Goal: Task Accomplishment & Management: Use online tool/utility

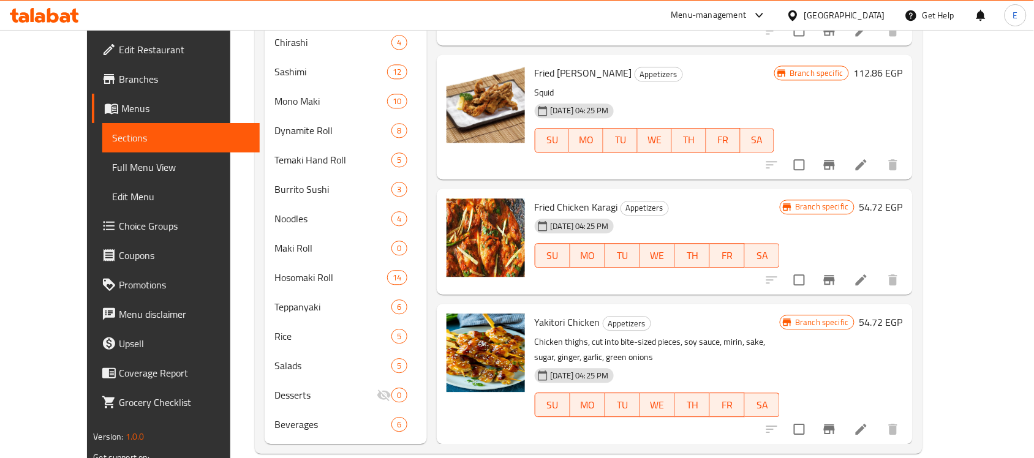
scroll to position [379, 0]
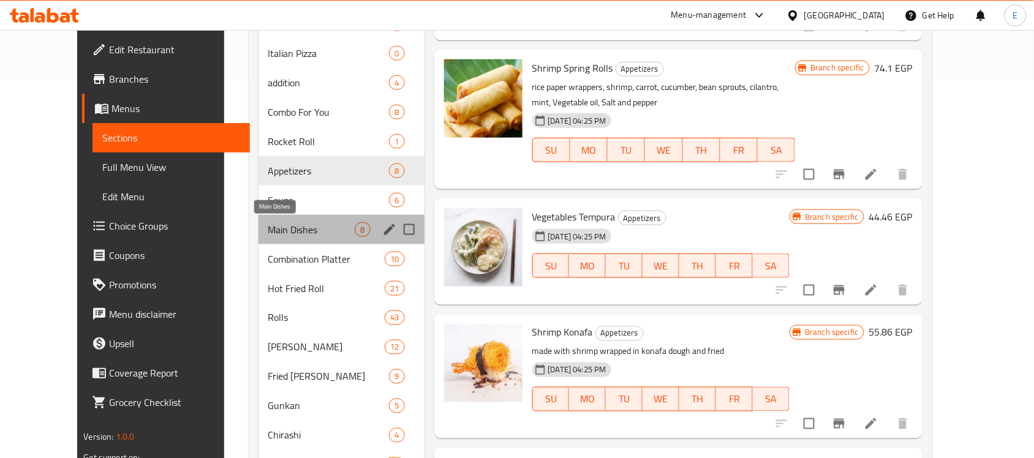
click at [273, 230] on span "Main Dishes" at bounding box center [311, 229] width 87 height 15
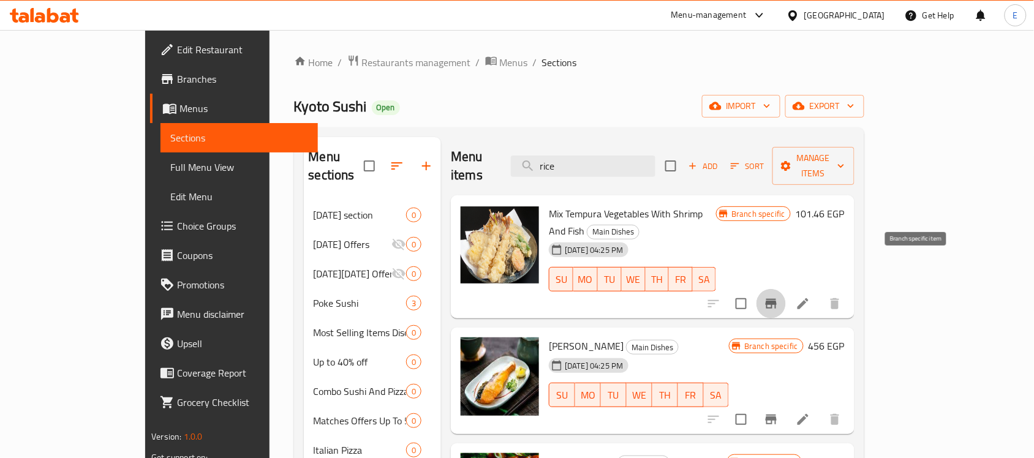
click at [779, 297] on icon "Branch-specific-item" at bounding box center [771, 304] width 15 height 15
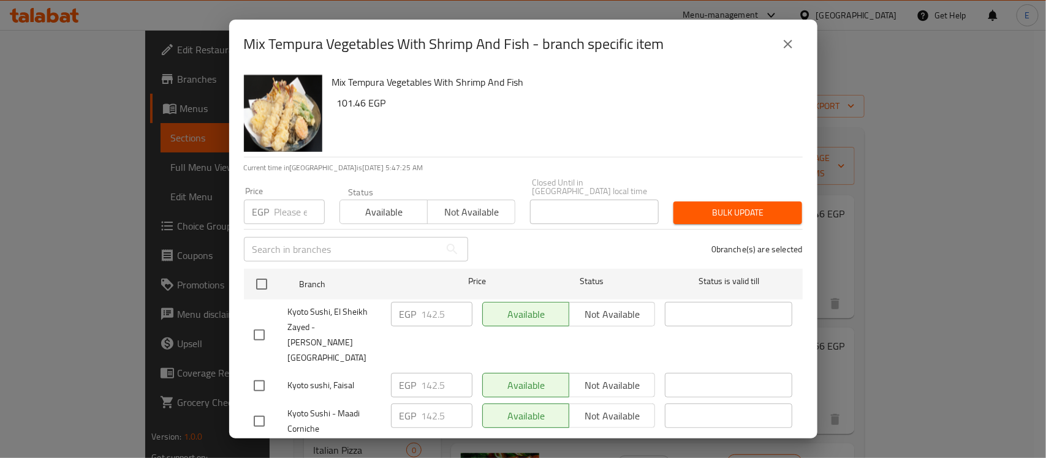
scroll to position [314, 0]
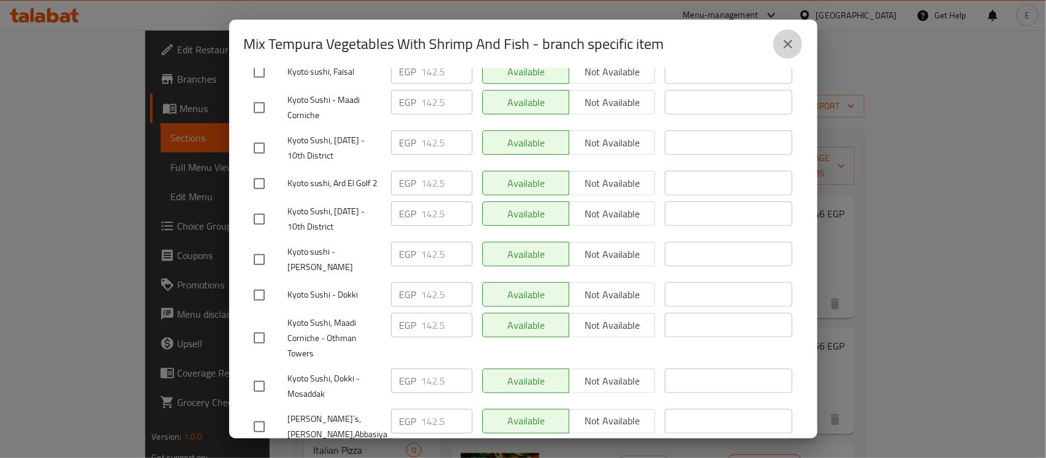
click at [789, 43] on icon "close" at bounding box center [788, 44] width 9 height 9
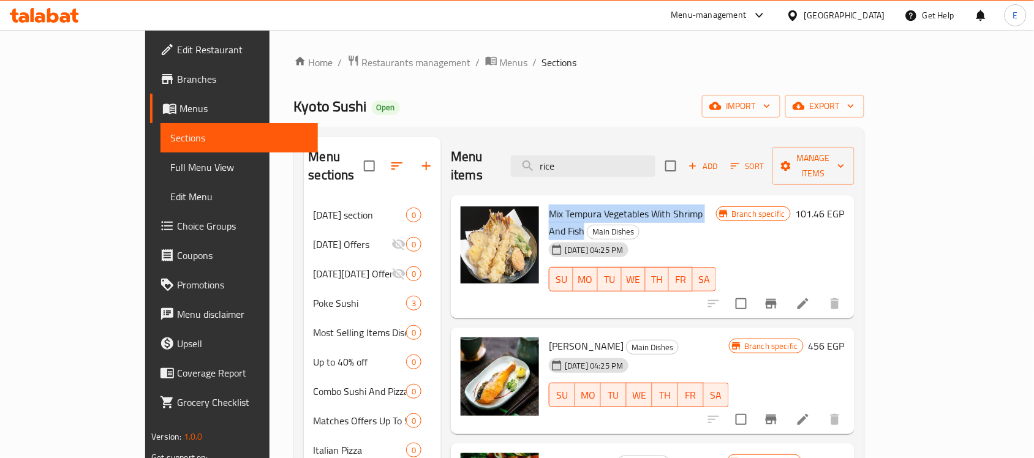
drag, startPoint x: 702, startPoint y: 196, endPoint x: 515, endPoint y: 196, distance: 186.9
click at [549, 205] on span "Mix Tempura Vegetables With Shrimp And Fish" at bounding box center [626, 223] width 154 height 36
copy span "Mix Tempura Vegetables With Shrimp And Fish"
click at [779, 412] on icon "Branch-specific-item" at bounding box center [771, 419] width 15 height 15
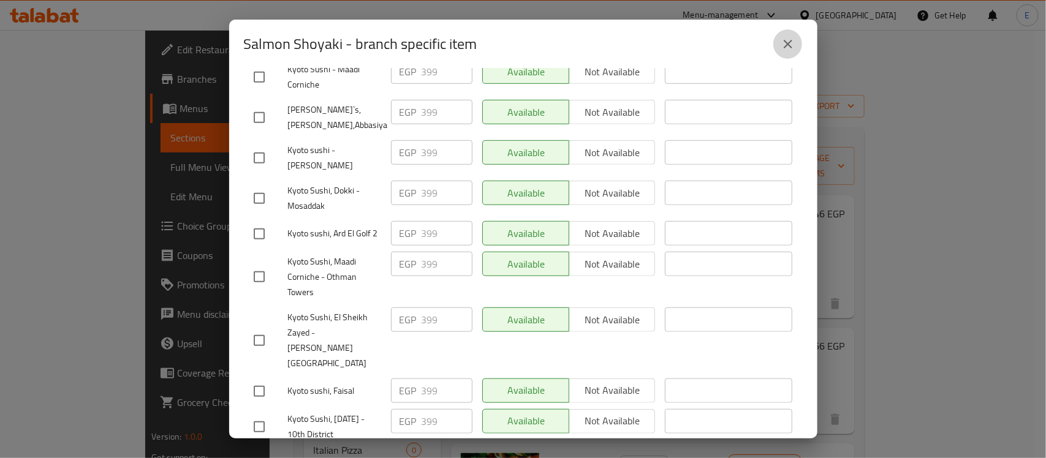
click at [794, 51] on icon "close" at bounding box center [788, 44] width 15 height 15
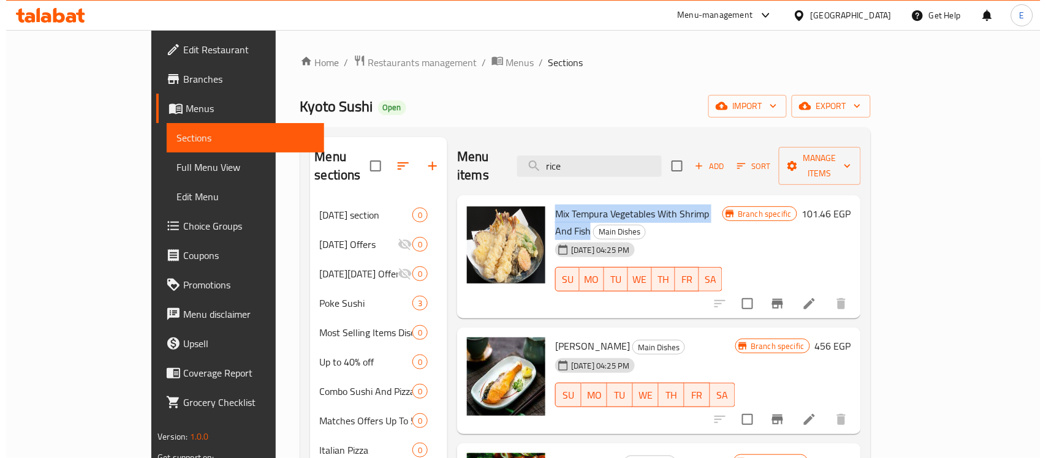
scroll to position [180, 0]
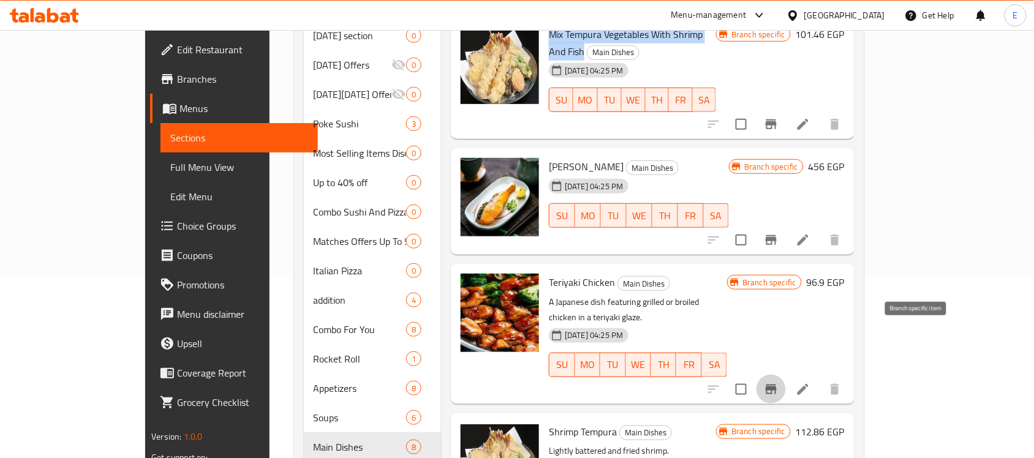
click at [779, 382] on icon "Branch-specific-item" at bounding box center [771, 389] width 15 height 15
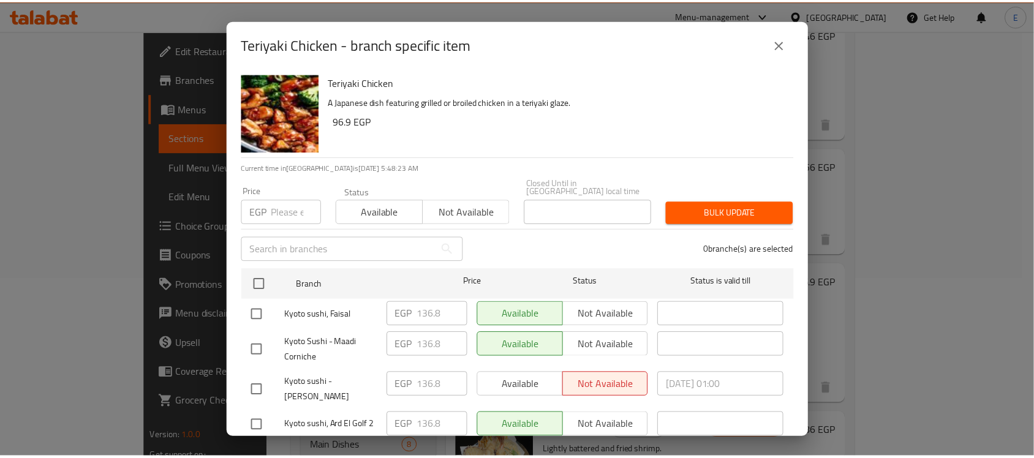
scroll to position [314, 0]
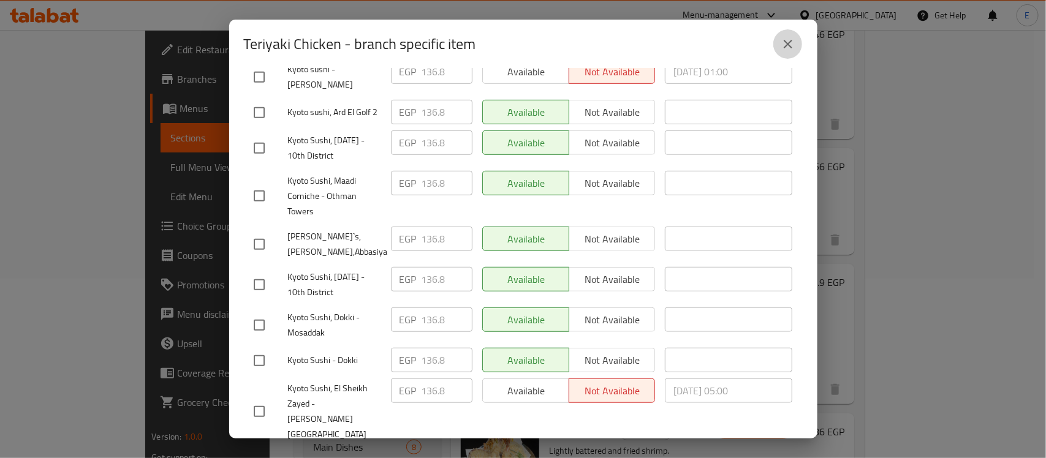
click at [789, 43] on icon "close" at bounding box center [788, 44] width 9 height 9
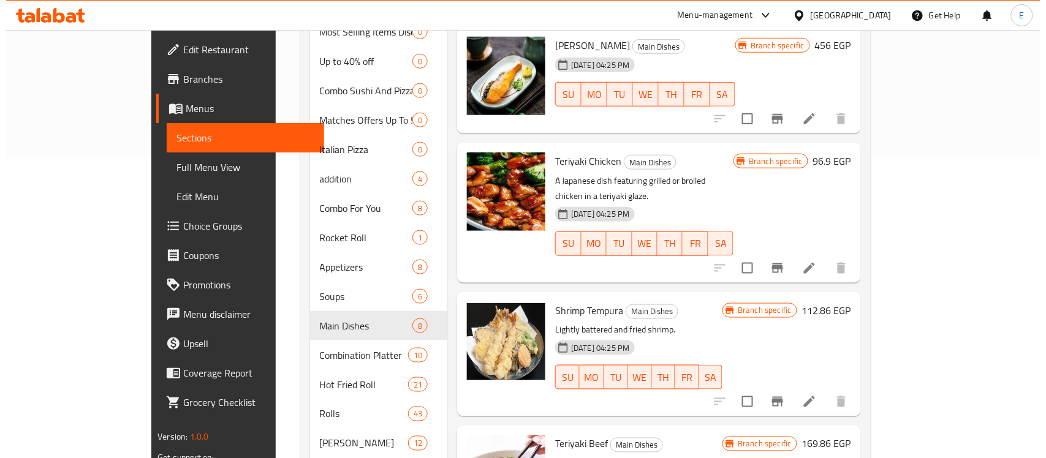
scroll to position [404, 0]
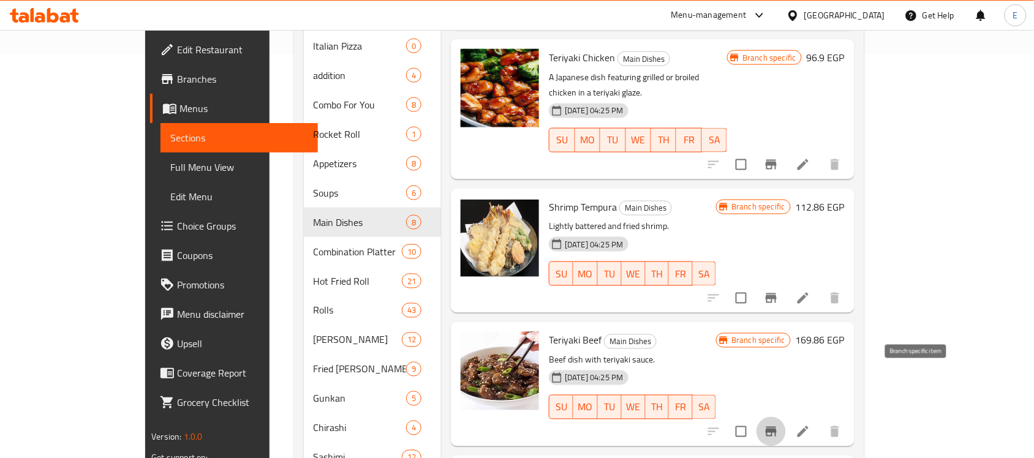
click at [777, 427] on icon "Branch-specific-item" at bounding box center [771, 432] width 11 height 10
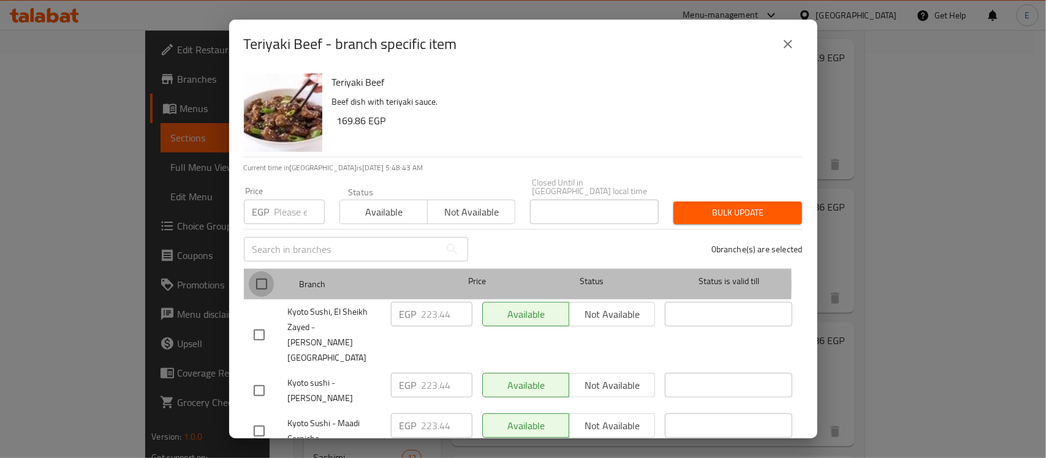
click at [258, 276] on input "checkbox" at bounding box center [262, 284] width 26 height 26
checkbox input "true"
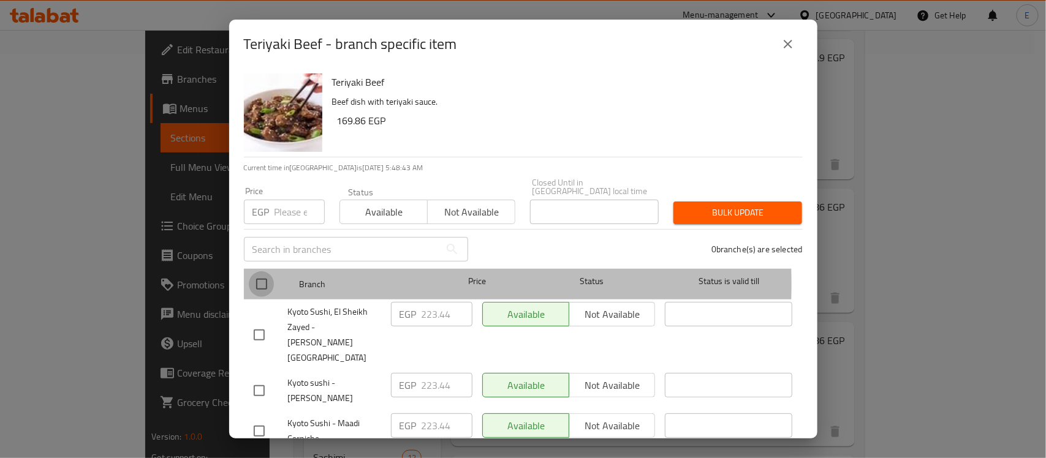
checkbox input "true"
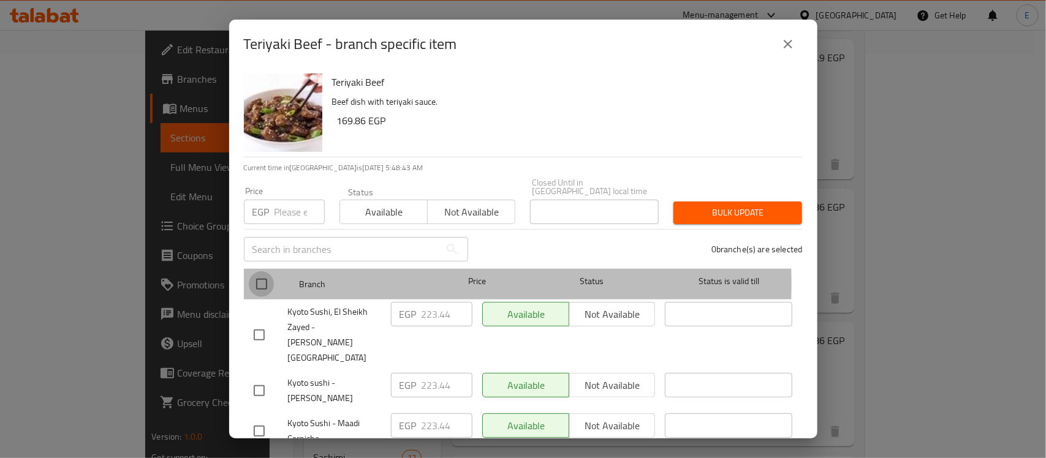
checkbox input "true"
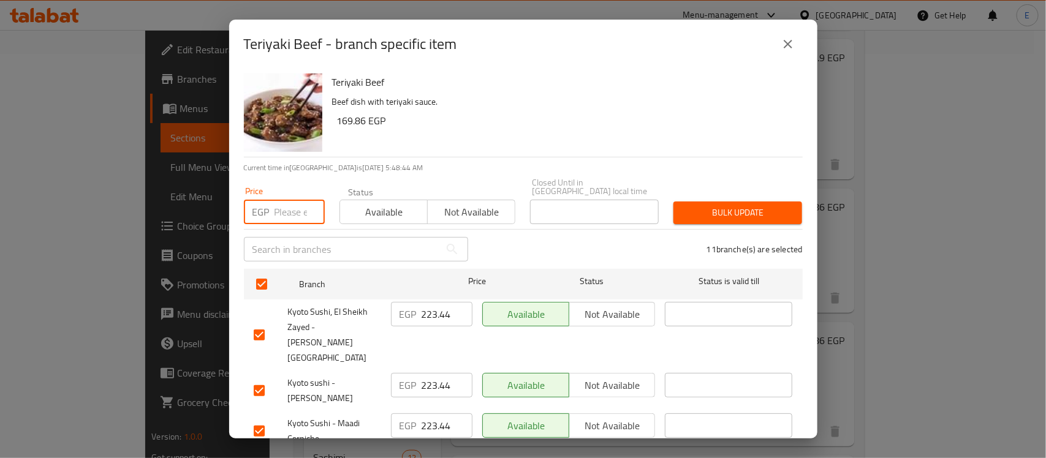
click at [279, 200] on input "number" at bounding box center [300, 212] width 50 height 25
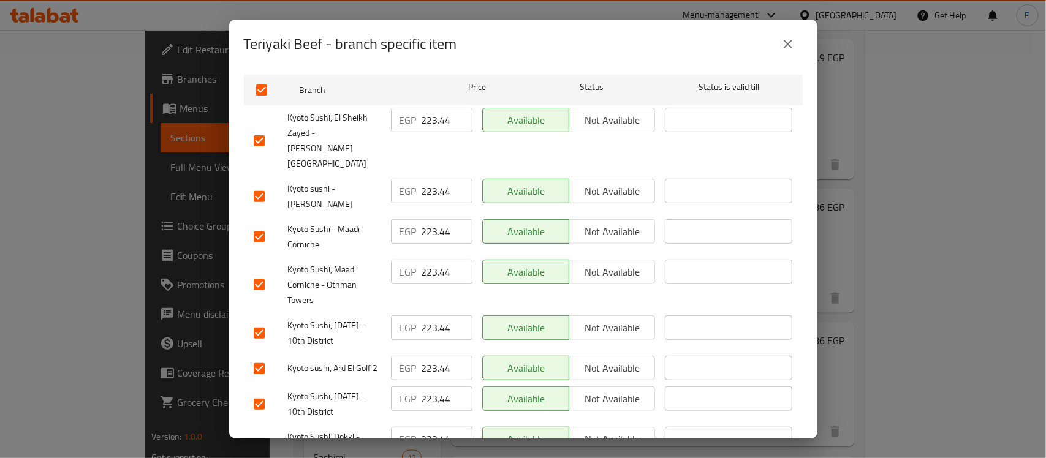
scroll to position [195, 0]
type input "223.4"
click at [265, 355] on input "checkbox" at bounding box center [259, 368] width 26 height 26
checkbox input "false"
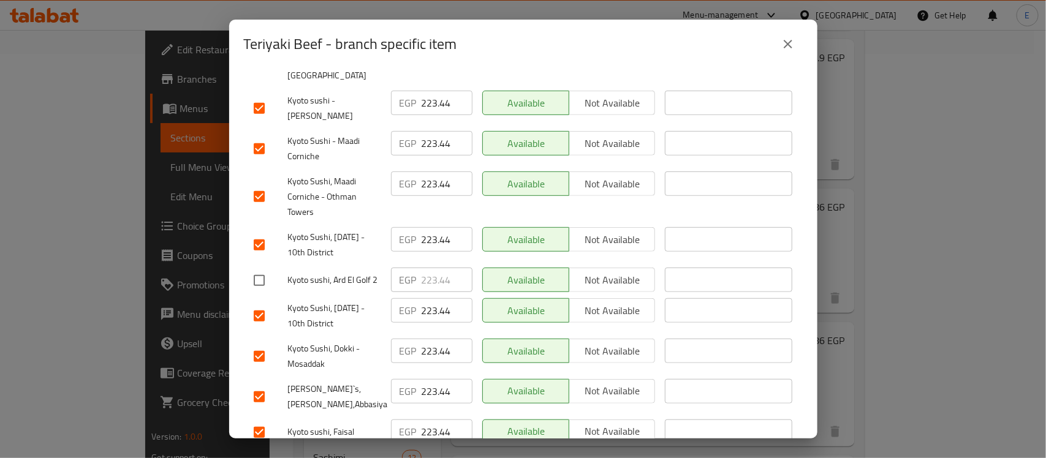
scroll to position [289, 0]
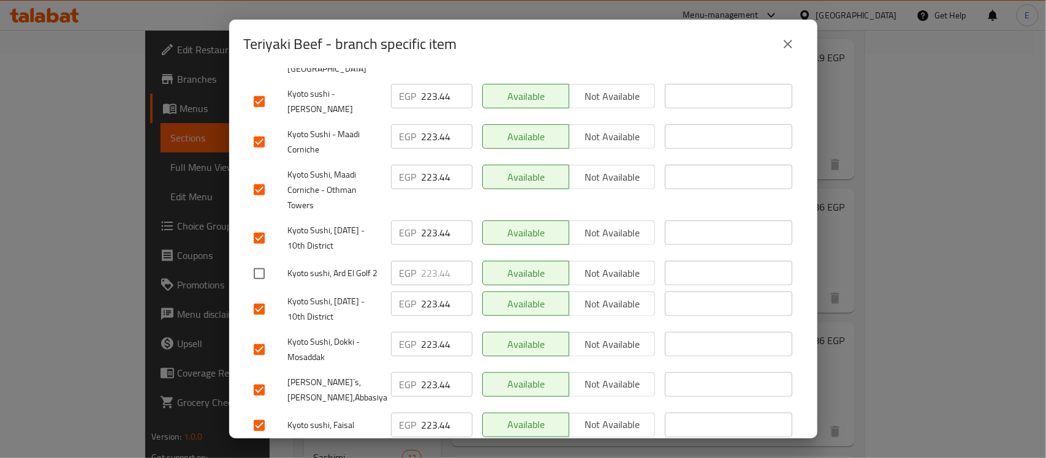
click at [258, 378] on input "checkbox" at bounding box center [259, 391] width 26 height 26
checkbox input "false"
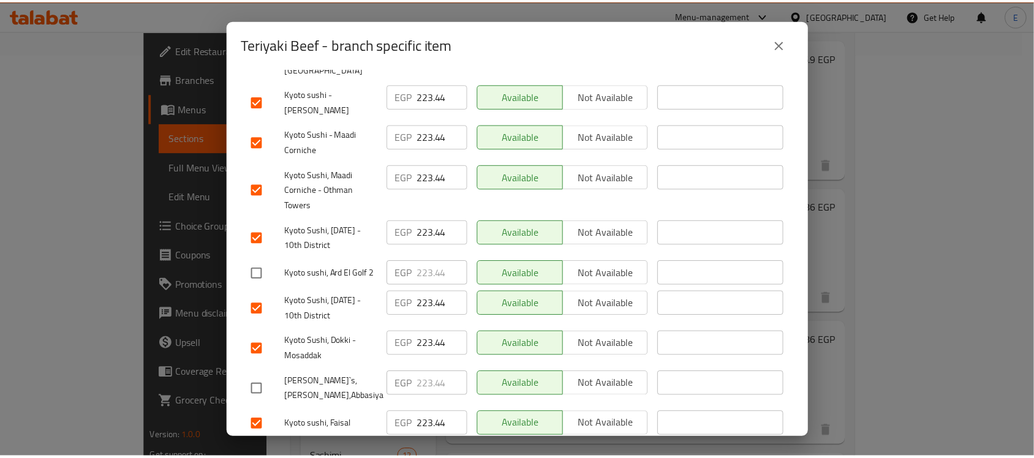
scroll to position [314, 0]
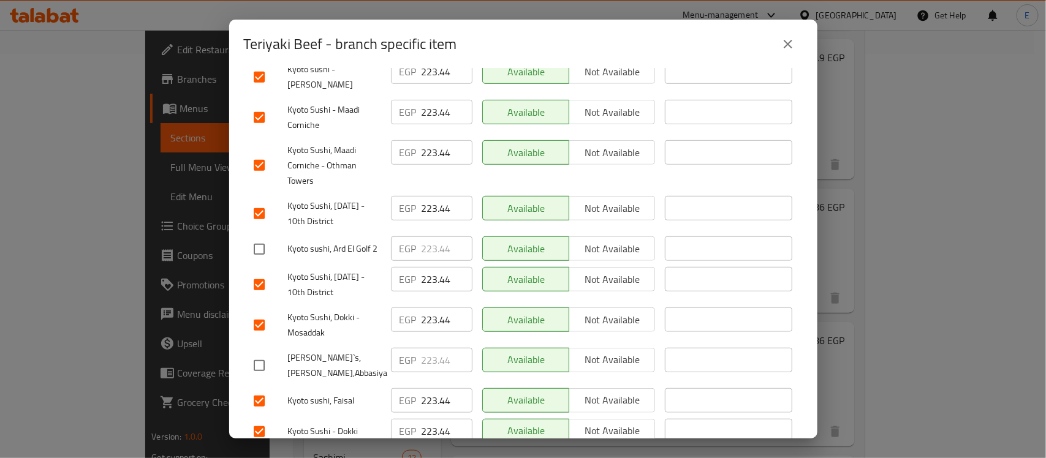
click at [418, 456] on span "Save" at bounding box center [523, 463] width 539 height 15
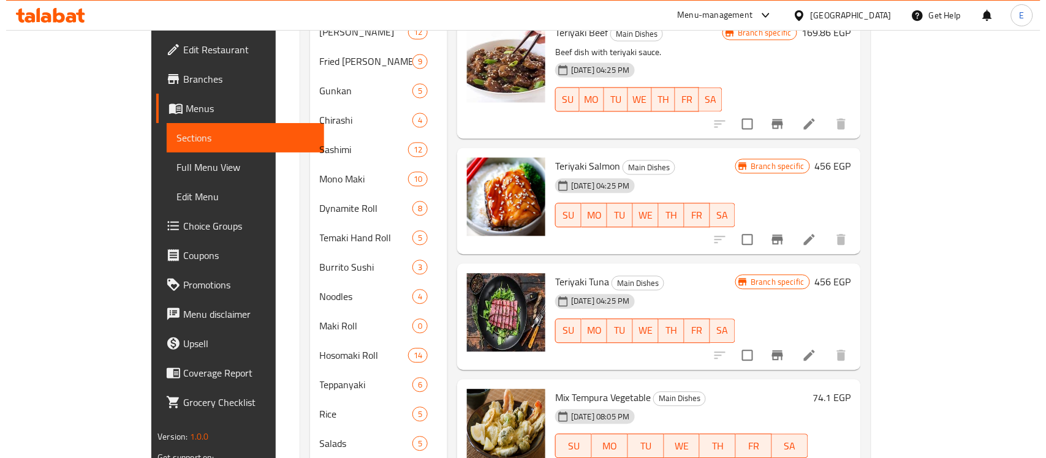
scroll to position [715, 0]
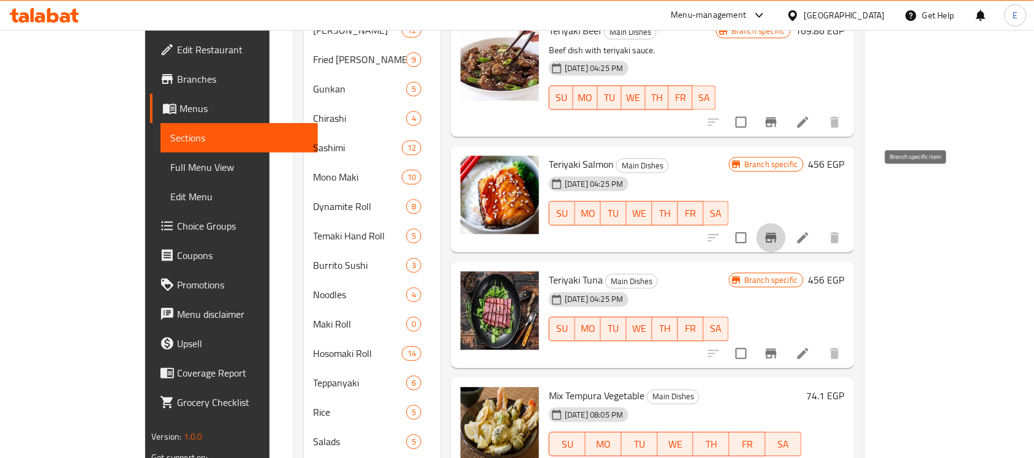
click at [777, 233] on icon "Branch-specific-item" at bounding box center [771, 238] width 11 height 10
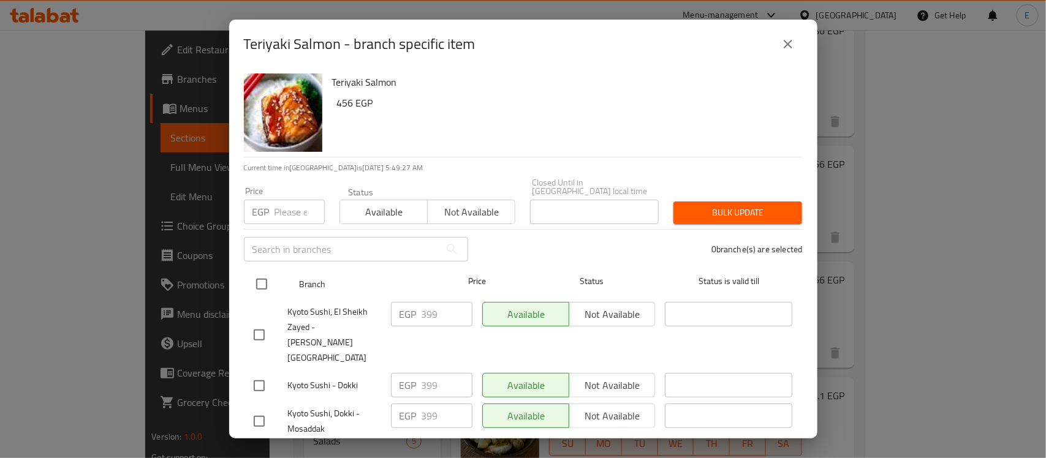
scroll to position [314, 0]
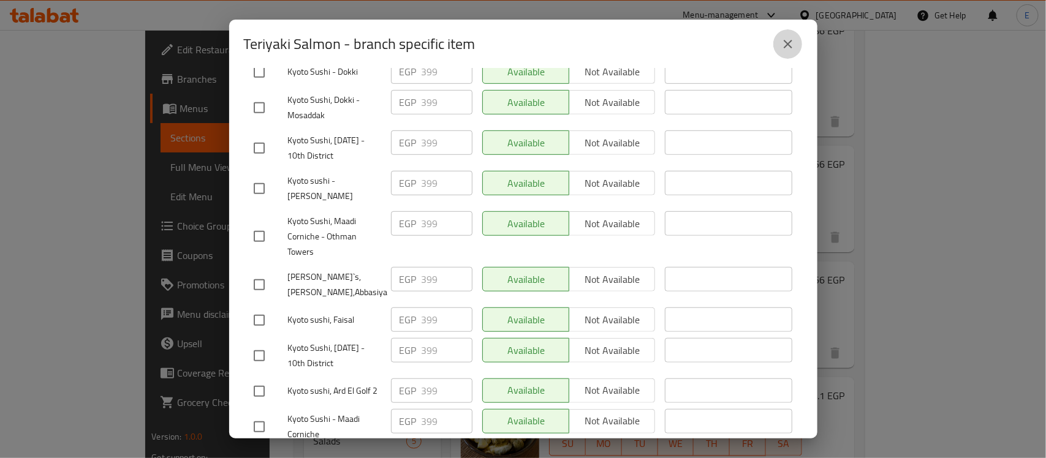
click at [786, 44] on icon "close" at bounding box center [788, 44] width 15 height 15
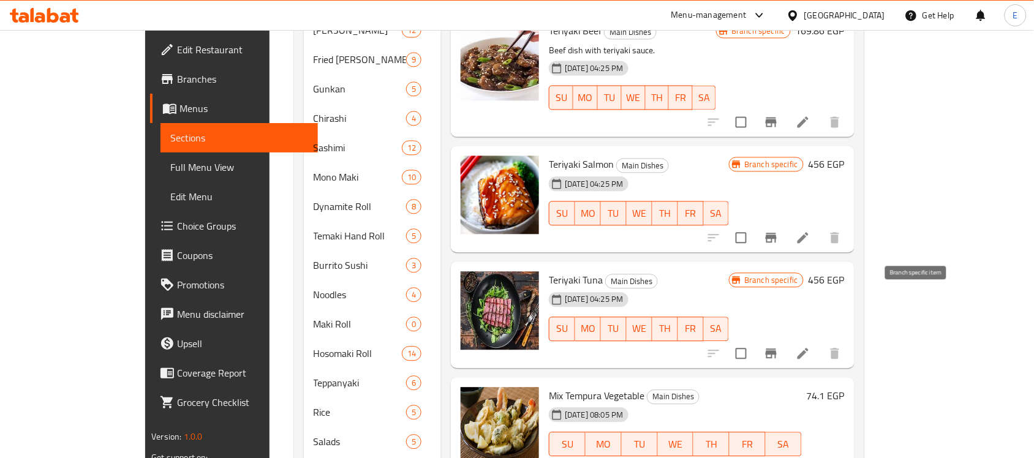
click at [777, 349] on icon "Branch-specific-item" at bounding box center [771, 354] width 11 height 10
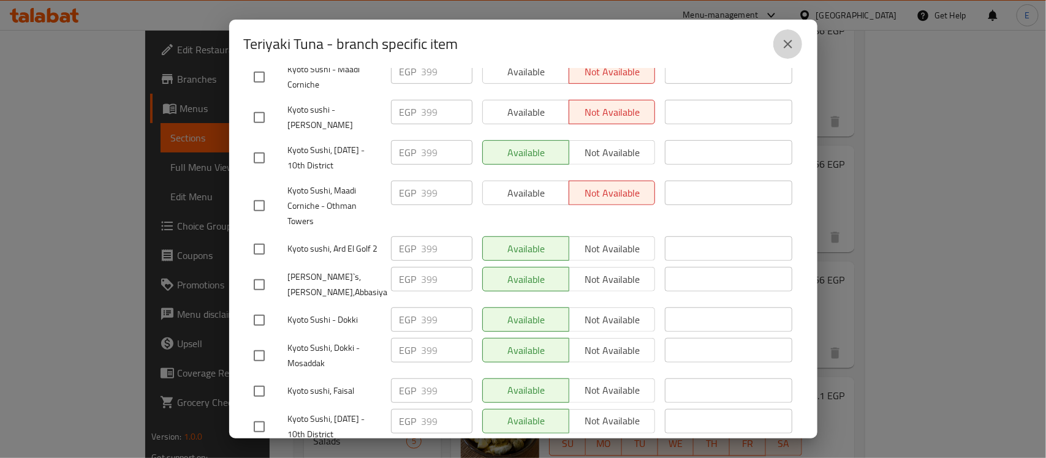
click at [785, 47] on icon "close" at bounding box center [788, 44] width 9 height 9
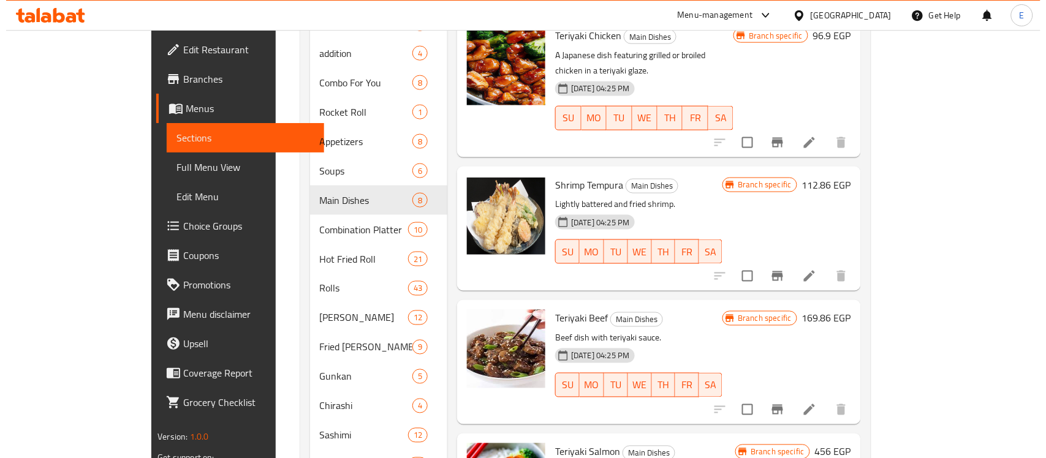
scroll to position [412, 0]
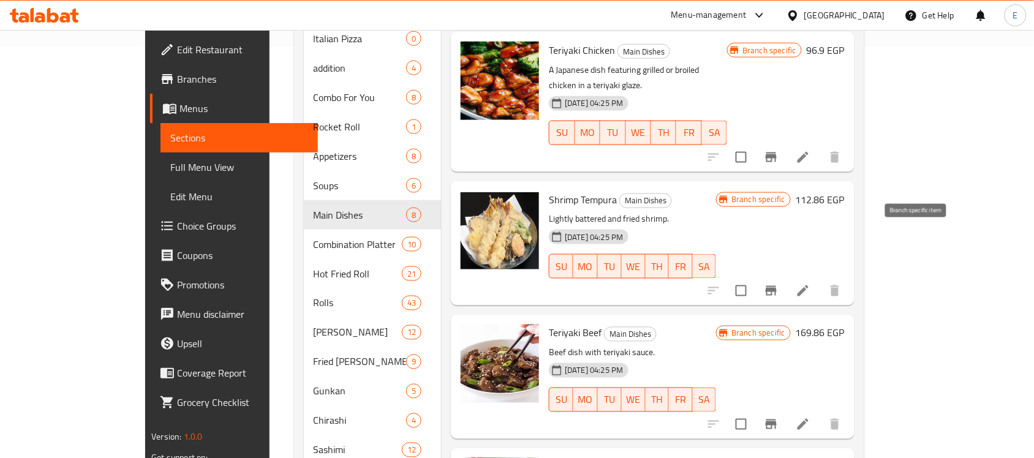
click at [777, 286] on icon "Branch-specific-item" at bounding box center [771, 291] width 11 height 10
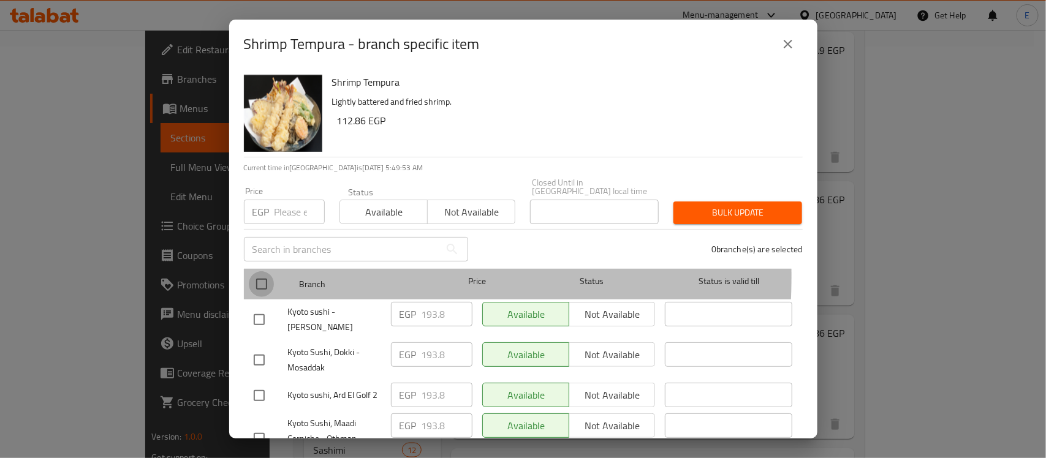
click at [262, 271] on input "checkbox" at bounding box center [262, 284] width 26 height 26
checkbox input "true"
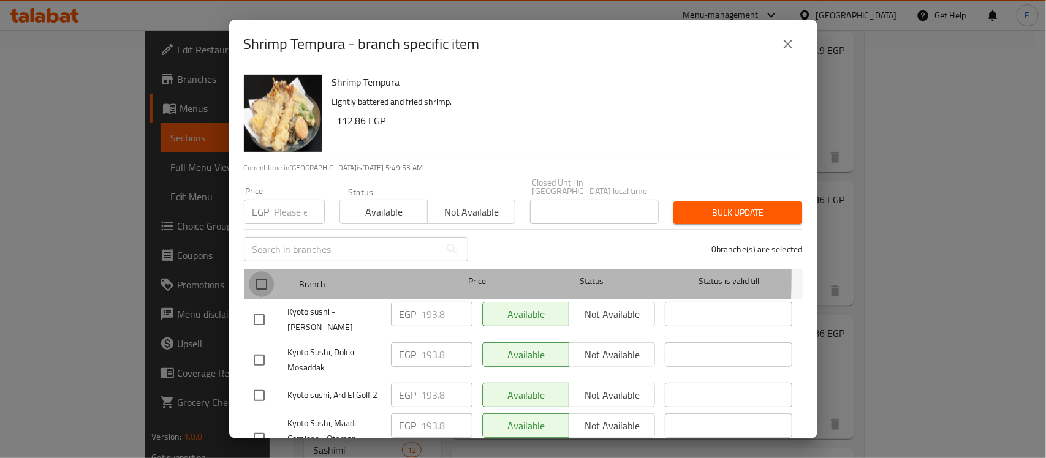
checkbox input "true"
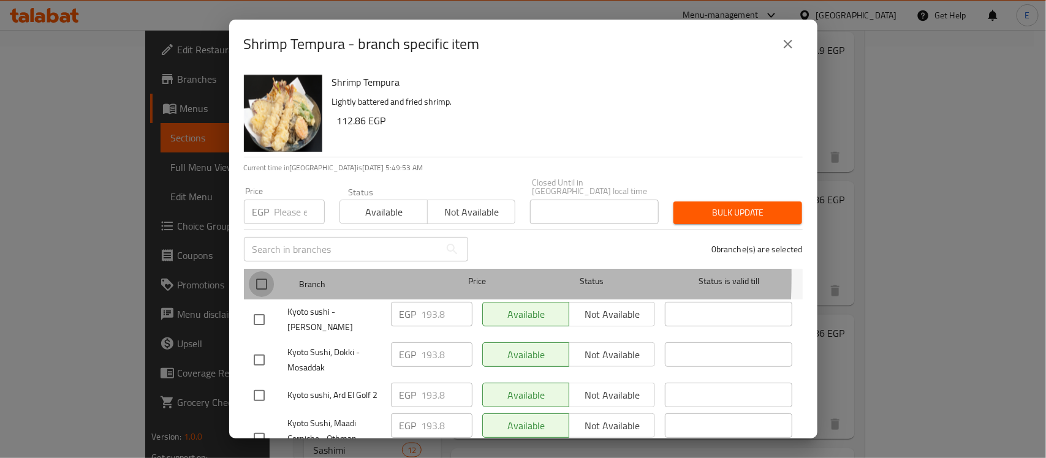
checkbox input "true"
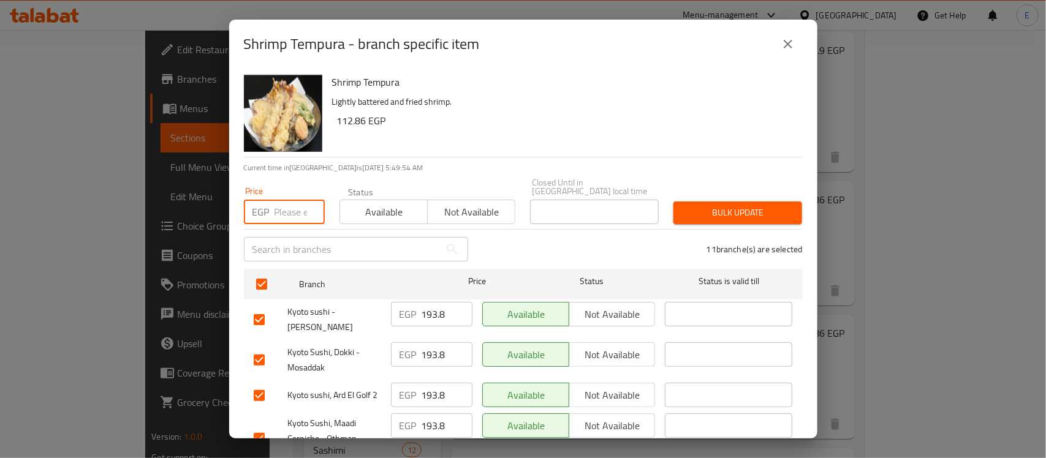
click at [279, 201] on input "number" at bounding box center [300, 212] width 50 height 25
type input "228.8"
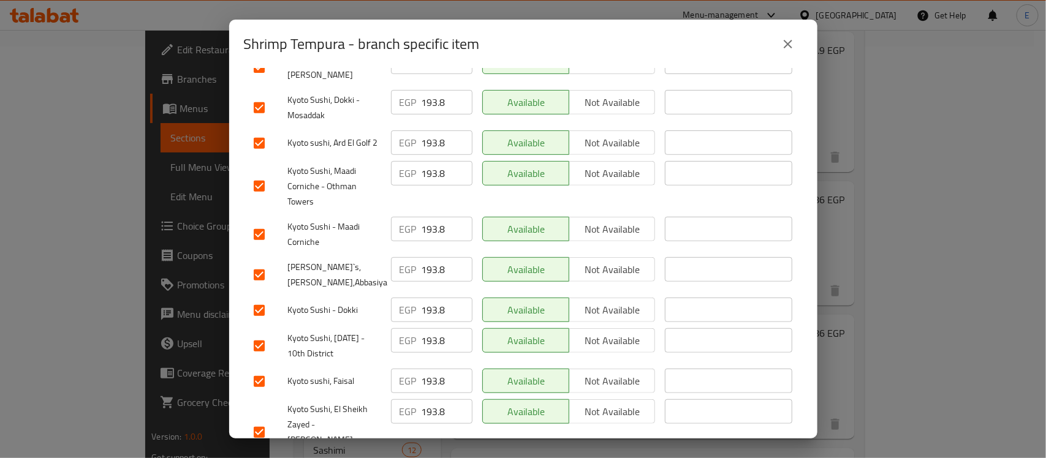
scroll to position [254, 0]
click at [259, 135] on input "checkbox" at bounding box center [259, 142] width 26 height 26
checkbox input "false"
click at [260, 265] on input "checkbox" at bounding box center [259, 273] width 26 height 26
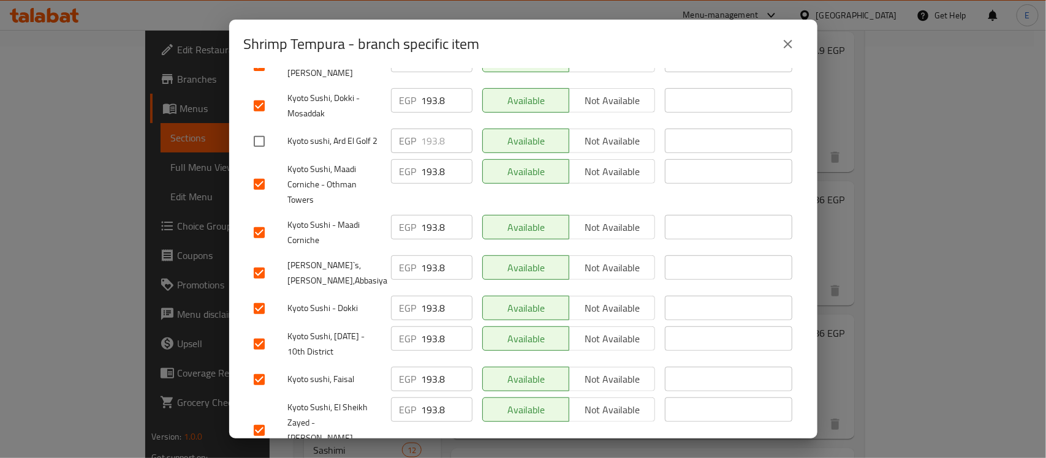
checkbox input "false"
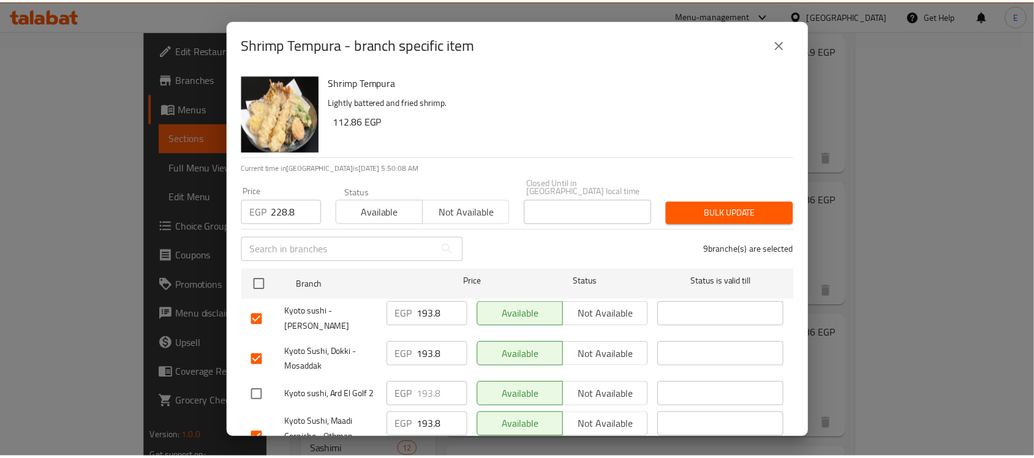
scroll to position [0, 0]
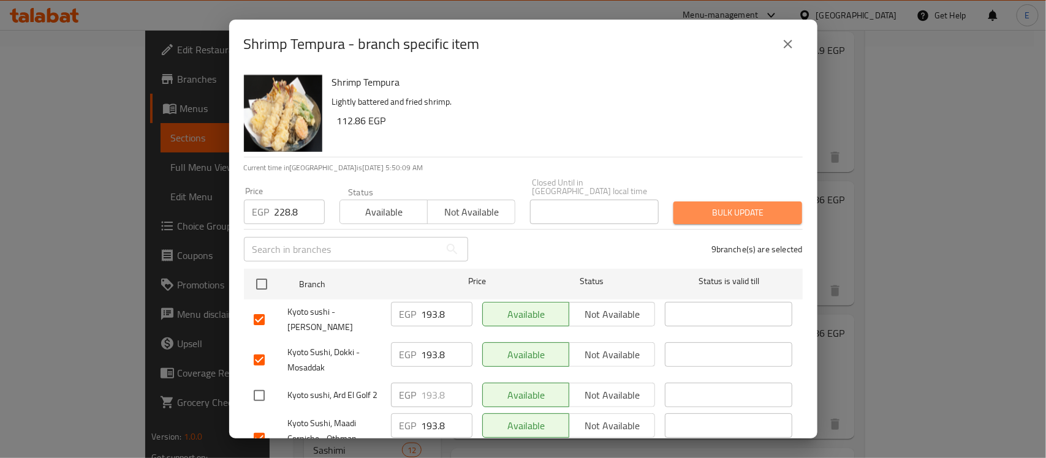
click at [736, 208] on span "Bulk update" at bounding box center [737, 212] width 109 height 15
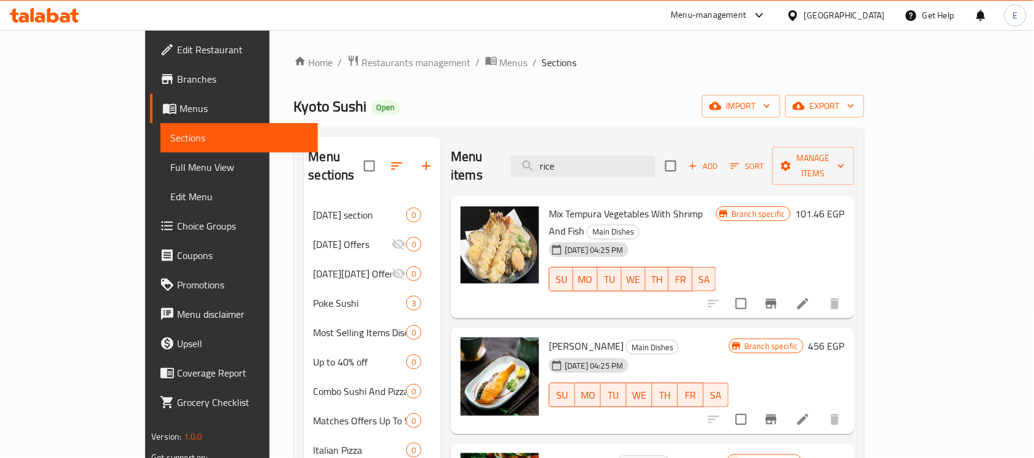
scroll to position [291, 0]
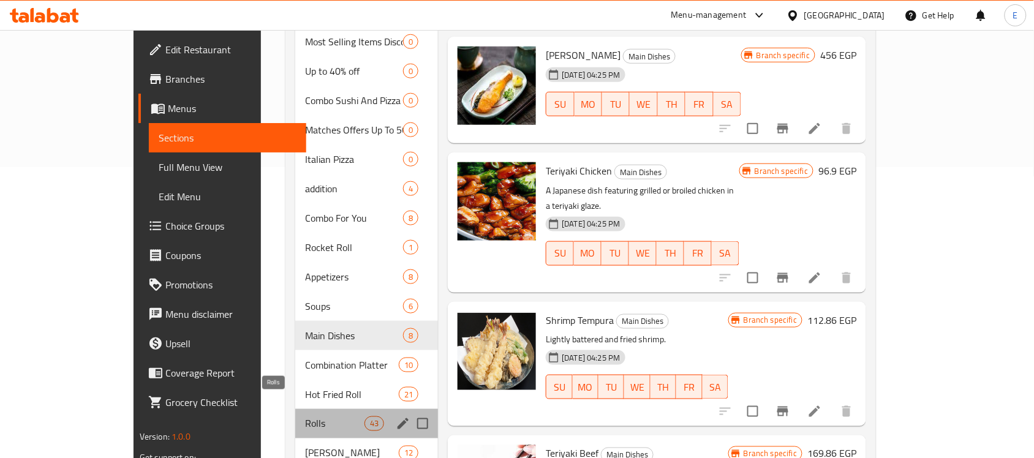
click at [305, 417] on span "Rolls" at bounding box center [334, 424] width 59 height 15
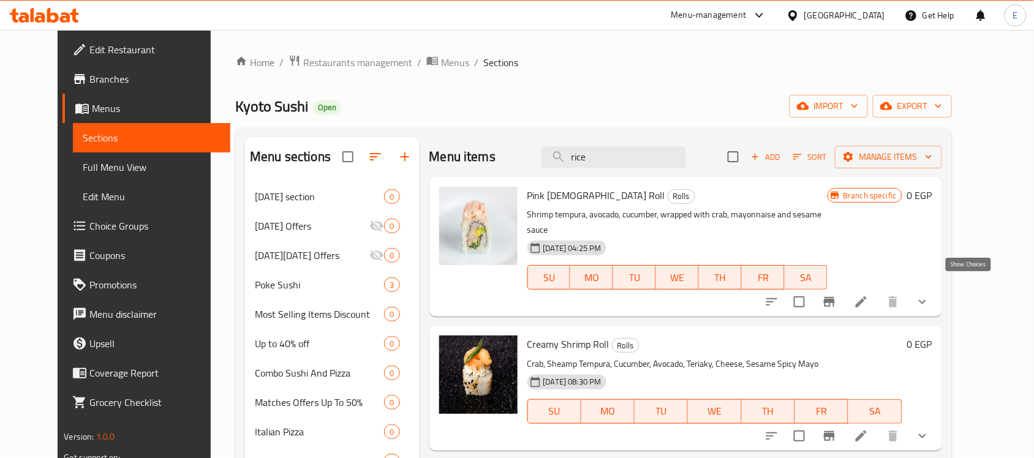
click at [930, 295] on icon "show more" at bounding box center [923, 302] width 15 height 15
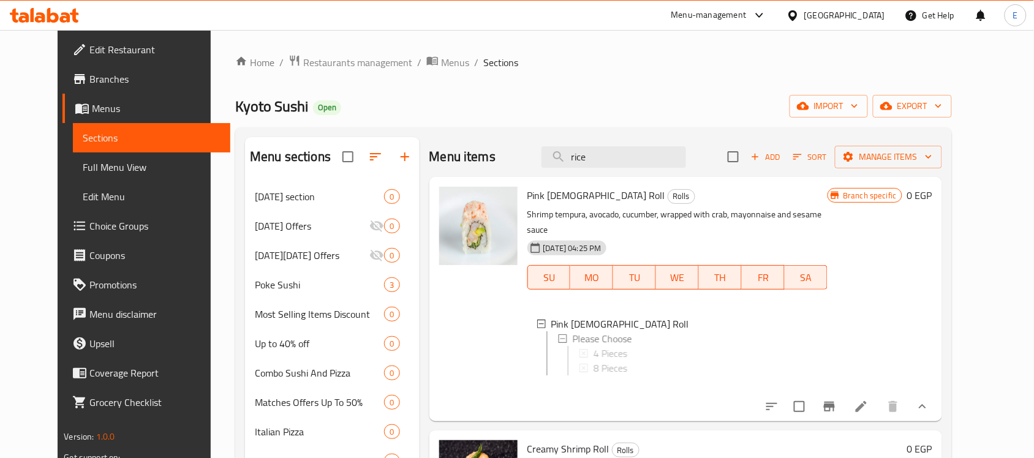
scroll to position [109, 0]
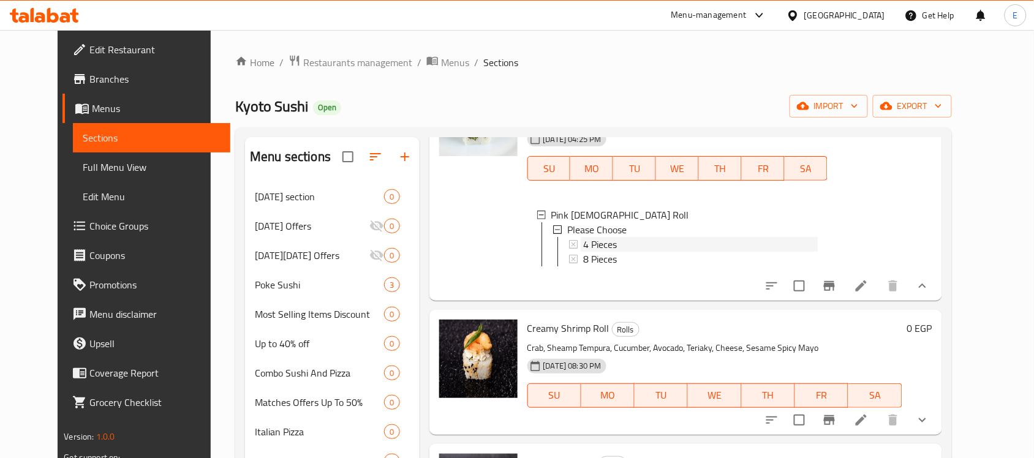
click at [608, 237] on div "4 Pieces" at bounding box center [700, 244] width 235 height 15
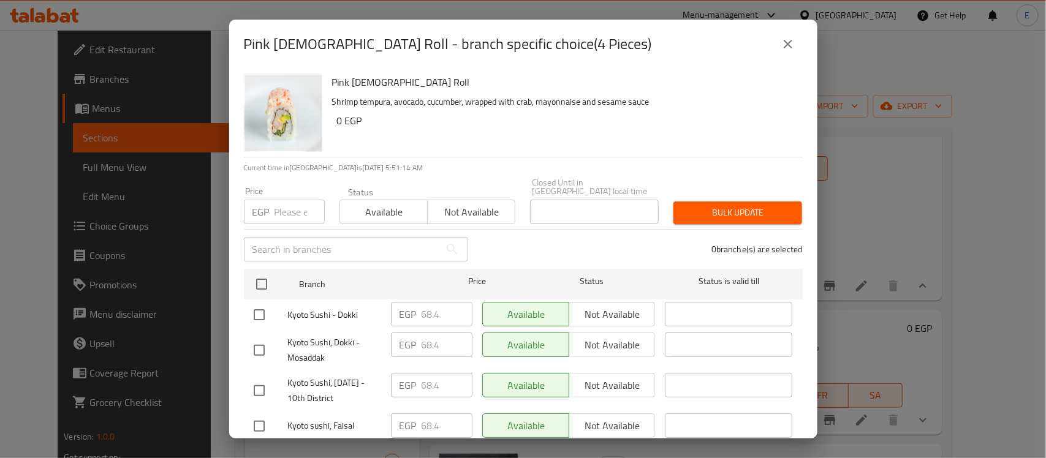
click at [798, 49] on button "close" at bounding box center [787, 43] width 29 height 29
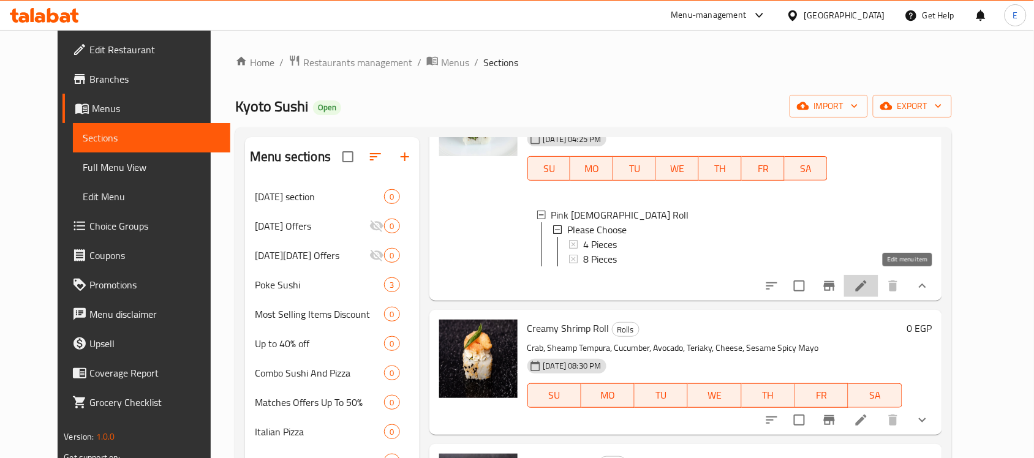
click at [869, 281] on icon at bounding box center [861, 286] width 15 height 15
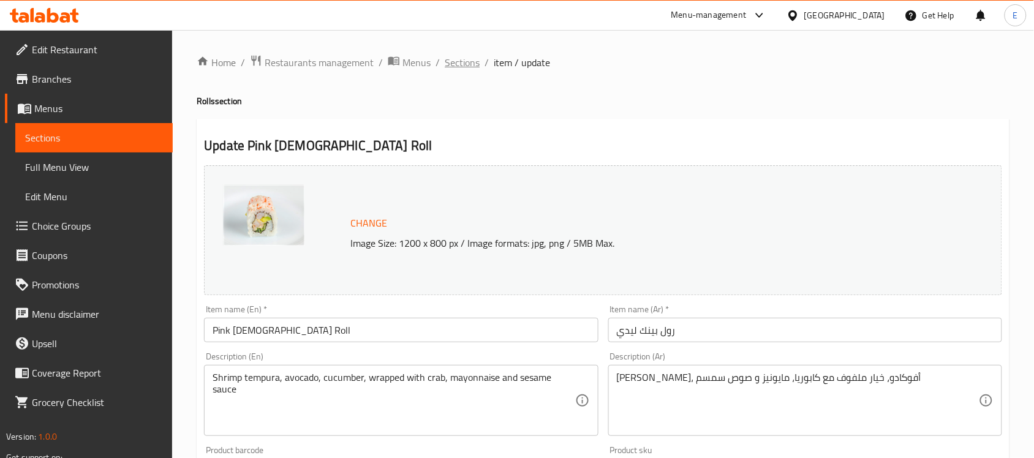
click at [470, 65] on span "Sections" at bounding box center [462, 62] width 35 height 15
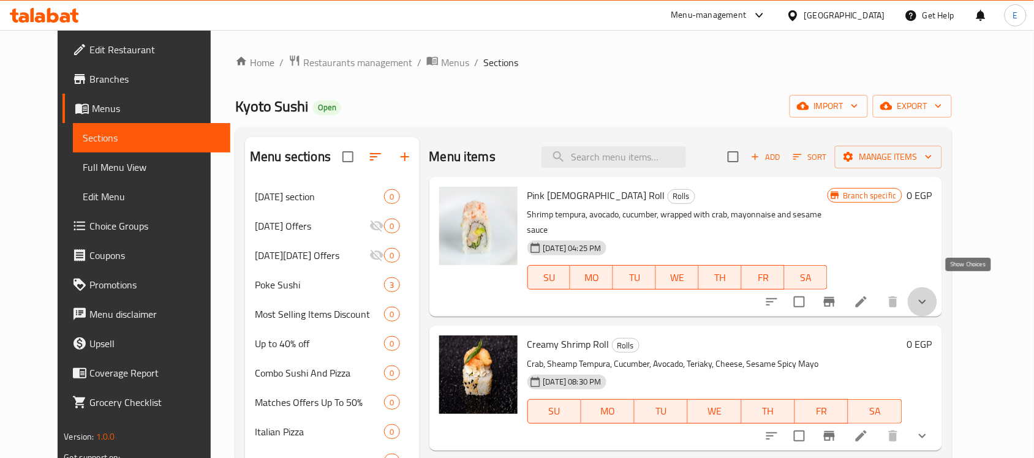
click at [930, 295] on icon "show more" at bounding box center [923, 302] width 15 height 15
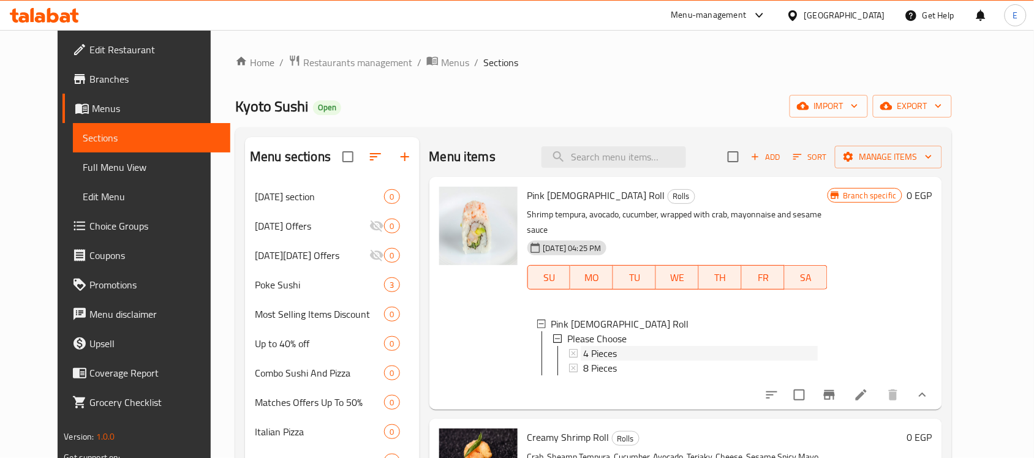
click at [583, 346] on span "4 Pieces" at bounding box center [600, 353] width 34 height 15
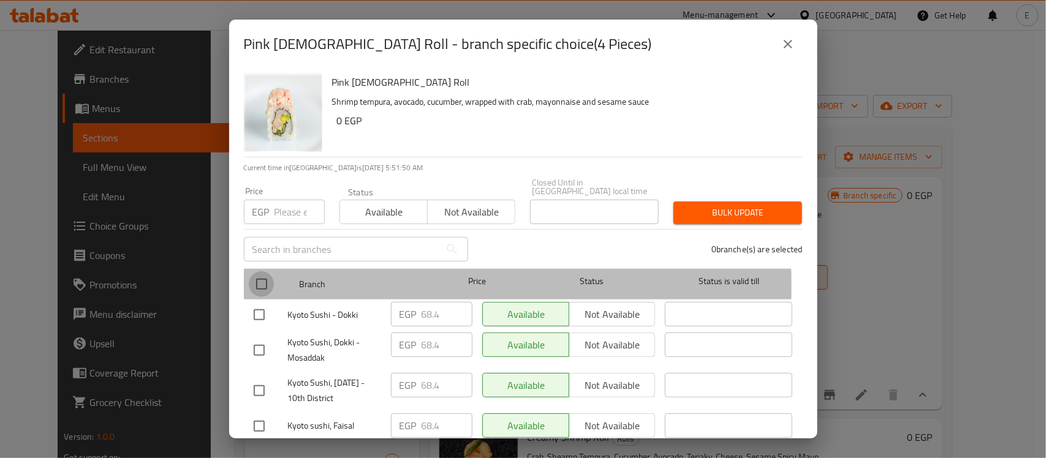
click at [267, 277] on input "checkbox" at bounding box center [262, 284] width 26 height 26
checkbox input "true"
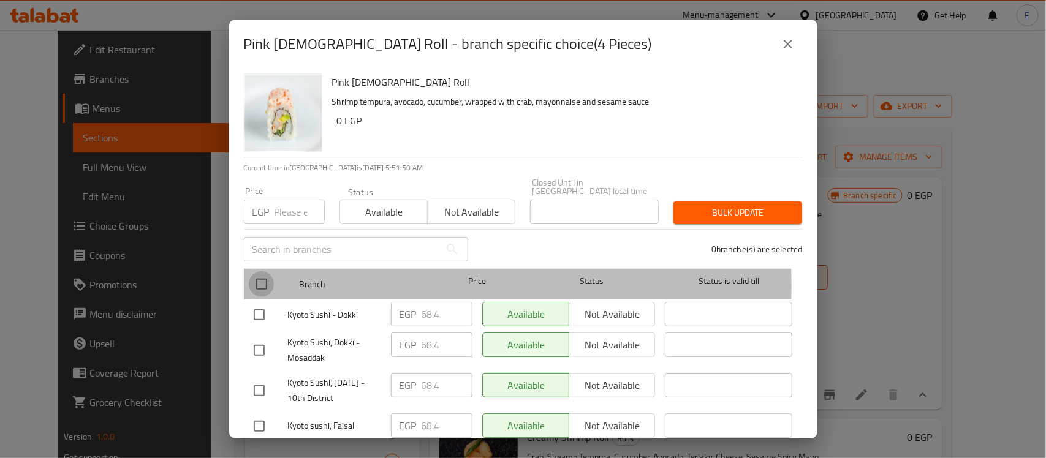
checkbox input "true"
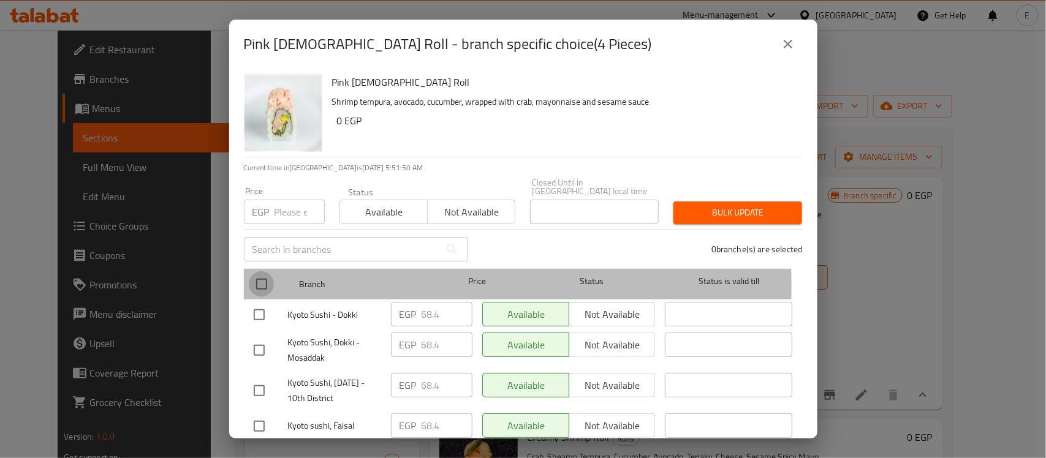
checkbox input "true"
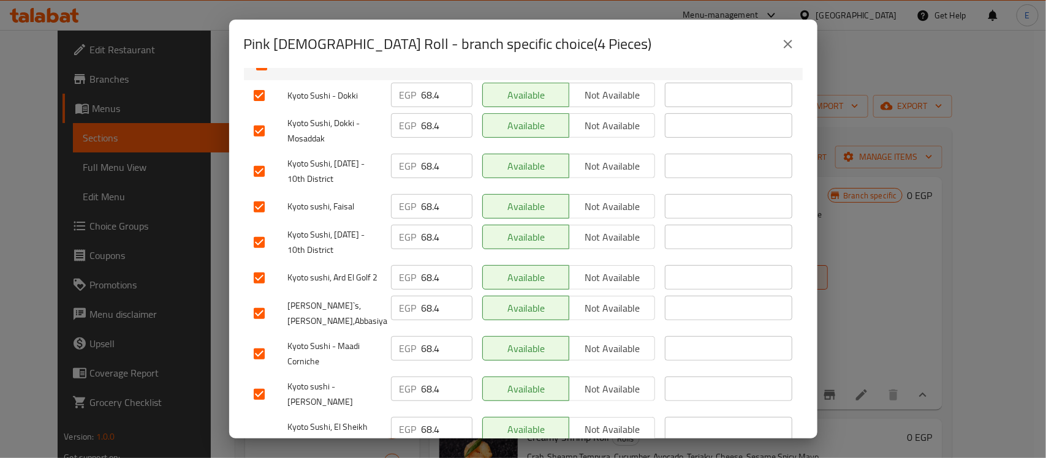
scroll to position [221, 0]
click at [259, 273] on input "checkbox" at bounding box center [259, 277] width 26 height 26
checkbox input "false"
click at [264, 305] on input "checkbox" at bounding box center [259, 313] width 26 height 26
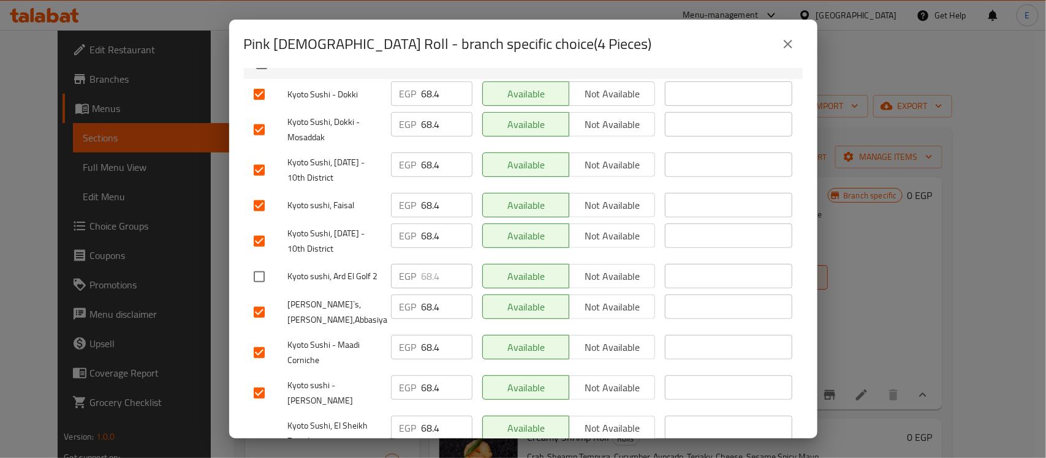
checkbox input "false"
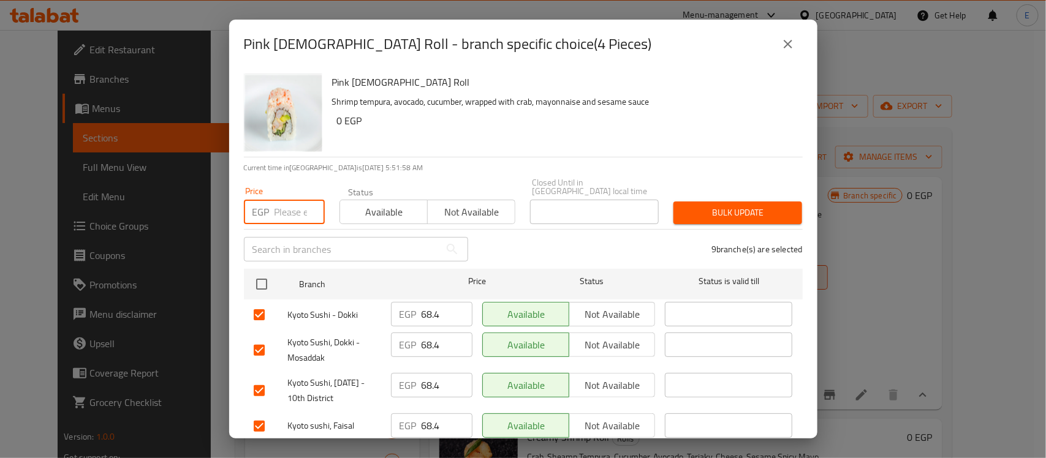
click at [295, 202] on input "number" at bounding box center [300, 212] width 50 height 25
type input "91.5"
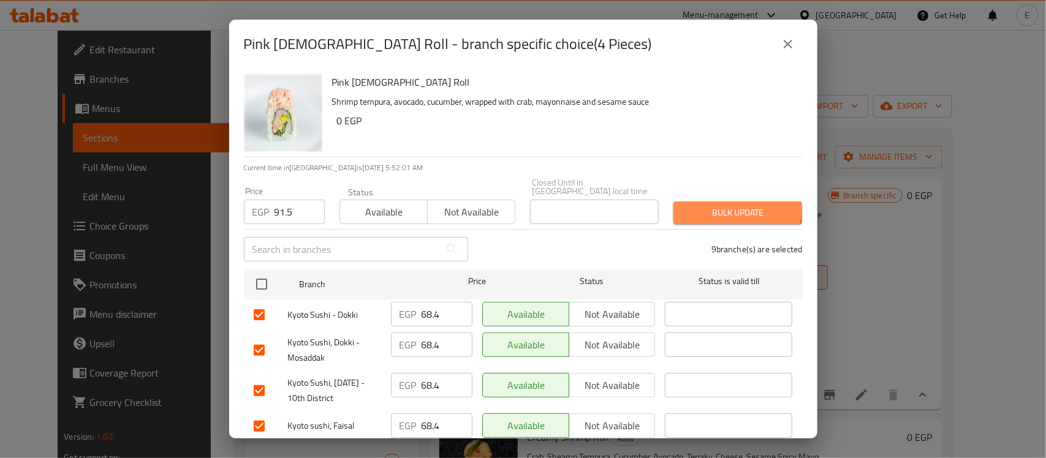
click at [687, 205] on span "Bulk update" at bounding box center [737, 212] width 109 height 15
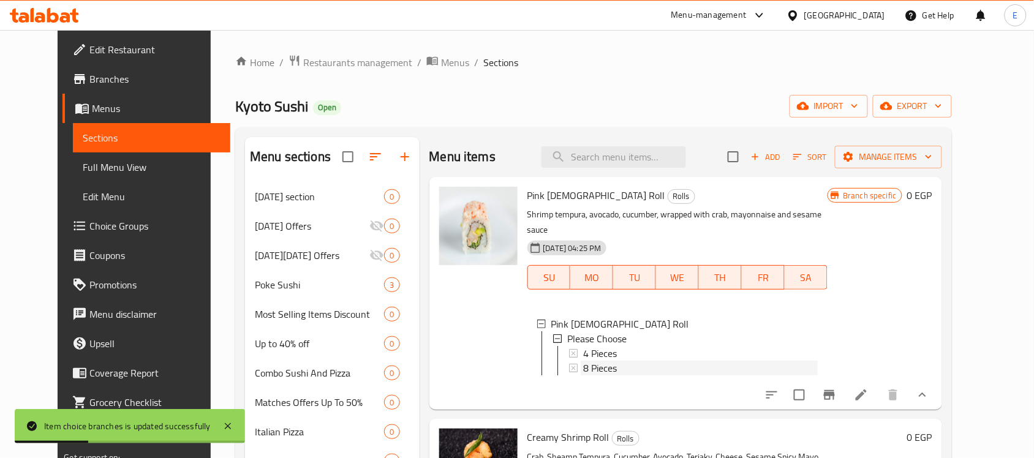
click at [583, 361] on span "8 Pieces" at bounding box center [600, 368] width 34 height 15
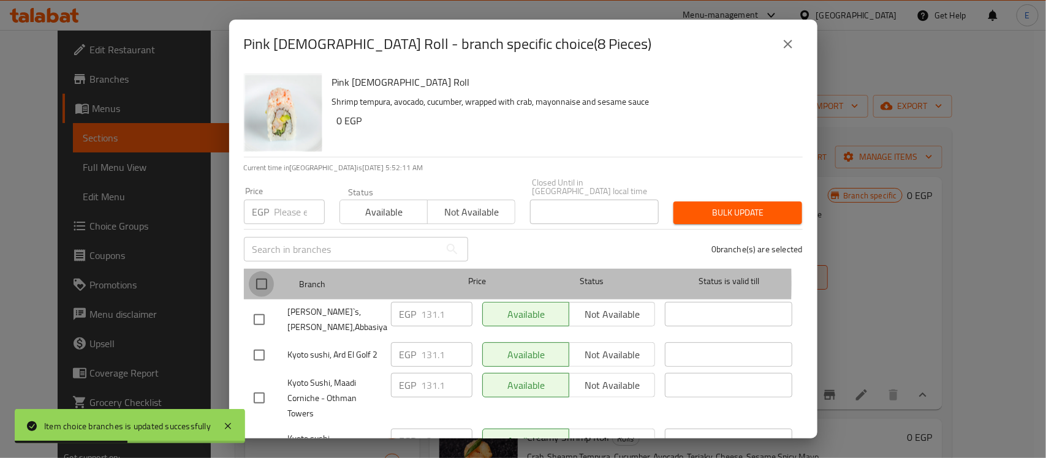
click at [260, 275] on input "checkbox" at bounding box center [262, 284] width 26 height 26
checkbox input "true"
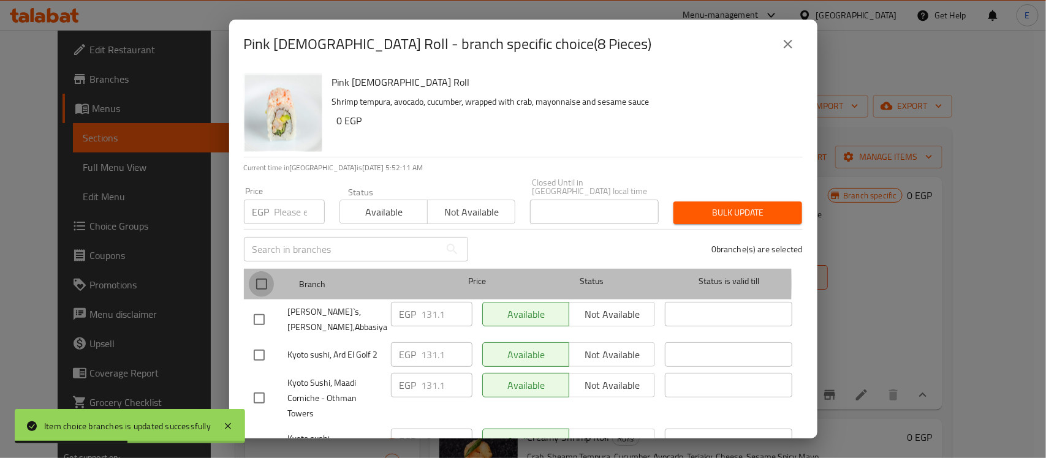
checkbox input "true"
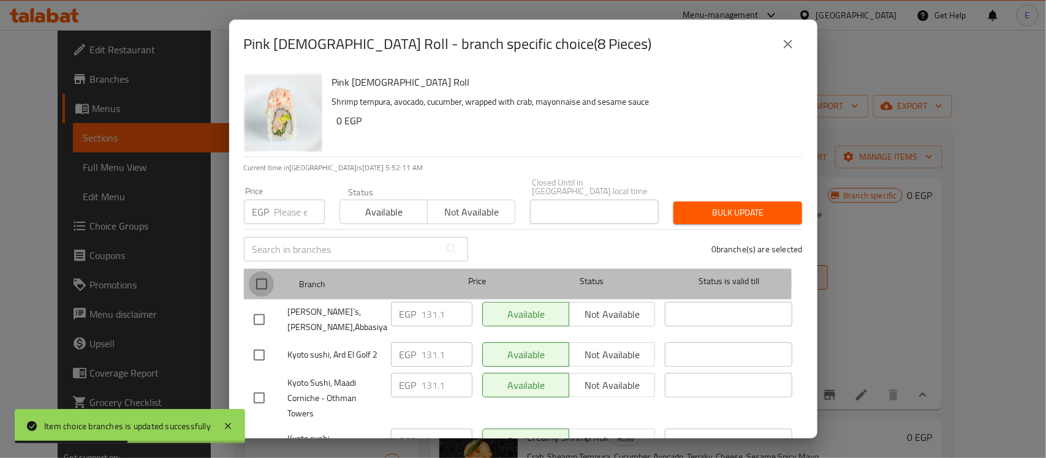
checkbox input "true"
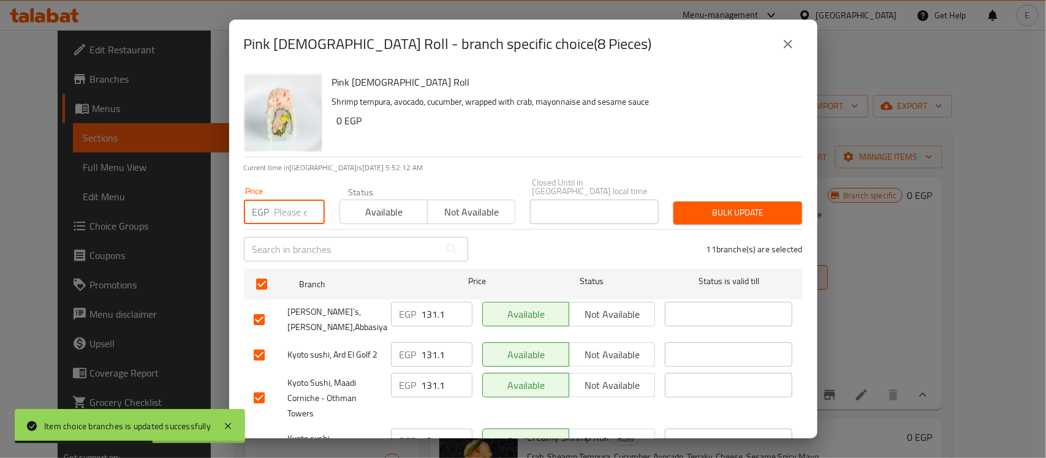
click at [288, 208] on input "number" at bounding box center [300, 212] width 50 height 25
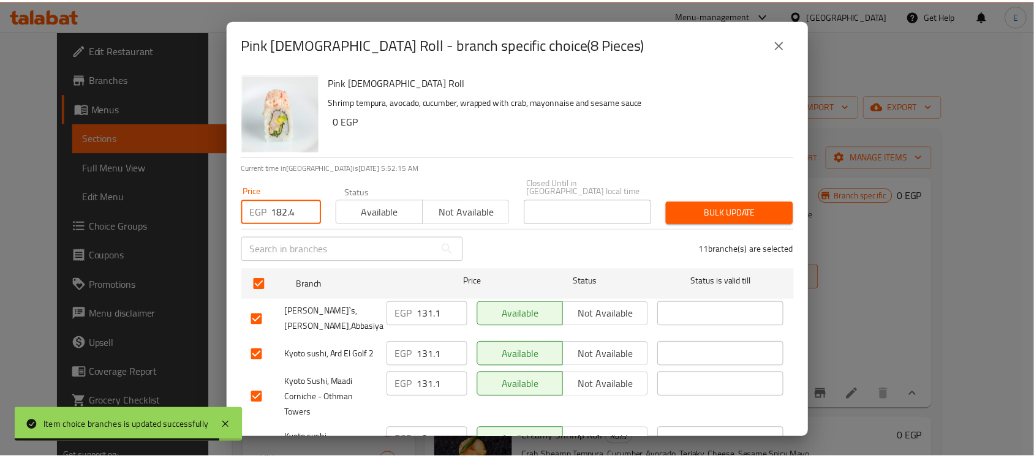
scroll to position [56, 0]
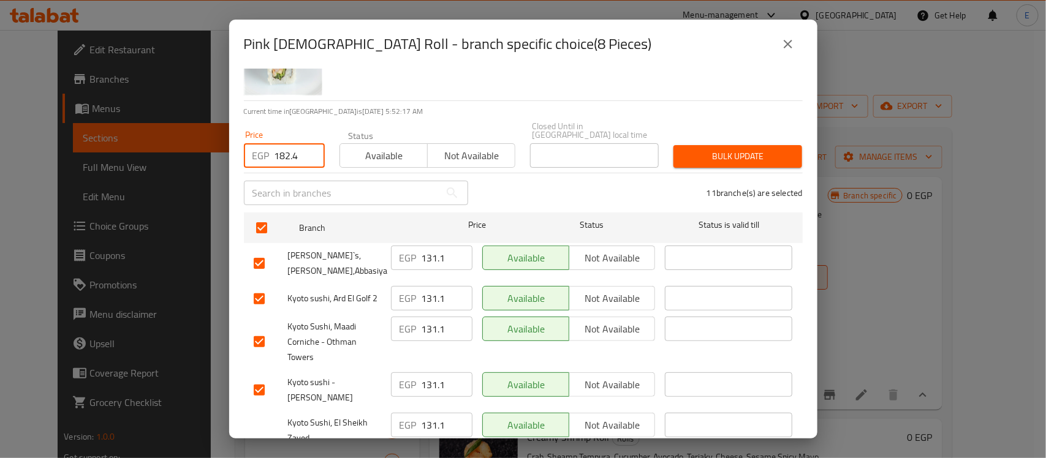
type input "182.4"
click at [260, 286] on input "checkbox" at bounding box center [259, 299] width 26 height 26
checkbox input "false"
click at [256, 256] on input "checkbox" at bounding box center [259, 264] width 26 height 26
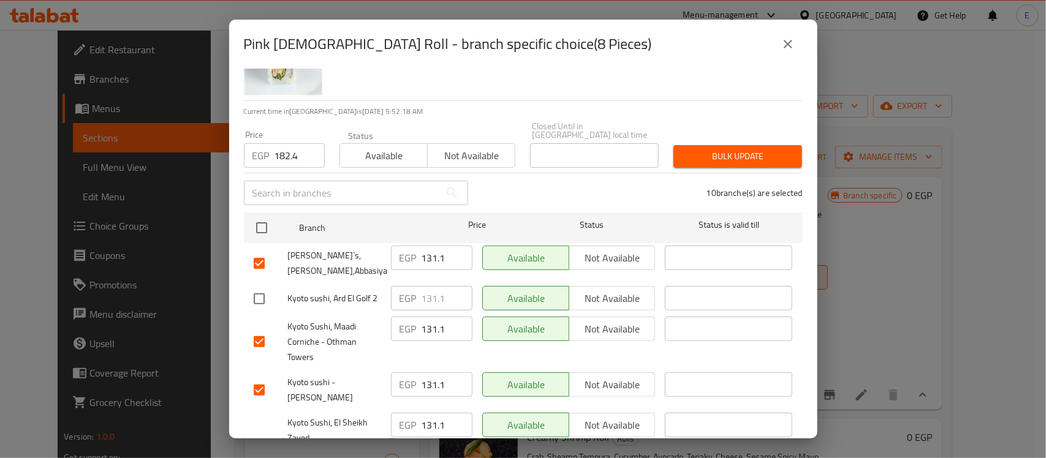
checkbox input "false"
click at [748, 158] on button "Bulk update" at bounding box center [738, 156] width 129 height 23
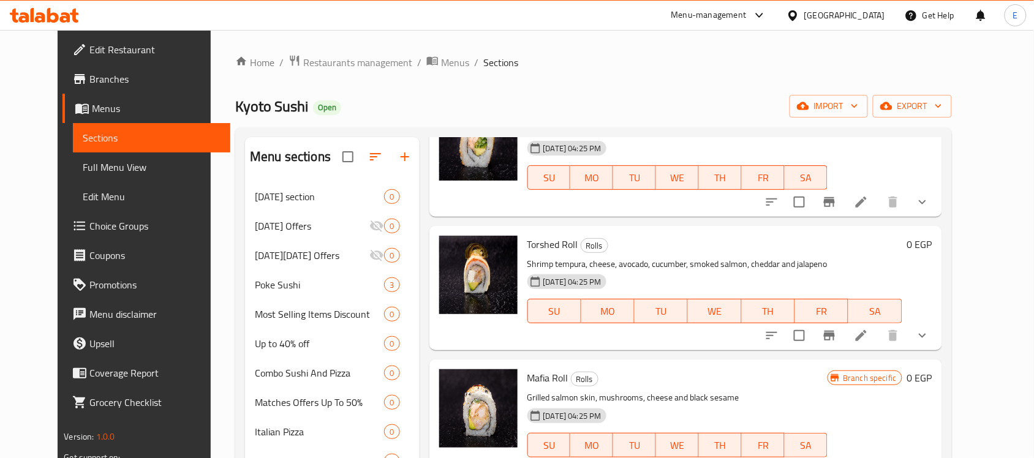
scroll to position [1714, 0]
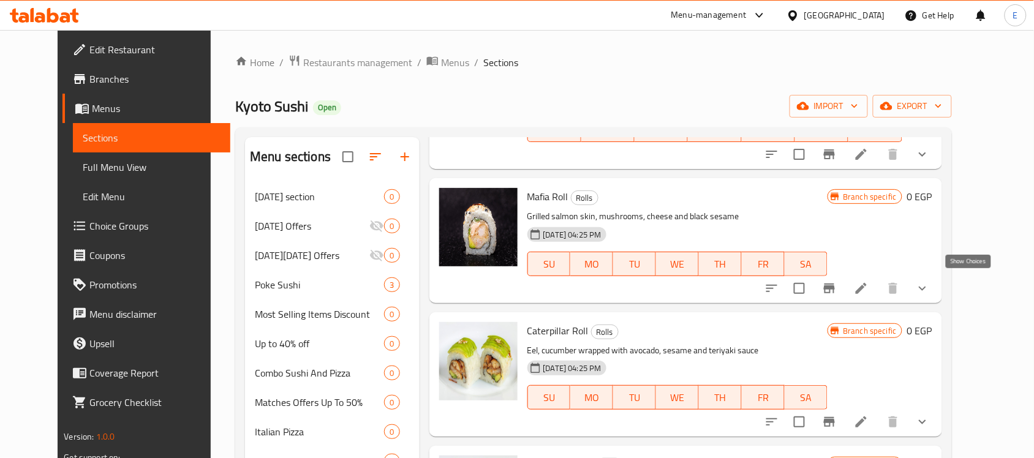
click at [930, 283] on icon "show more" at bounding box center [923, 288] width 15 height 15
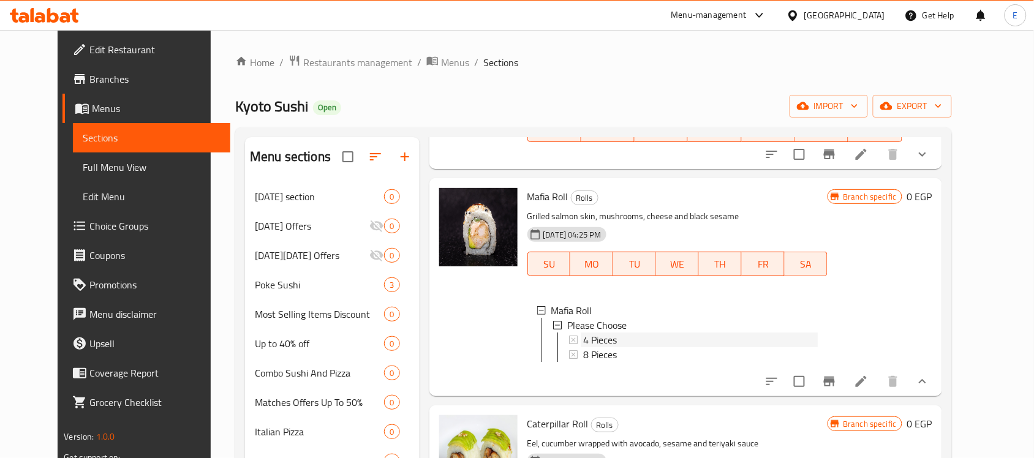
click at [583, 334] on span "4 Pieces" at bounding box center [600, 340] width 34 height 15
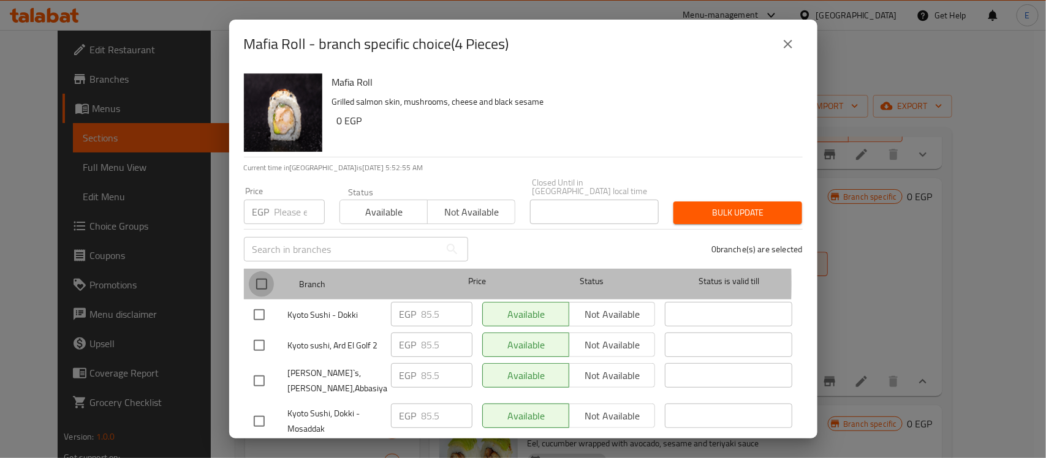
click at [264, 275] on input "checkbox" at bounding box center [262, 284] width 26 height 26
checkbox input "true"
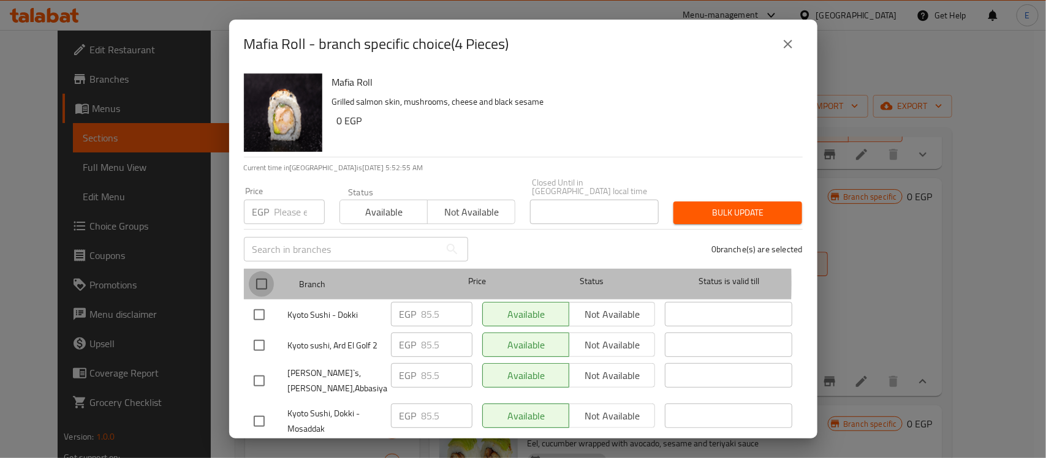
checkbox input "true"
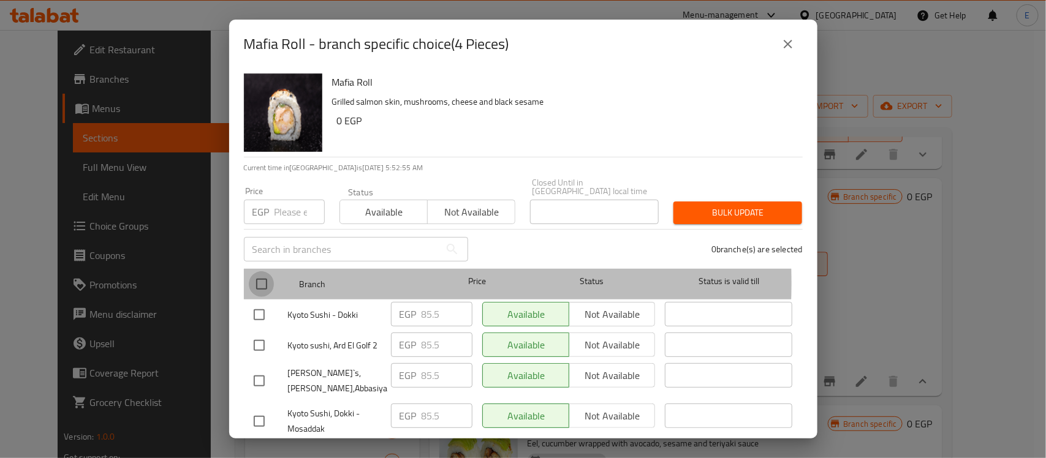
checkbox input "true"
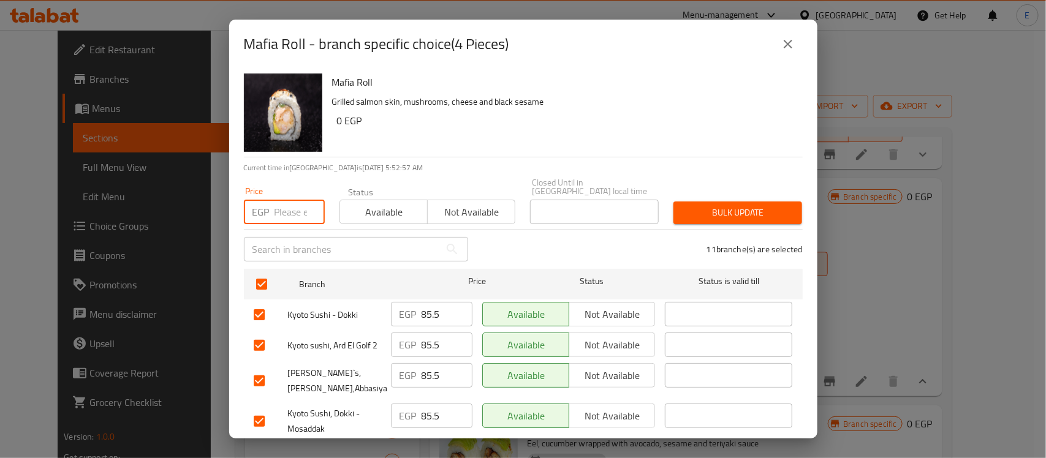
click at [275, 203] on input "number" at bounding box center [300, 212] width 50 height 25
type input "91.2"
click at [254, 376] on input "checkbox" at bounding box center [259, 381] width 26 height 26
checkbox input "false"
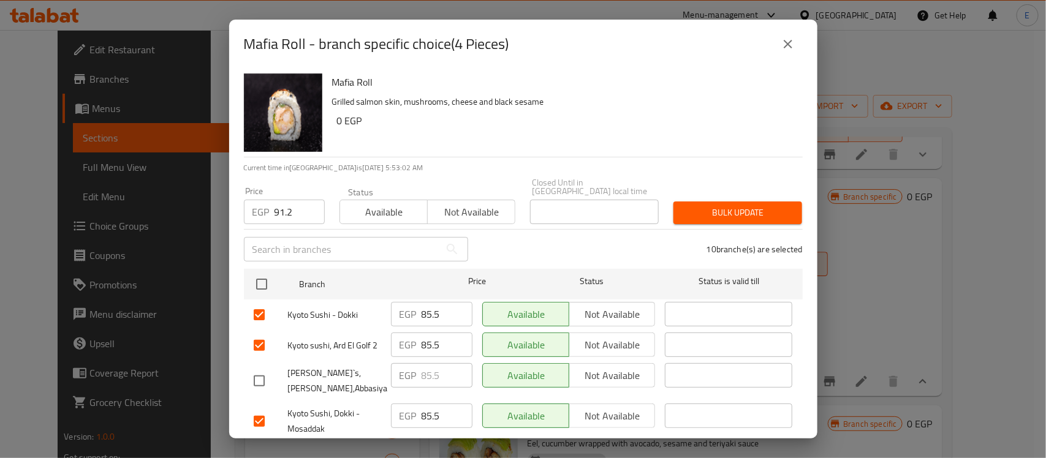
click at [259, 342] on input "checkbox" at bounding box center [259, 346] width 26 height 26
checkbox input "false"
click at [761, 213] on button "Bulk update" at bounding box center [738, 213] width 129 height 23
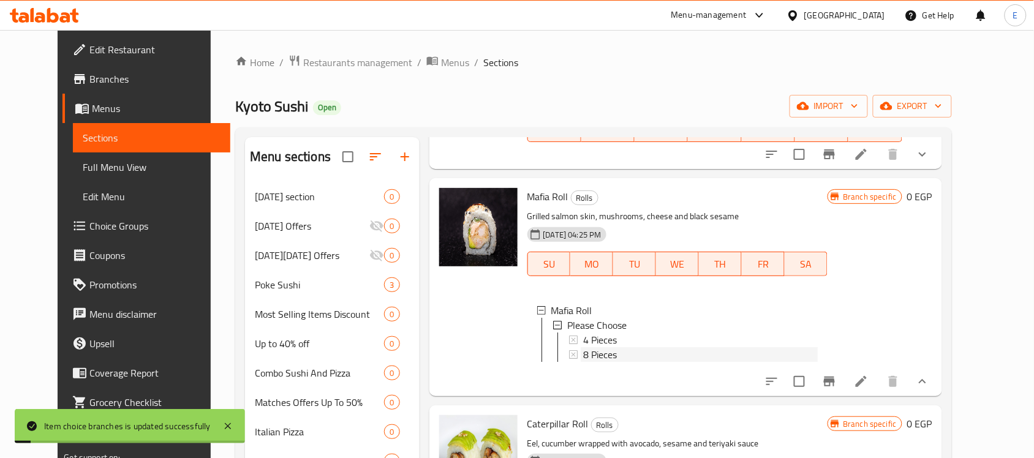
click at [588, 350] on span "8 Pieces" at bounding box center [600, 354] width 34 height 15
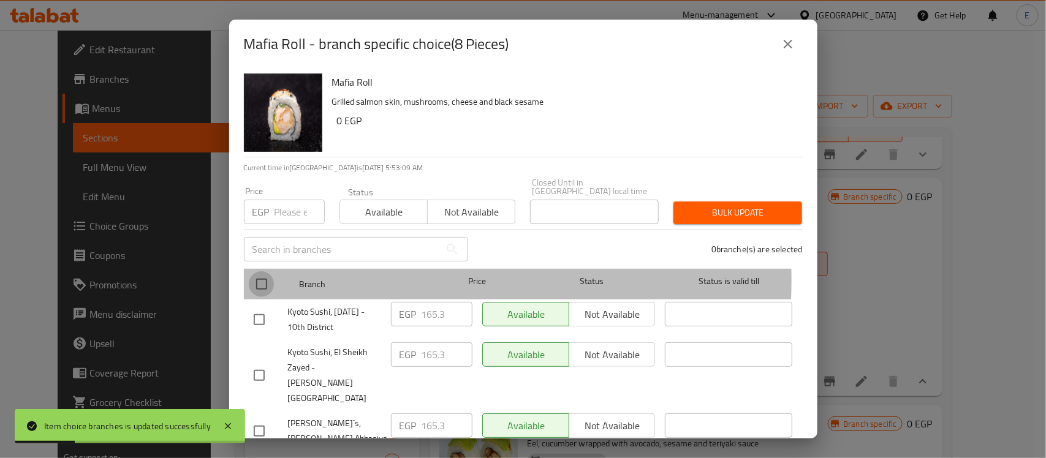
click at [255, 271] on input "checkbox" at bounding box center [262, 284] width 26 height 26
checkbox input "true"
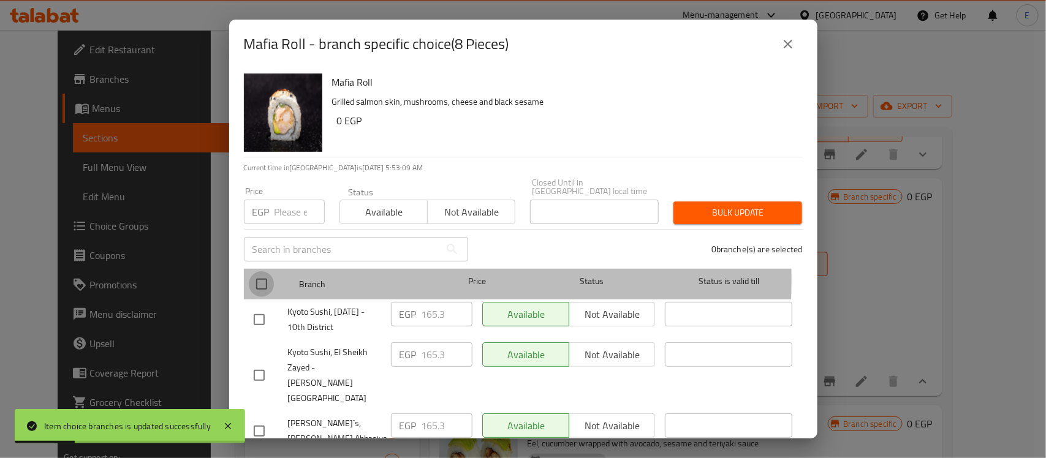
checkbox input "true"
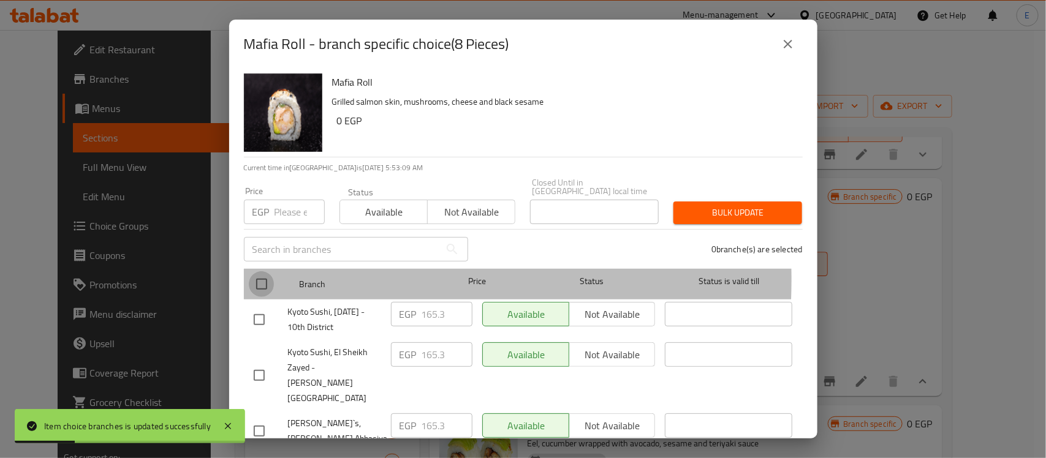
checkbox input "true"
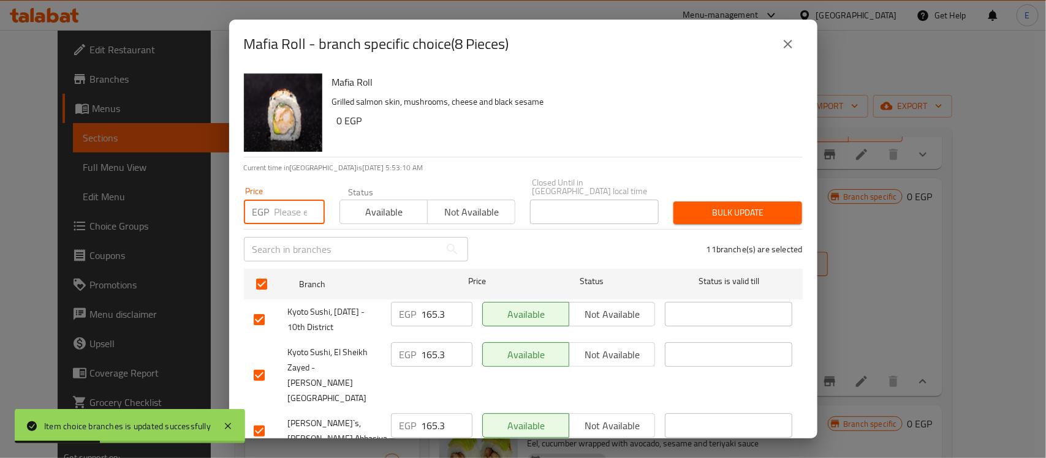
click at [279, 206] on input "number" at bounding box center [300, 212] width 50 height 25
type input "182.4"
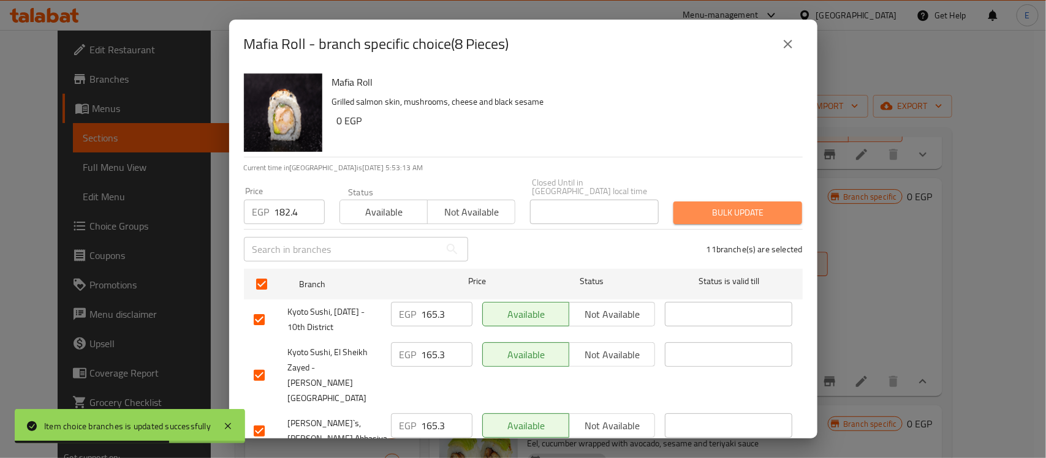
click at [735, 205] on span "Bulk update" at bounding box center [737, 212] width 109 height 15
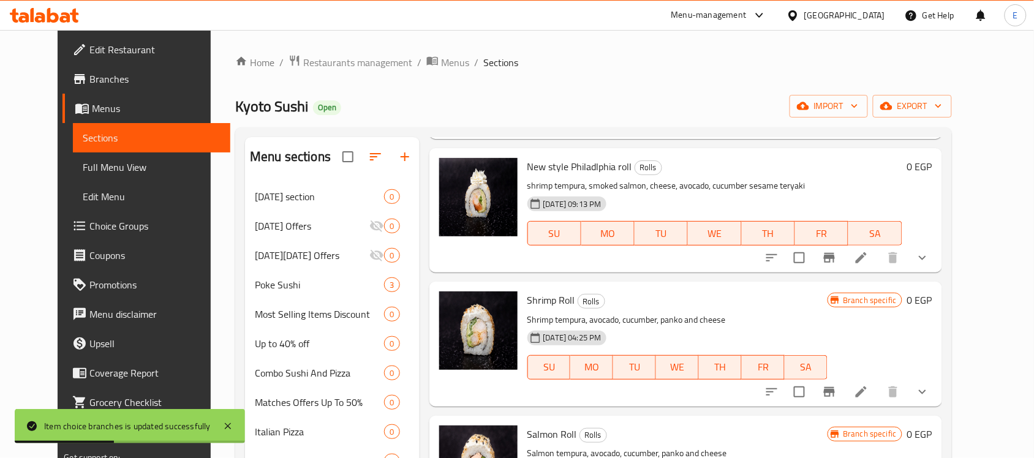
scroll to position [1163, 0]
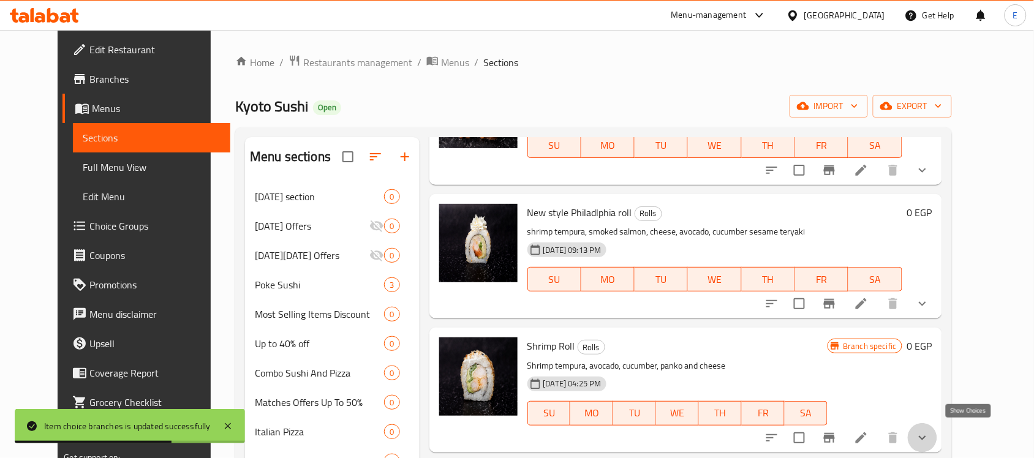
click at [927, 436] on icon "show more" at bounding box center [922, 438] width 7 height 4
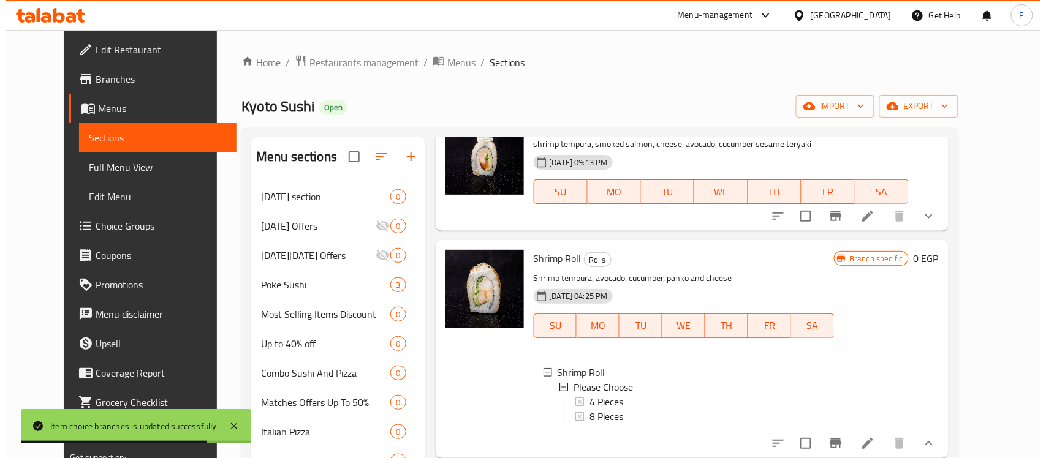
scroll to position [1254, 0]
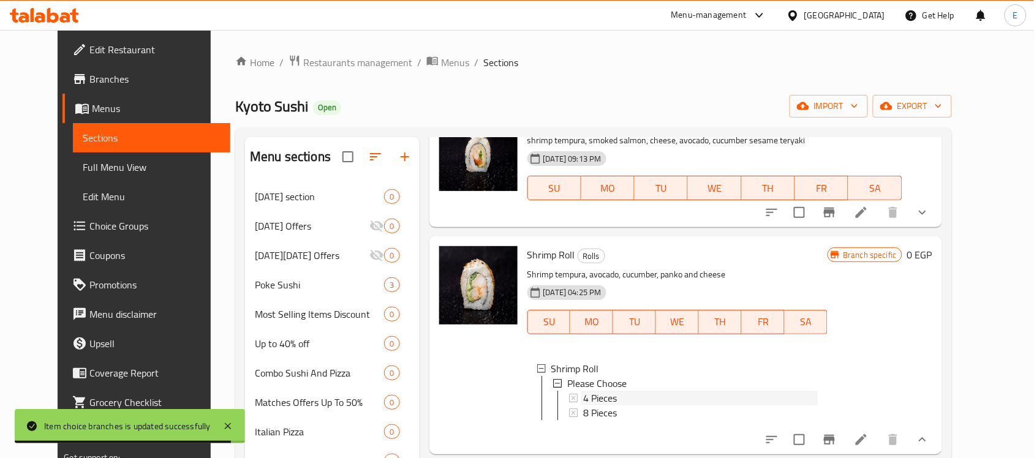
click at [585, 393] on span "4 Pieces" at bounding box center [600, 398] width 34 height 15
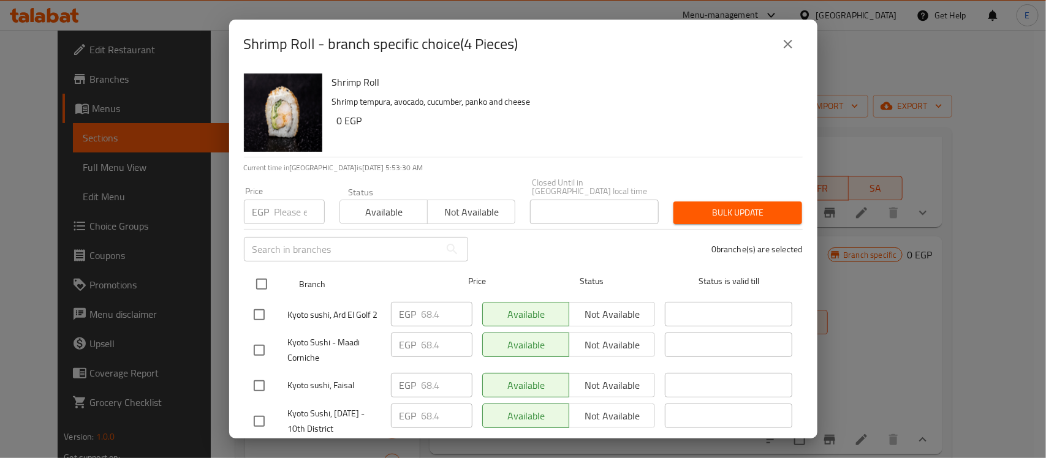
click at [260, 275] on input "checkbox" at bounding box center [262, 284] width 26 height 26
checkbox input "true"
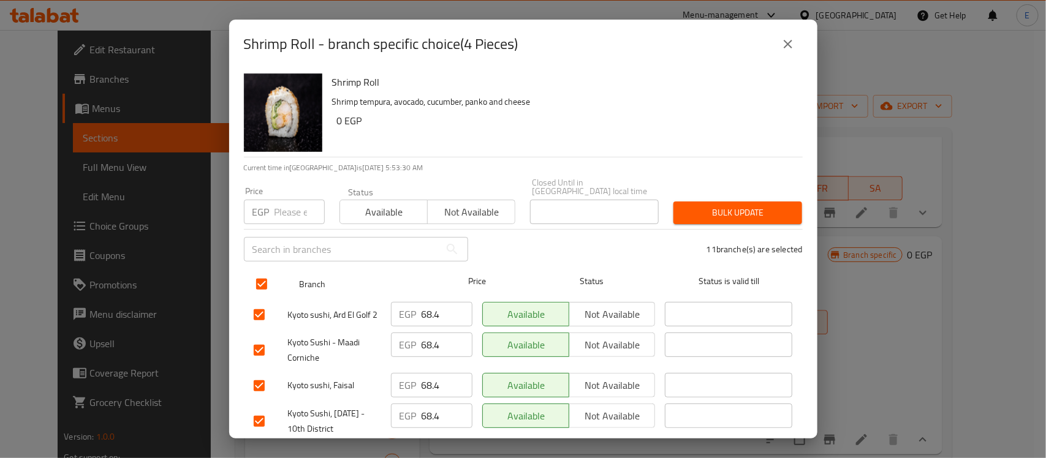
checkbox input "true"
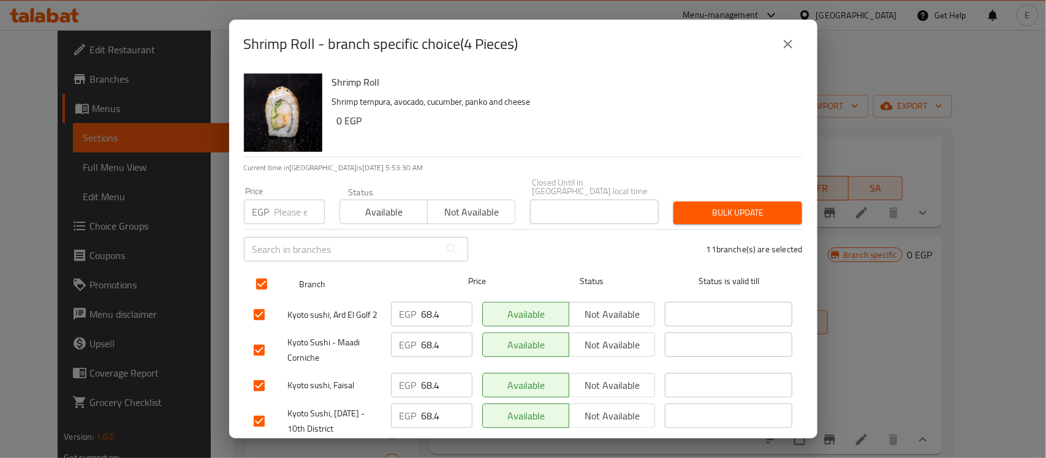
checkbox input "true"
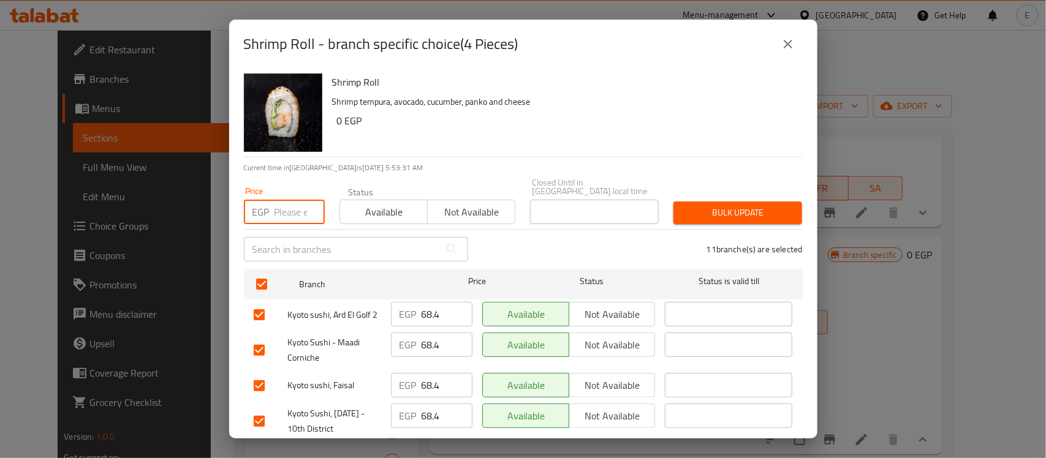
click at [283, 205] on input "number" at bounding box center [300, 212] width 50 height 25
type input "91.2"
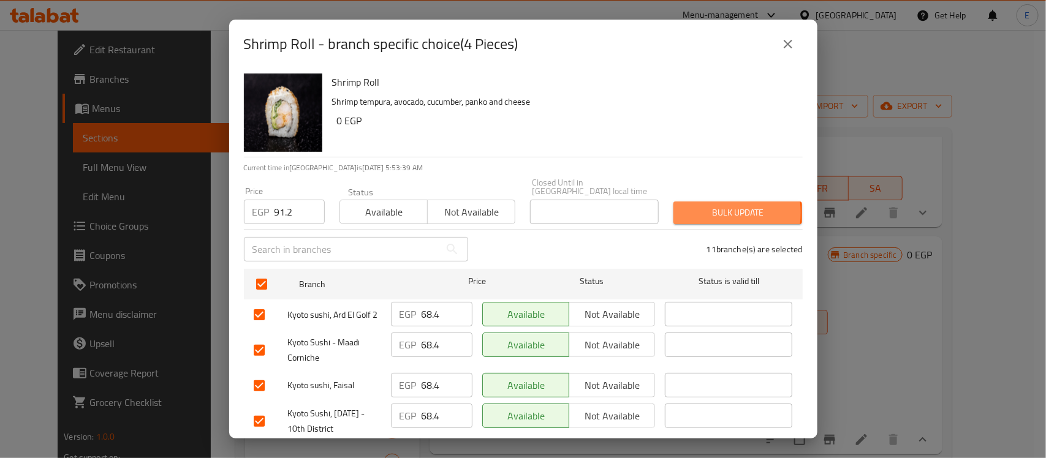
click at [693, 205] on span "Bulk update" at bounding box center [737, 212] width 109 height 15
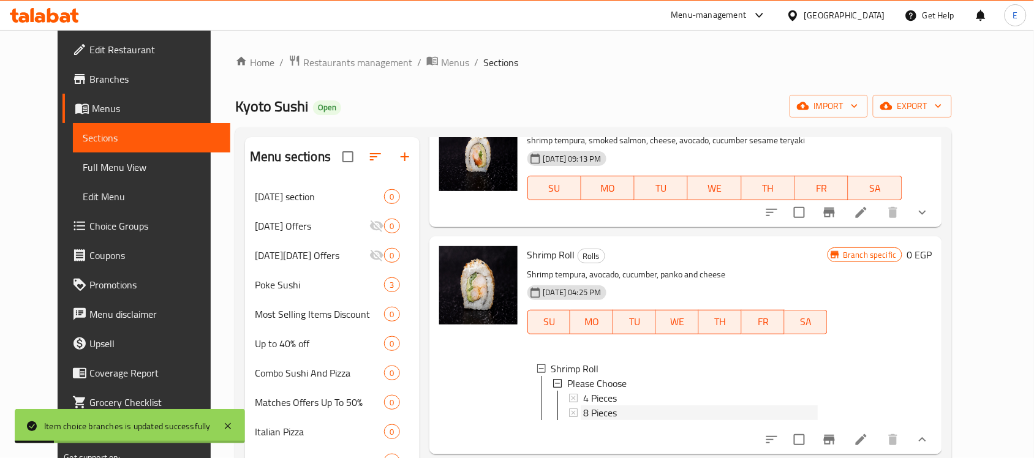
click at [586, 406] on span "8 Pieces" at bounding box center [600, 413] width 34 height 15
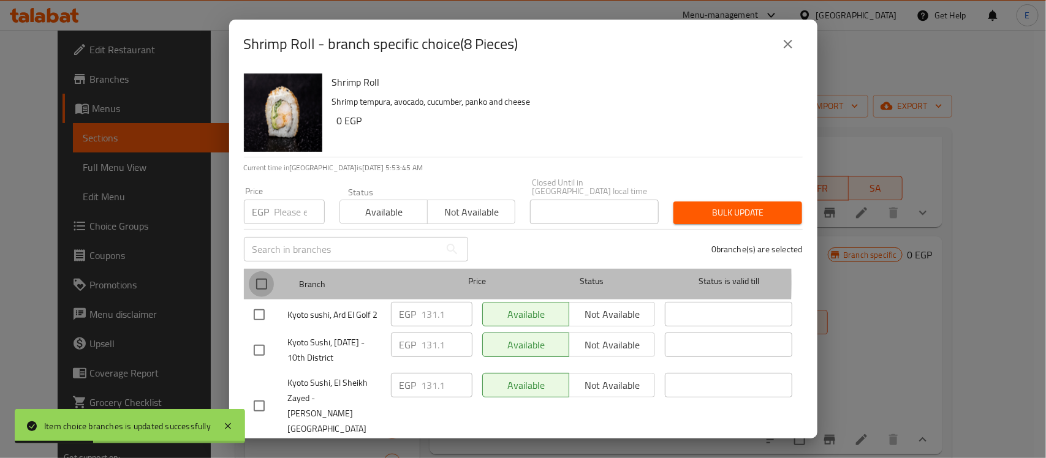
click at [268, 273] on input "checkbox" at bounding box center [262, 284] width 26 height 26
checkbox input "true"
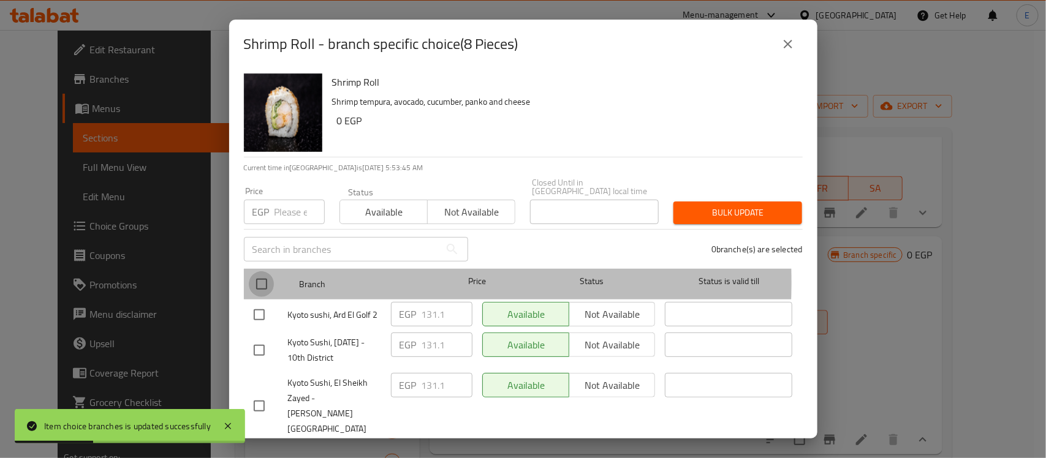
checkbox input "true"
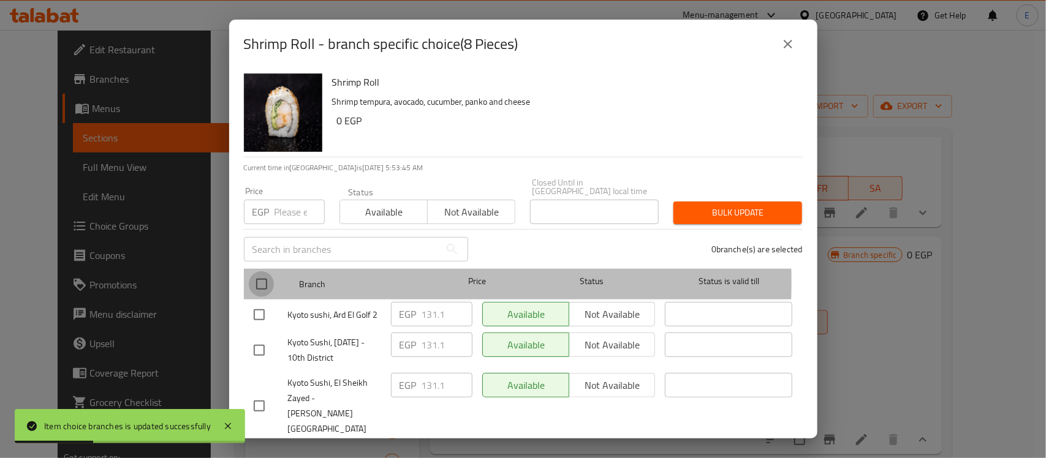
checkbox input "true"
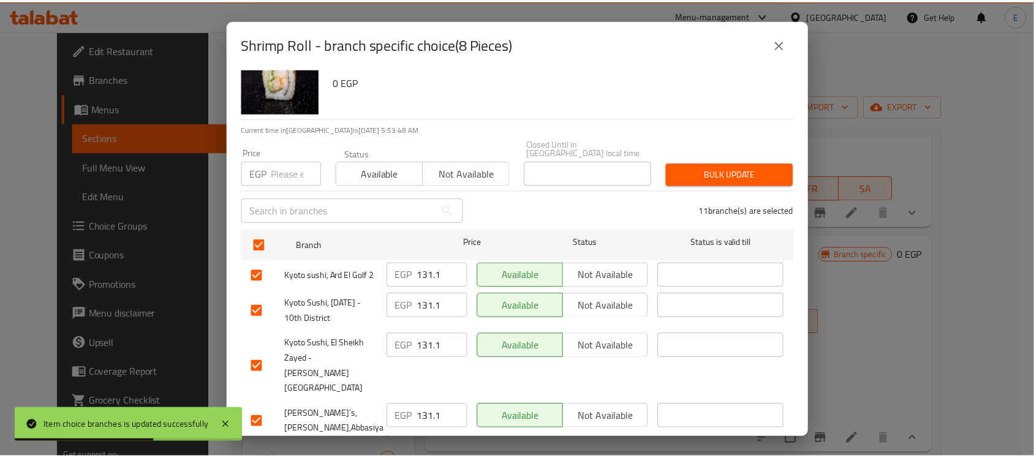
scroll to position [40, 0]
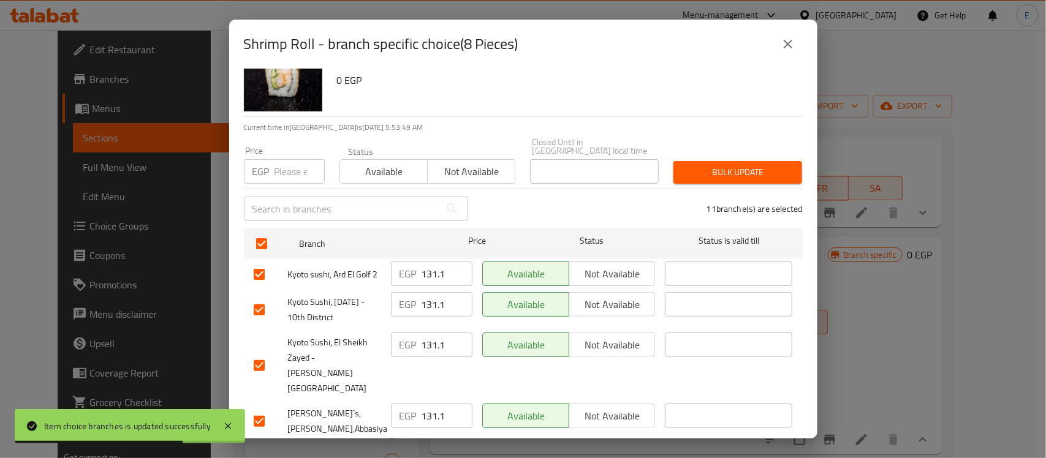
click at [261, 262] on input "checkbox" at bounding box center [259, 275] width 26 height 26
checkbox input "false"
click at [257, 409] on input "checkbox" at bounding box center [259, 422] width 26 height 26
checkbox input "false"
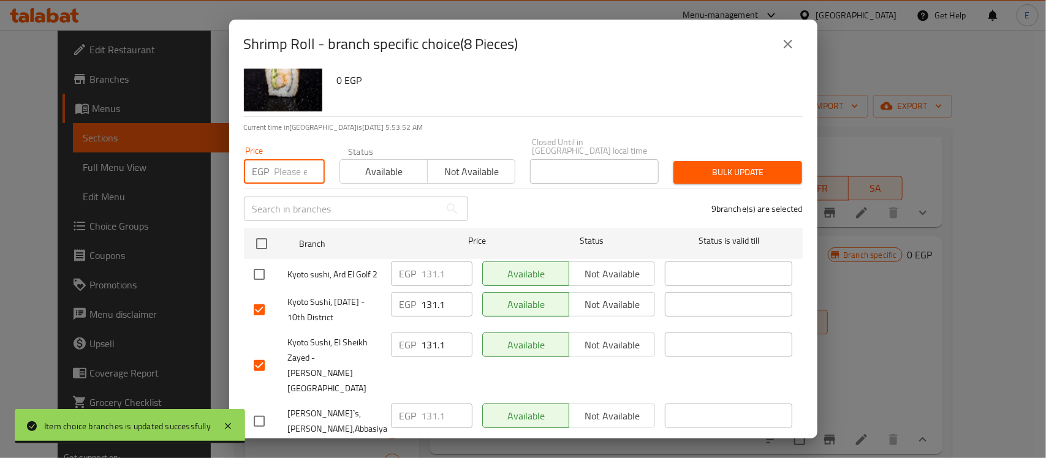
click at [295, 164] on input "number" at bounding box center [300, 171] width 50 height 25
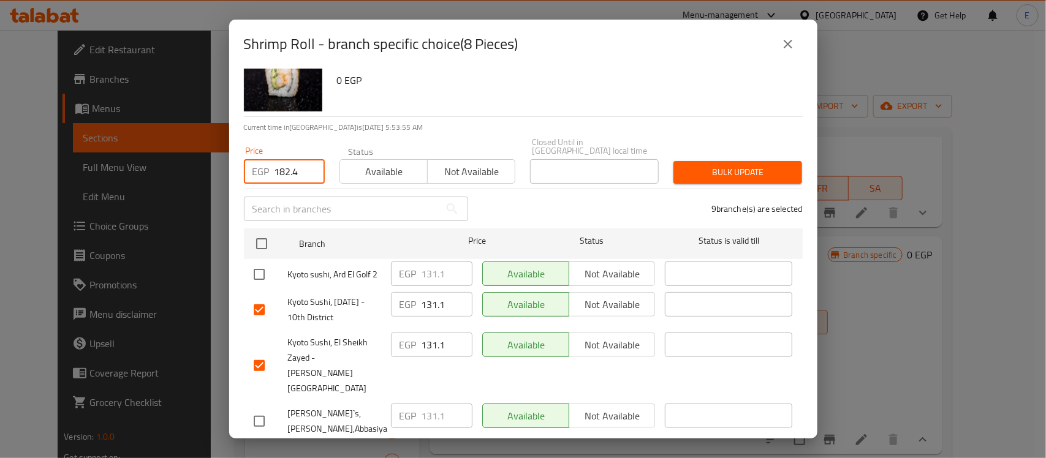
type input "182.4"
click at [683, 165] on span "Bulk update" at bounding box center [737, 172] width 109 height 15
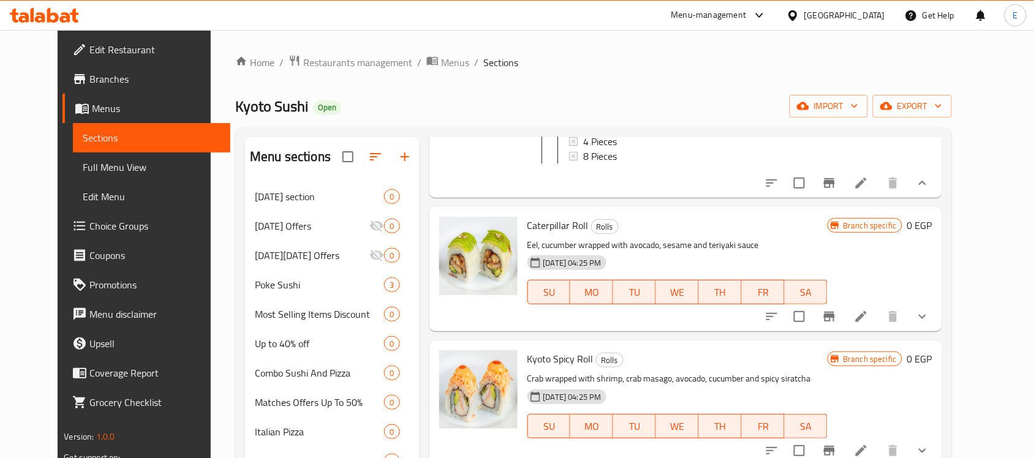
scroll to position [2018, 0]
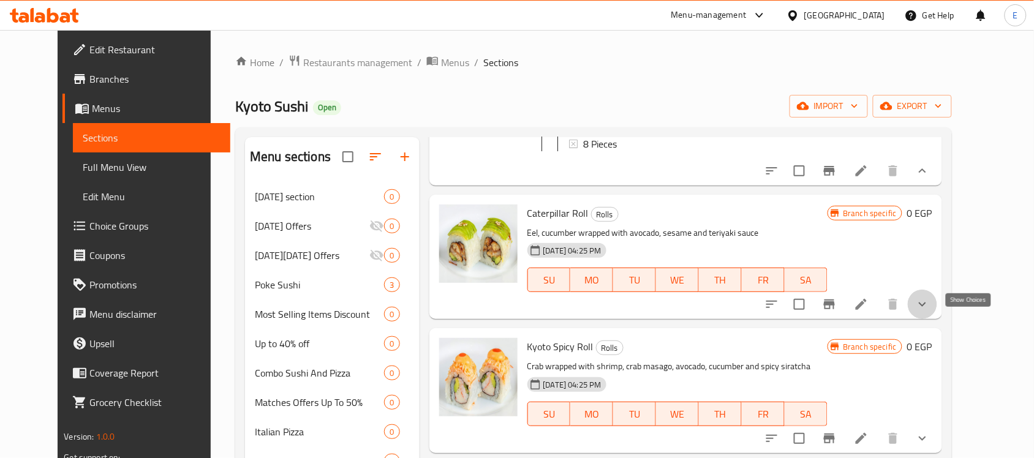
click at [930, 312] on icon "show more" at bounding box center [923, 304] width 15 height 15
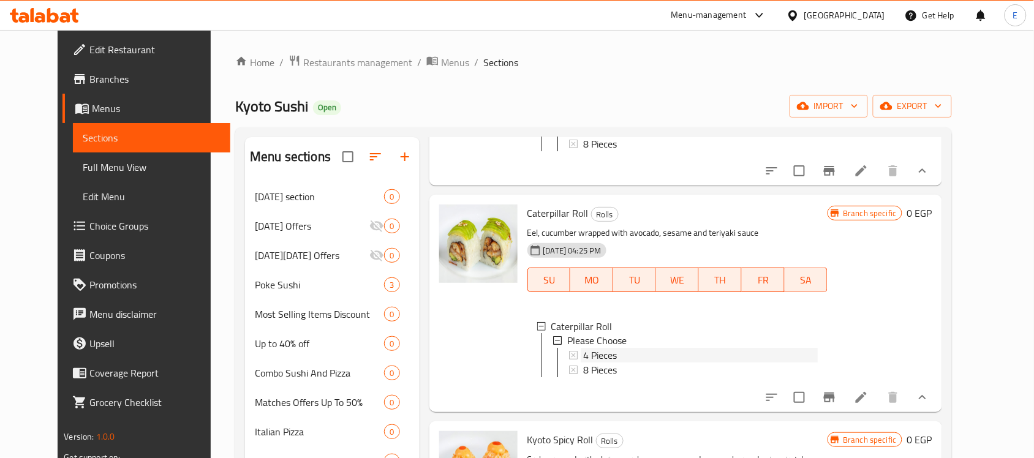
click at [583, 363] on span "4 Pieces" at bounding box center [600, 356] width 34 height 15
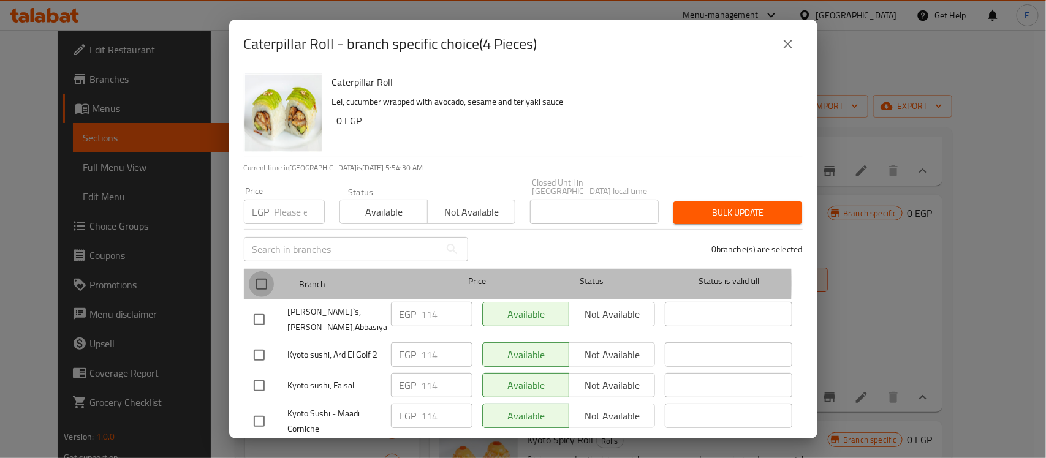
click at [262, 275] on input "checkbox" at bounding box center [262, 284] width 26 height 26
checkbox input "true"
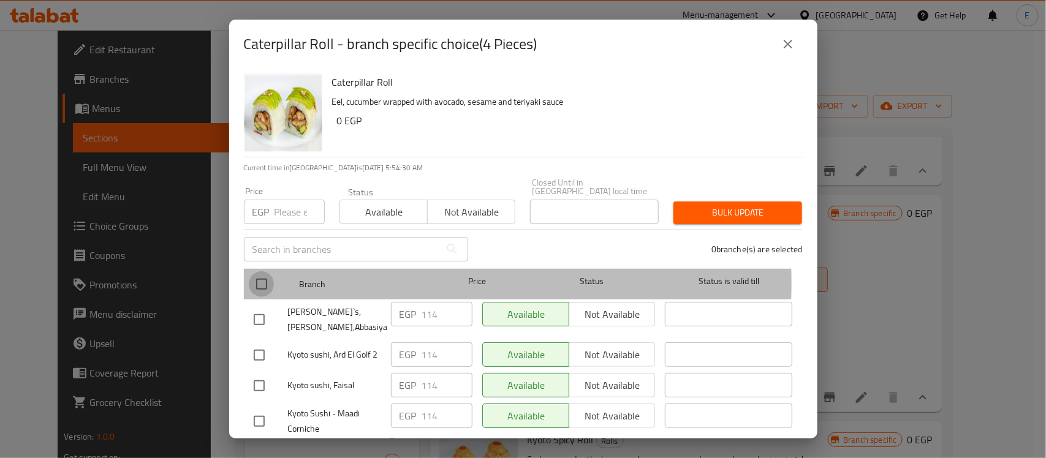
checkbox input "true"
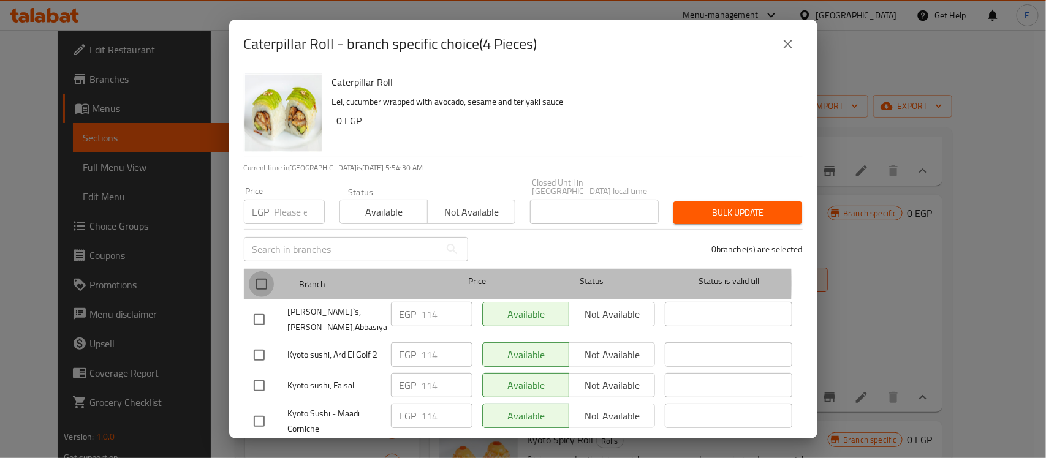
checkbox input "true"
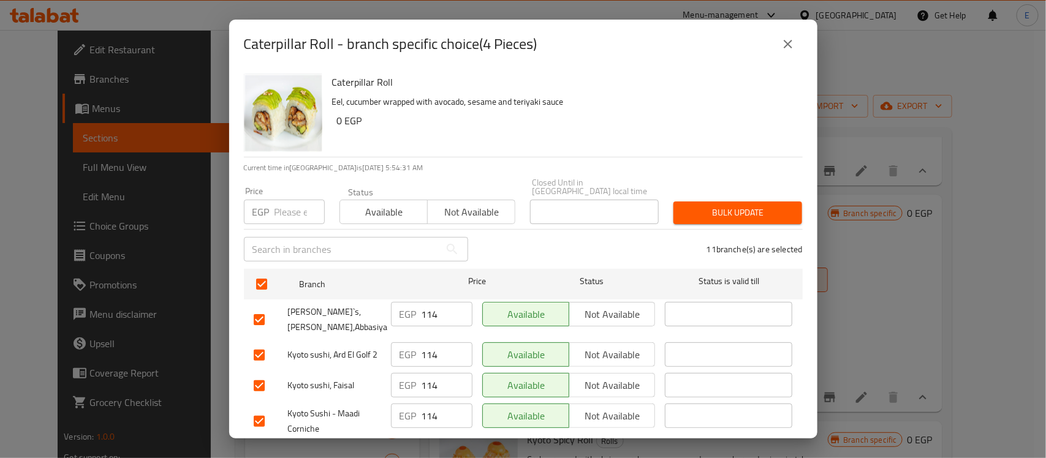
click at [257, 307] on input "checkbox" at bounding box center [259, 320] width 26 height 26
checkbox input "false"
click at [261, 356] on input "checkbox" at bounding box center [259, 356] width 26 height 26
checkbox input "false"
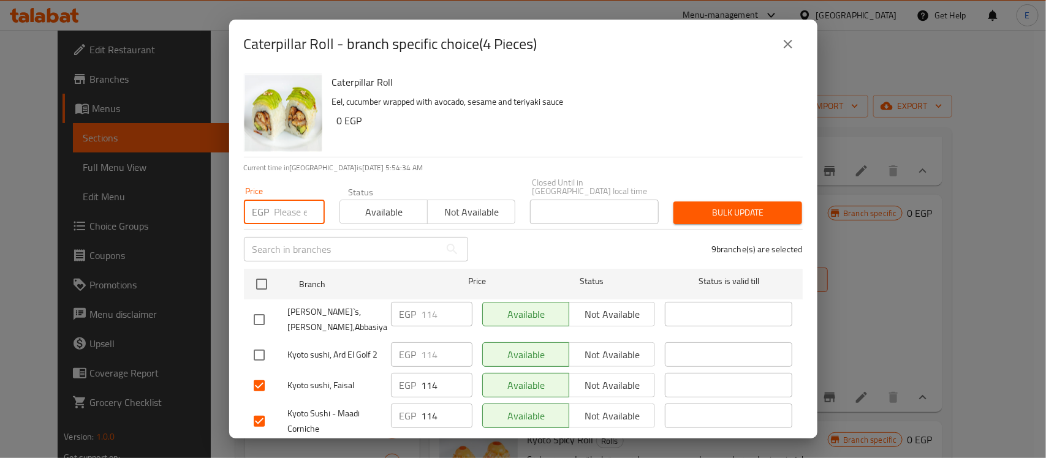
click at [287, 201] on input "number" at bounding box center [300, 212] width 50 height 25
type input "125.4"
click at [789, 207] on button "Bulk update" at bounding box center [738, 213] width 129 height 23
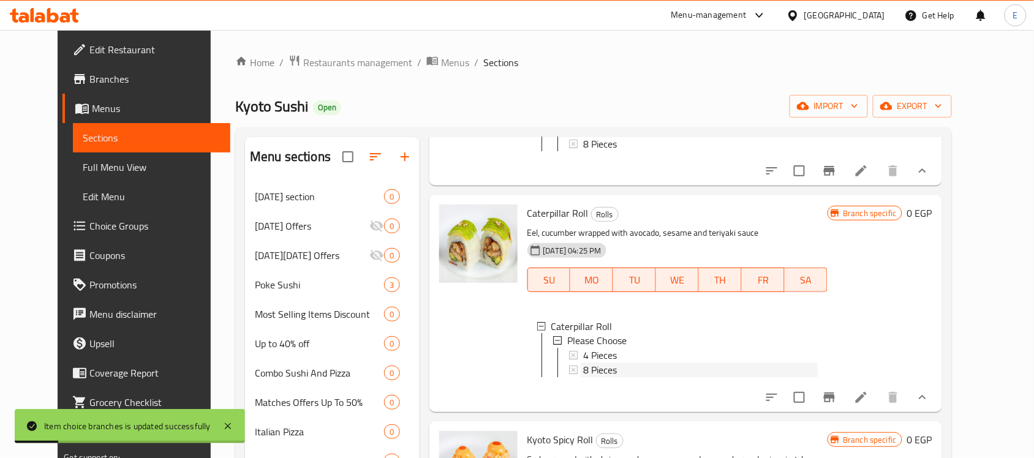
click at [583, 378] on span "8 Pieces" at bounding box center [600, 370] width 34 height 15
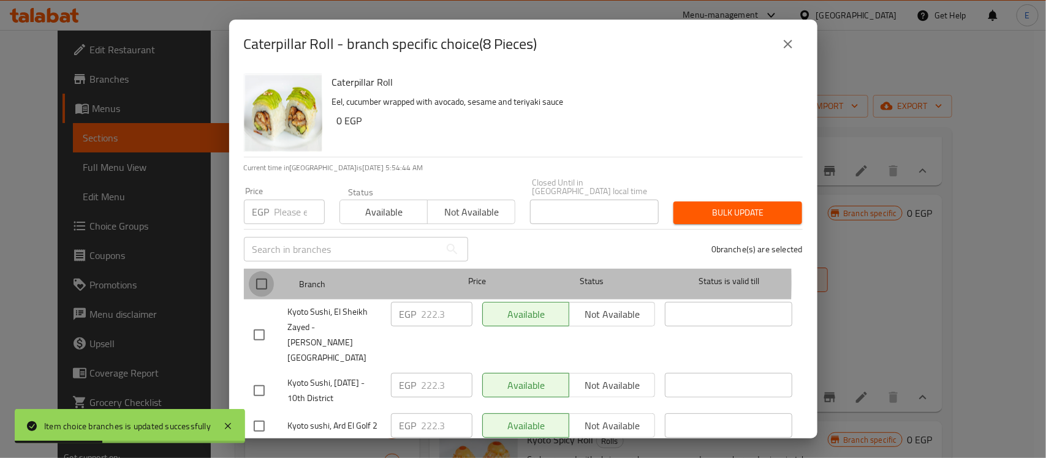
click at [261, 273] on input "checkbox" at bounding box center [262, 284] width 26 height 26
checkbox input "true"
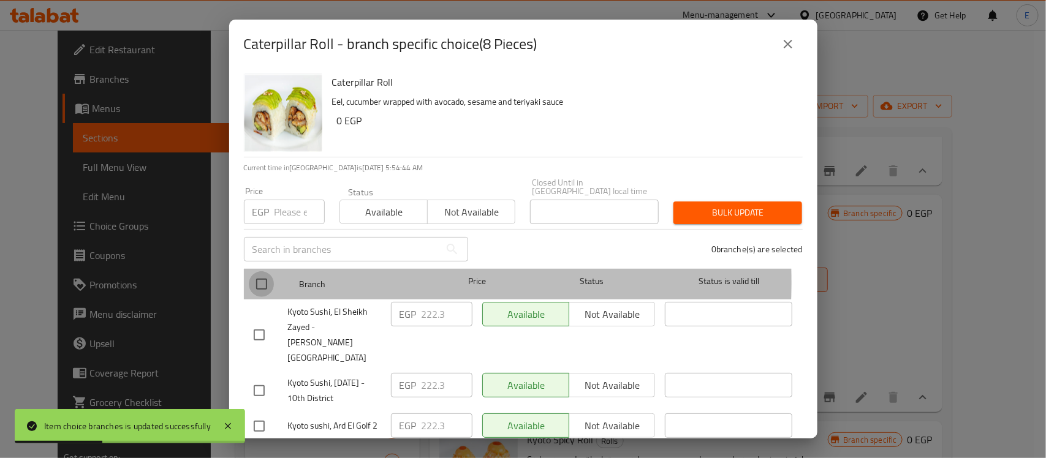
checkbox input "true"
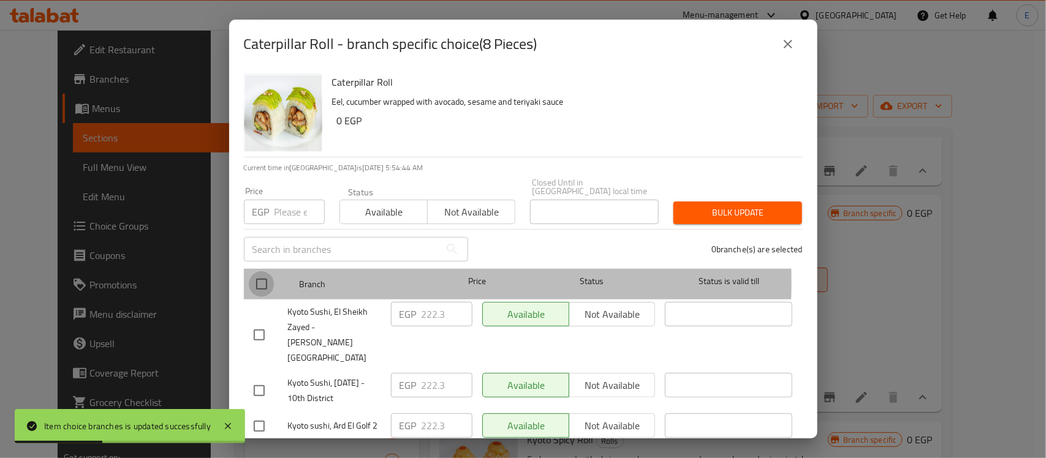
checkbox input "true"
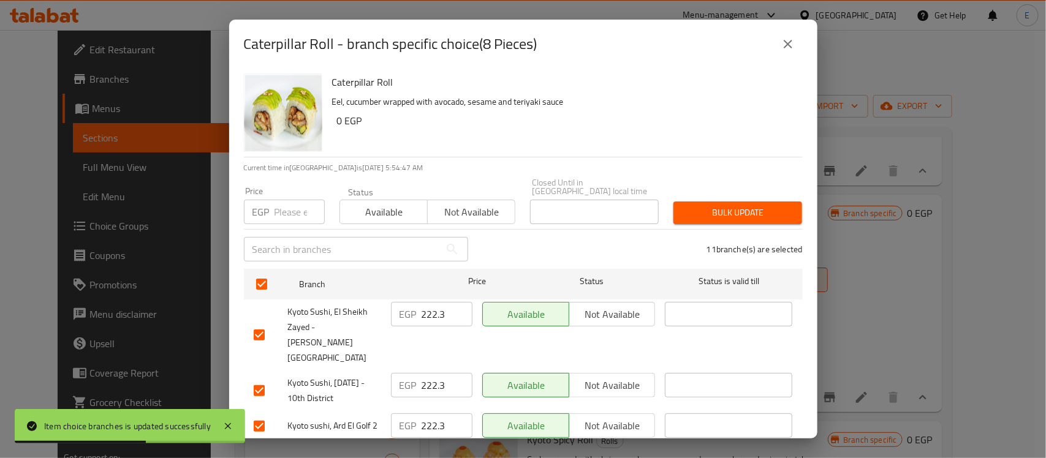
click at [257, 414] on input "checkbox" at bounding box center [259, 427] width 26 height 26
checkbox input "false"
click at [260, 449] on input "checkbox" at bounding box center [259, 462] width 26 height 26
checkbox input "false"
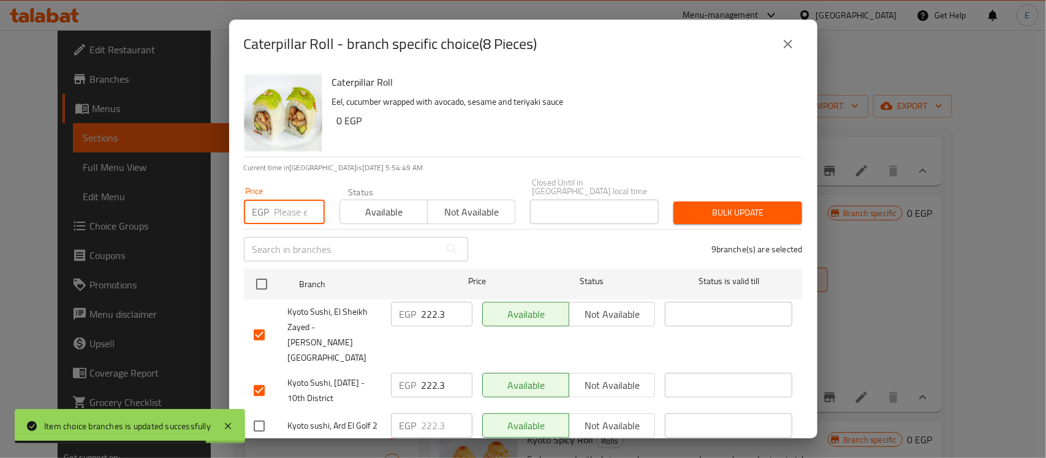
click at [294, 207] on input "number" at bounding box center [300, 212] width 50 height 25
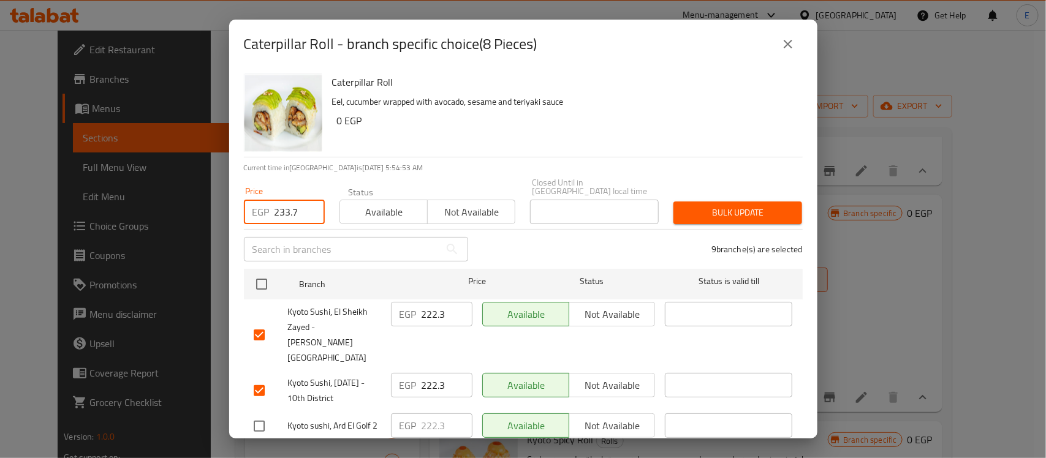
type input "233.7"
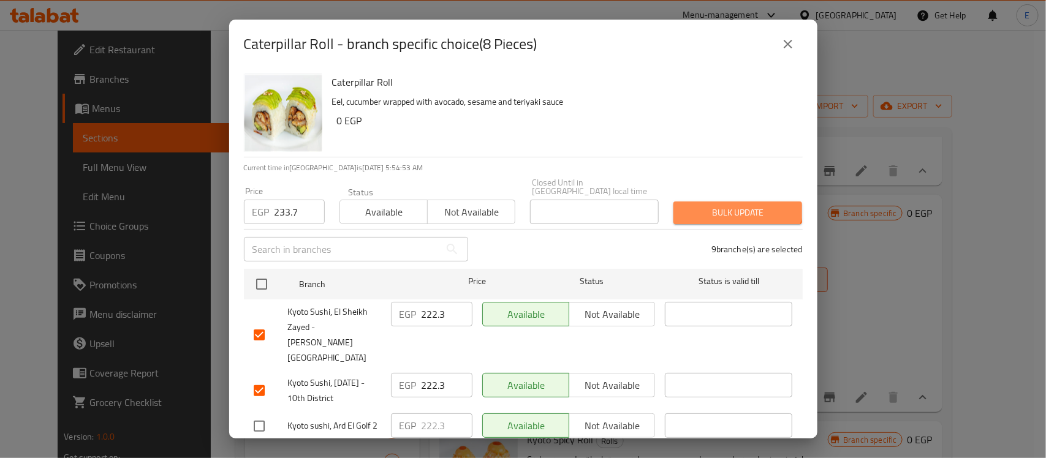
click at [726, 202] on button "Bulk update" at bounding box center [738, 213] width 129 height 23
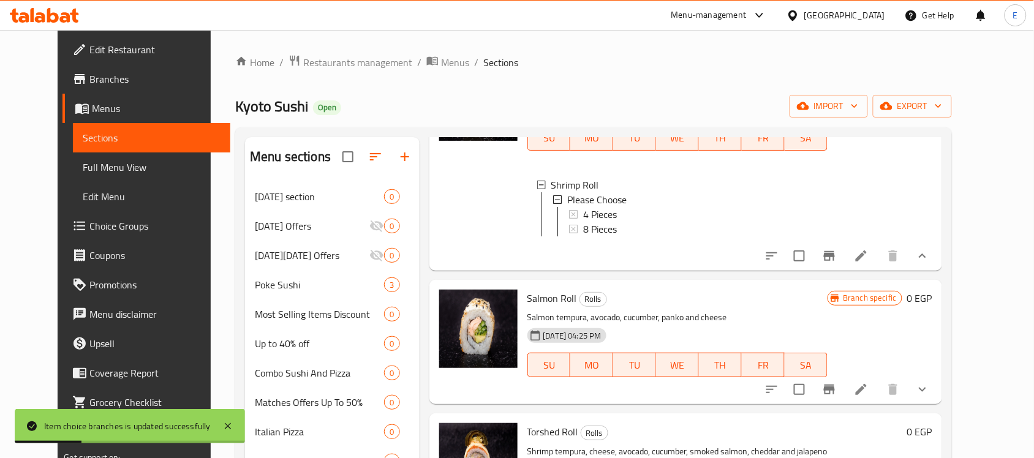
scroll to position [1433, 0]
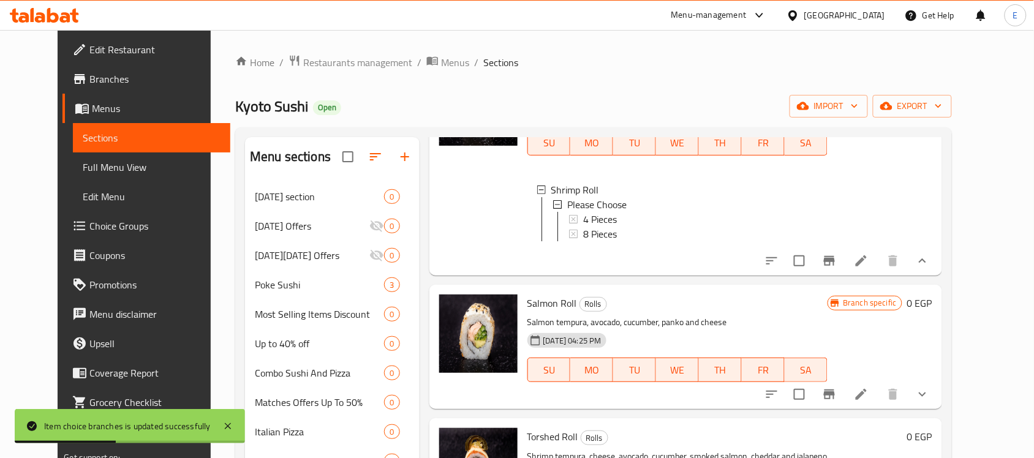
click at [938, 403] on button "show more" at bounding box center [922, 394] width 29 height 29
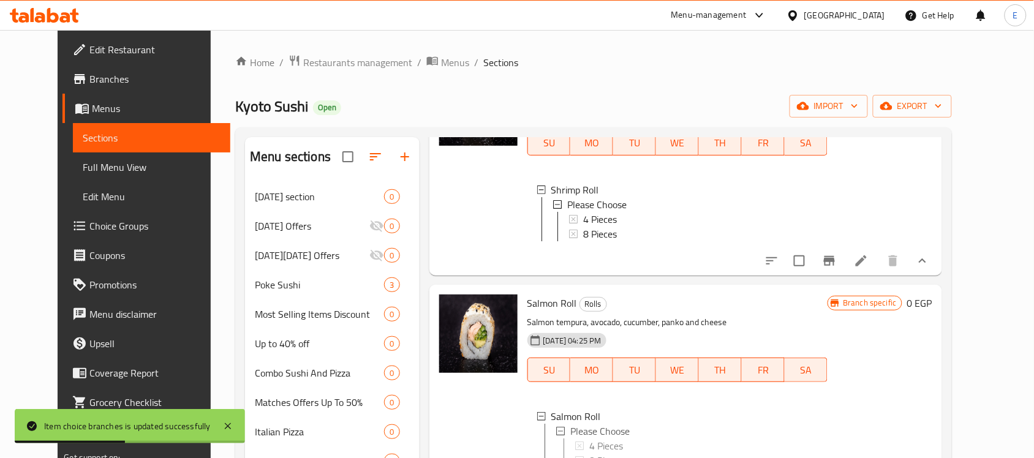
scroll to position [1547, 0]
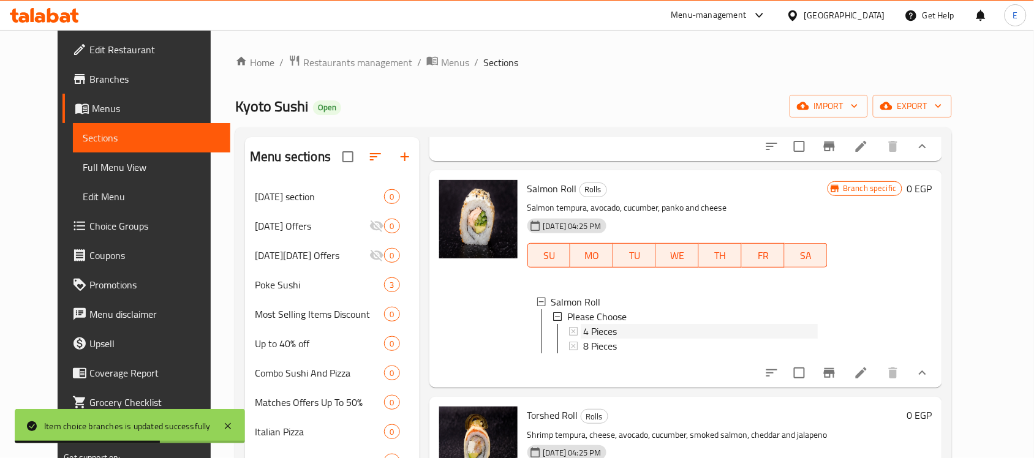
click at [610, 334] on div "4 Pieces" at bounding box center [700, 331] width 235 height 15
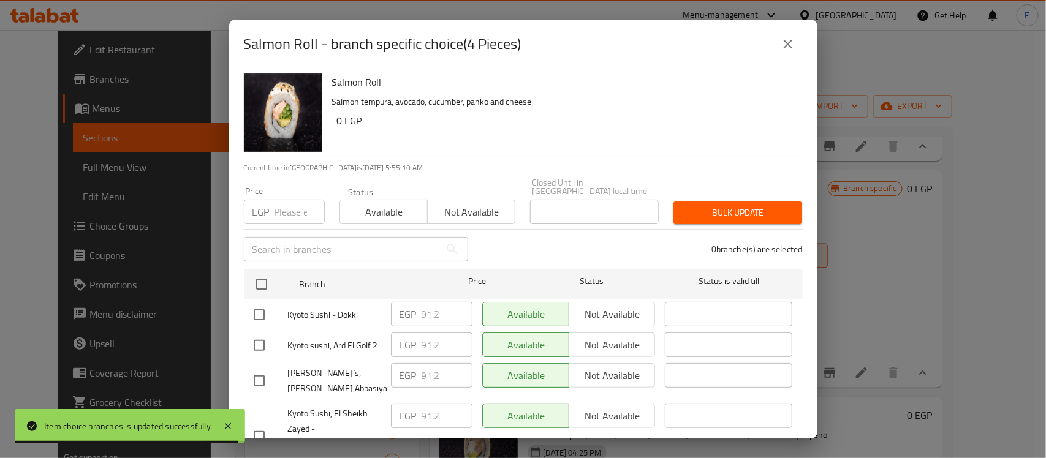
click at [792, 47] on icon "close" at bounding box center [788, 44] width 15 height 15
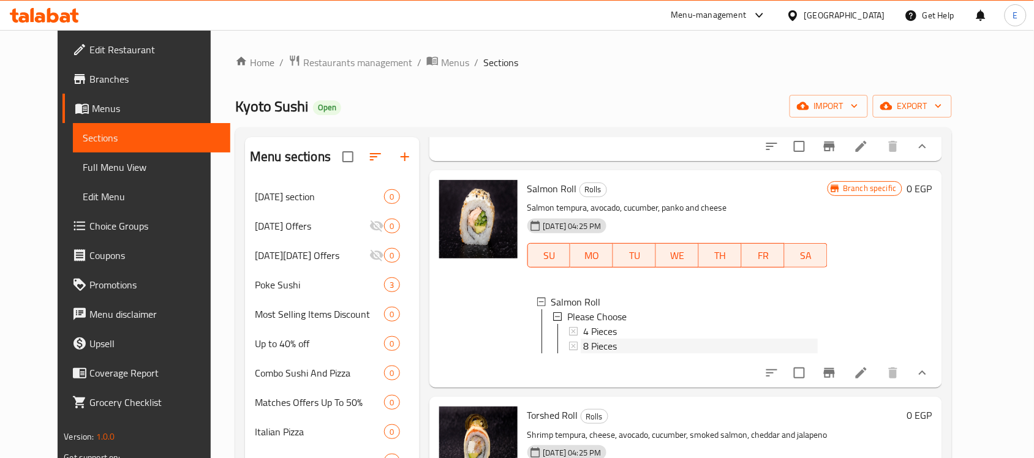
click at [583, 354] on span "8 Pieces" at bounding box center [600, 346] width 34 height 15
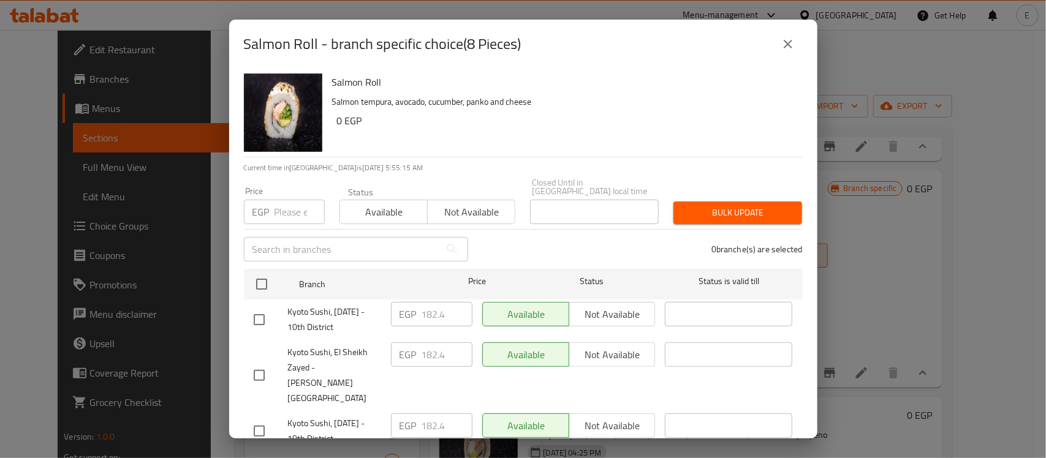
click at [782, 42] on icon "close" at bounding box center [788, 44] width 15 height 15
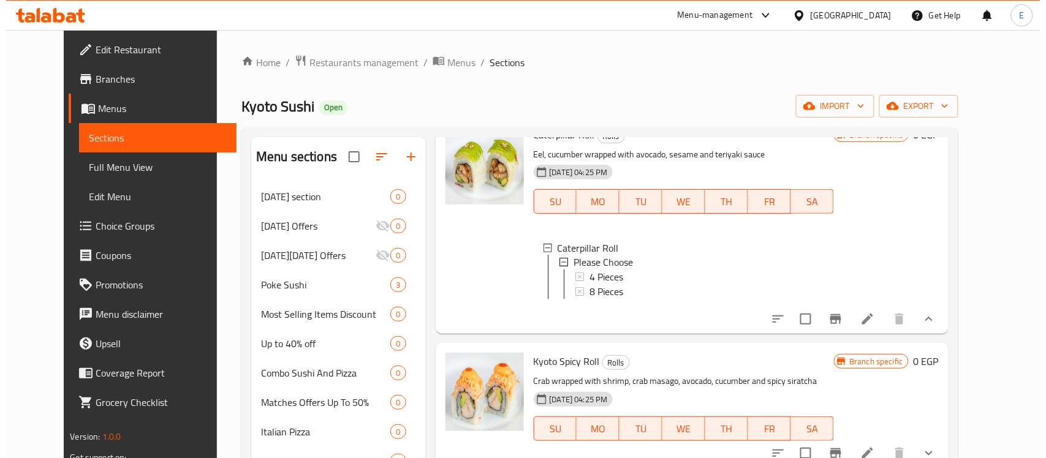
scroll to position [2346, 0]
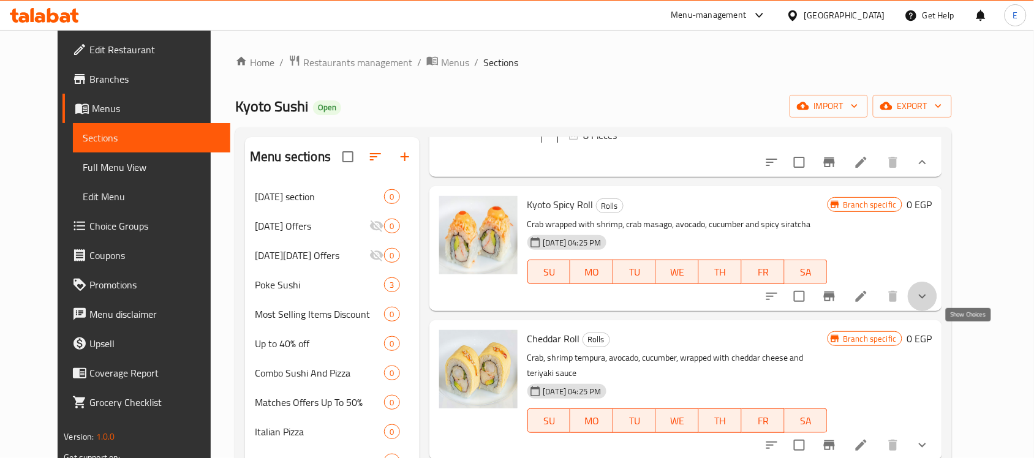
click at [930, 304] on icon "show more" at bounding box center [923, 296] width 15 height 15
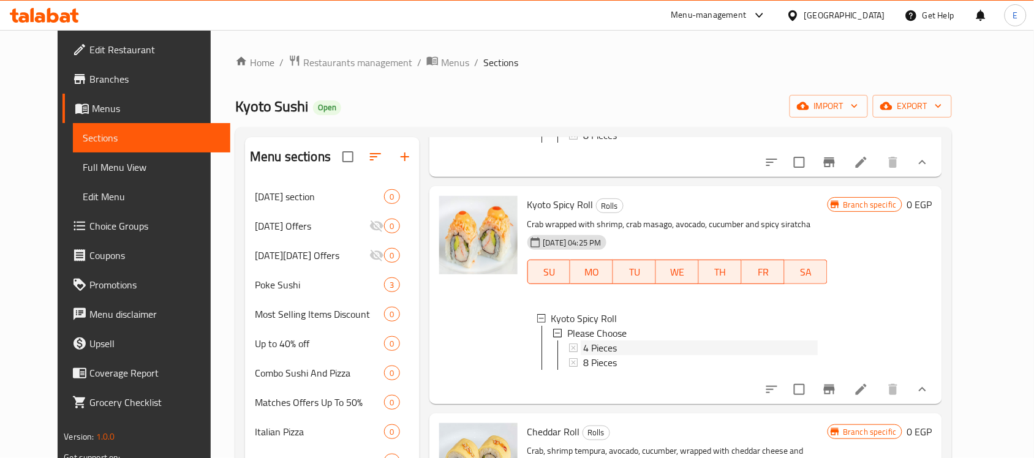
click at [583, 355] on span "4 Pieces" at bounding box center [600, 348] width 34 height 15
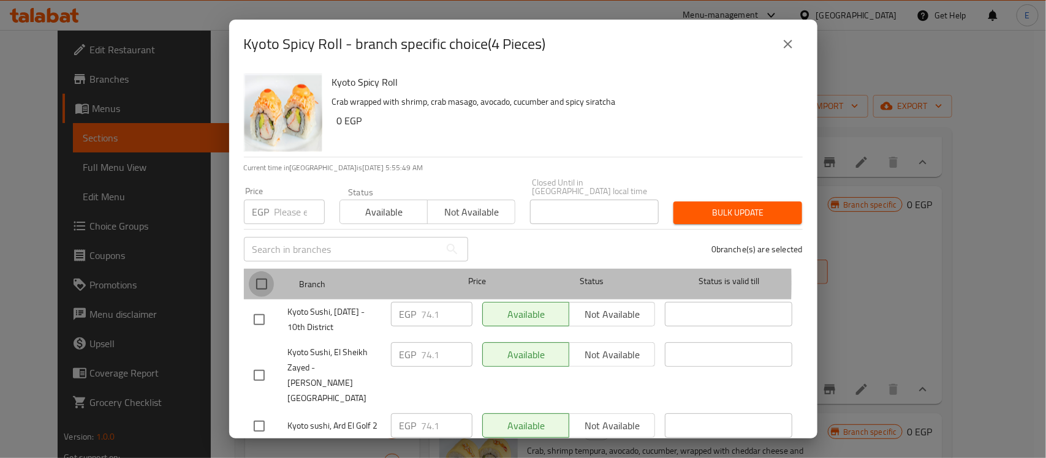
click at [264, 274] on input "checkbox" at bounding box center [262, 284] width 26 height 26
checkbox input "true"
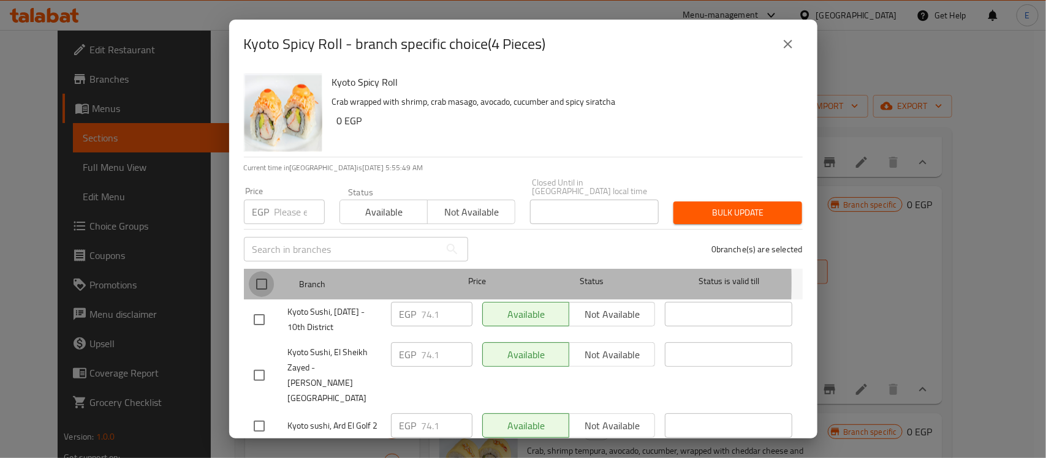
checkbox input "true"
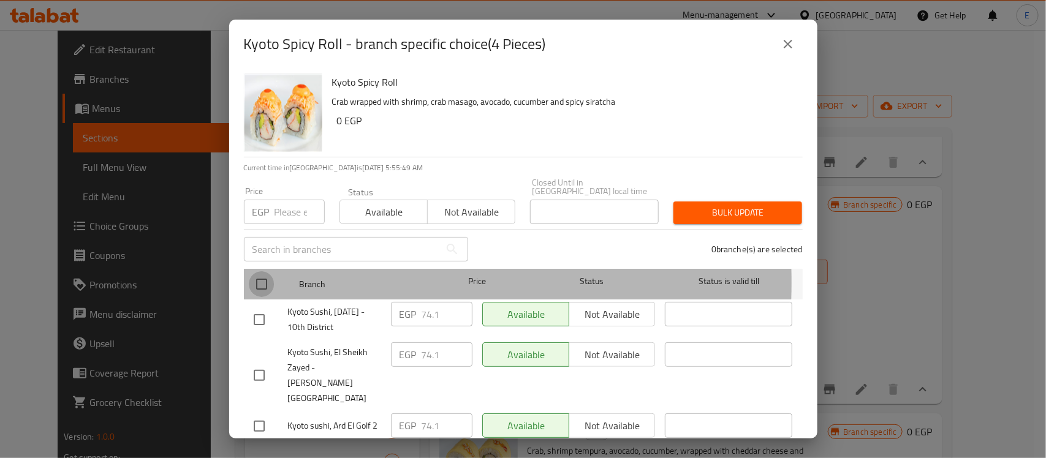
checkbox input "true"
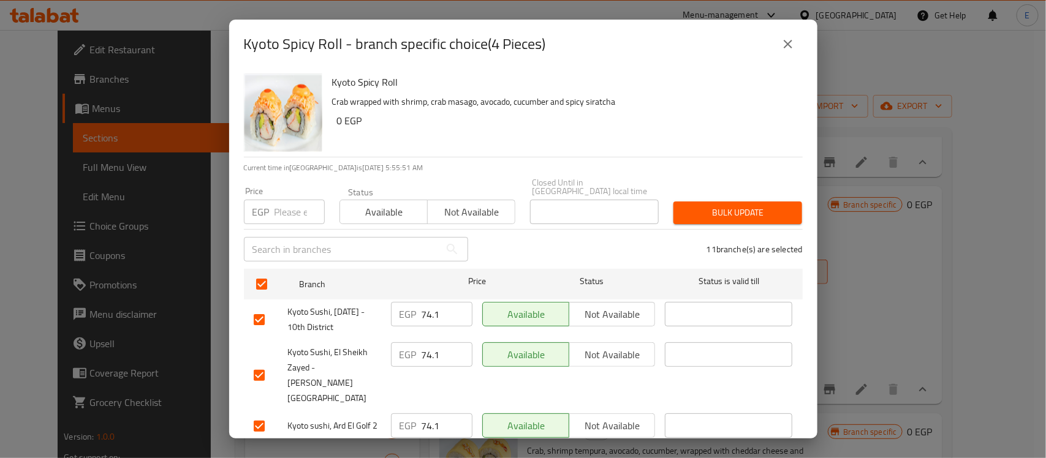
click at [264, 414] on input "checkbox" at bounding box center [259, 427] width 26 height 26
checkbox input "false"
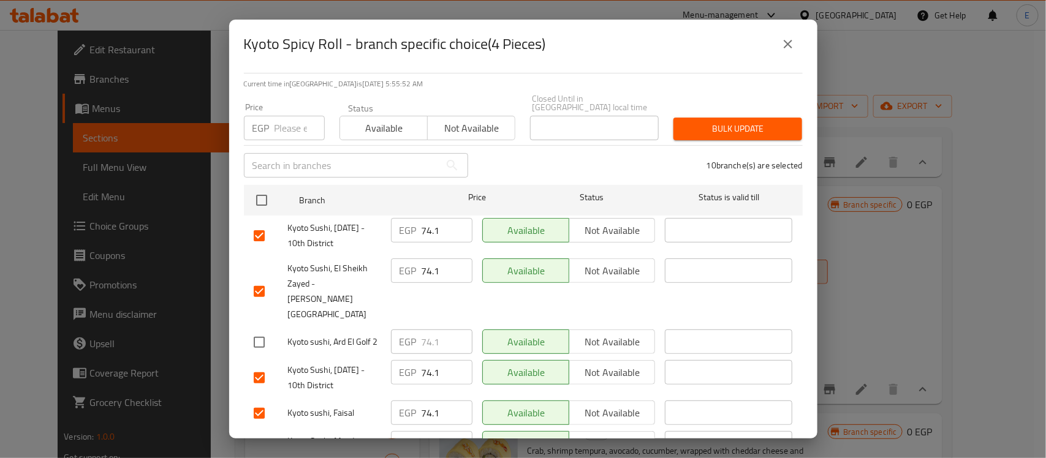
scroll to position [87, 0]
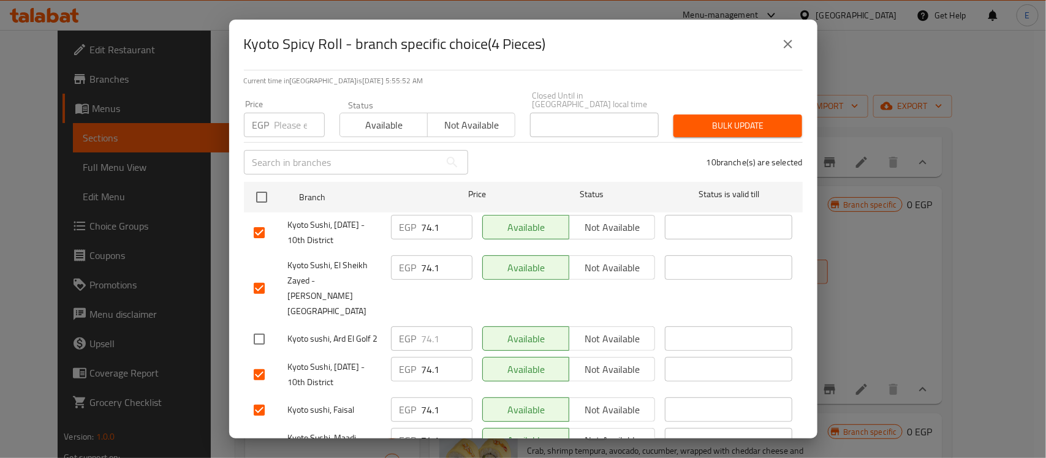
click at [264, 398] on input "checkbox" at bounding box center [259, 411] width 26 height 26
checkbox input "true"
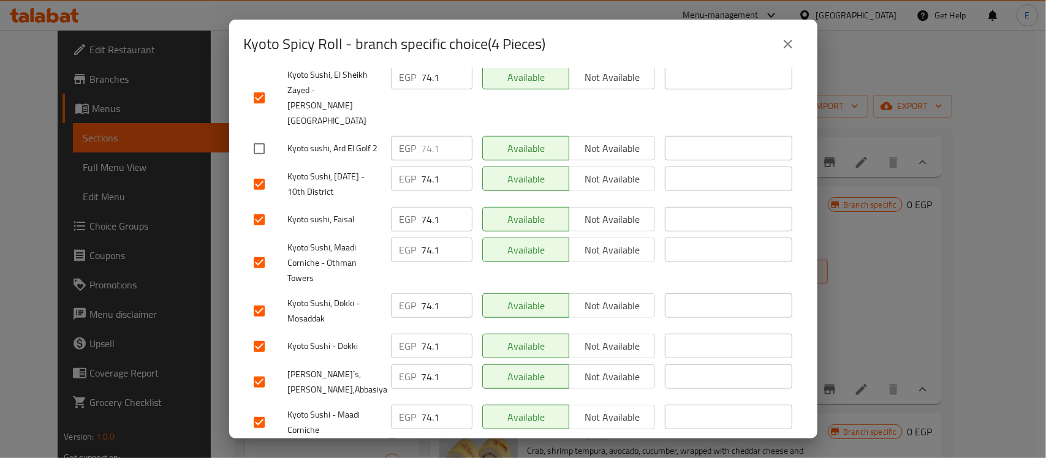
scroll to position [281, 0]
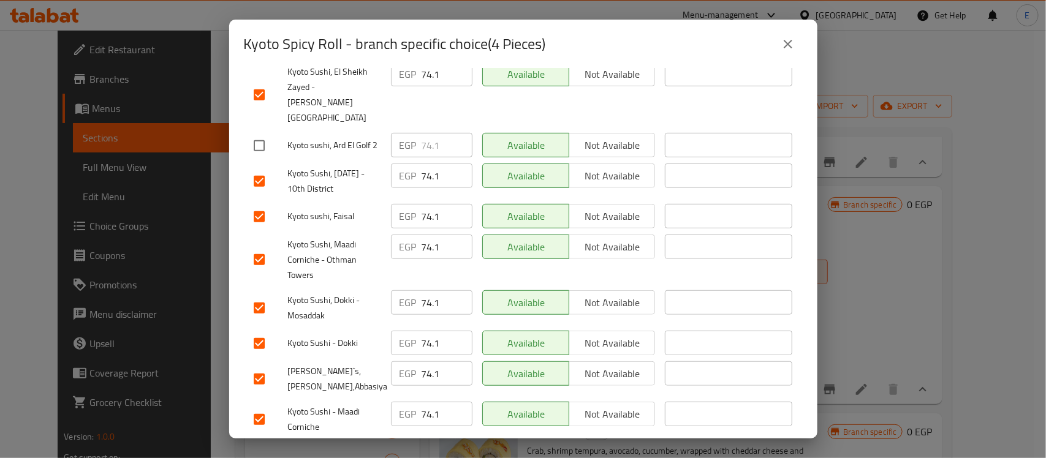
click at [267, 366] on input "checkbox" at bounding box center [259, 379] width 26 height 26
checkbox input "false"
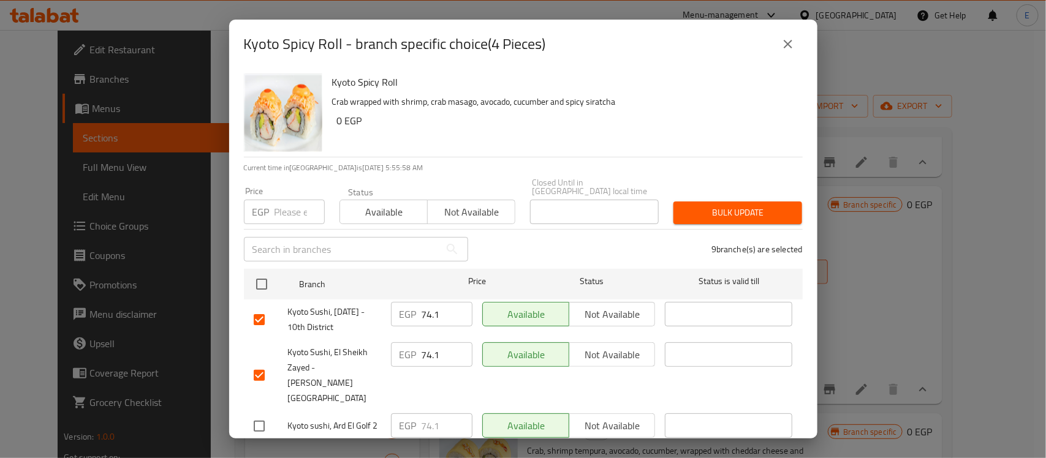
click at [279, 200] on input "number" at bounding box center [300, 212] width 50 height 25
type input "91.2"
click at [748, 205] on span "Bulk update" at bounding box center [737, 212] width 109 height 15
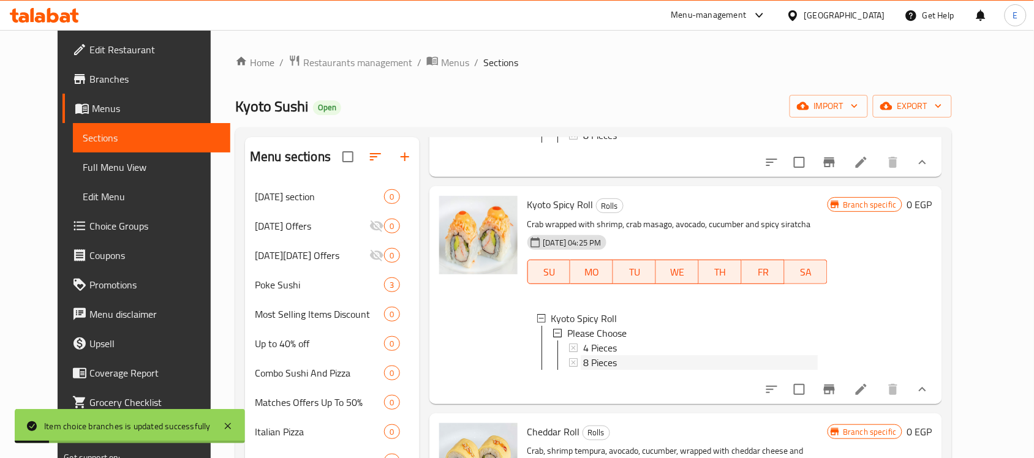
click at [583, 370] on span "8 Pieces" at bounding box center [600, 362] width 34 height 15
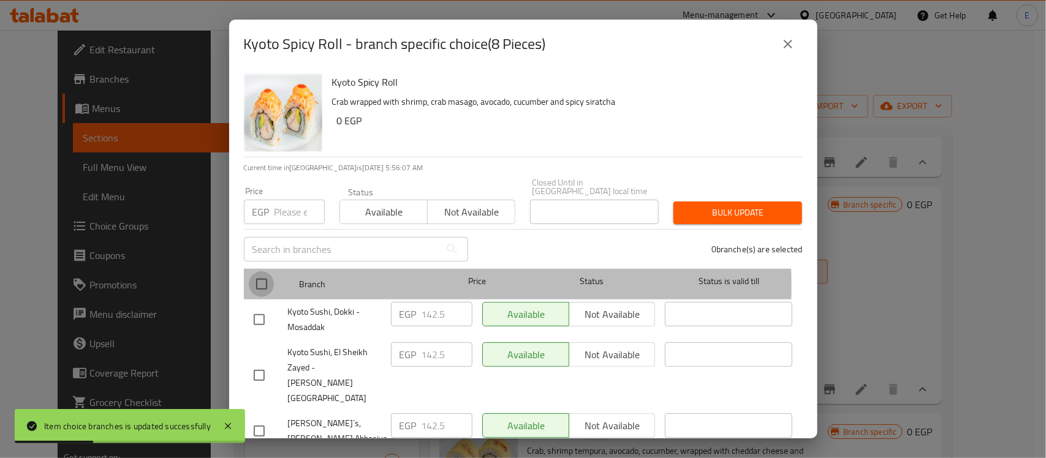
click at [265, 279] on input "checkbox" at bounding box center [262, 284] width 26 height 26
checkbox input "true"
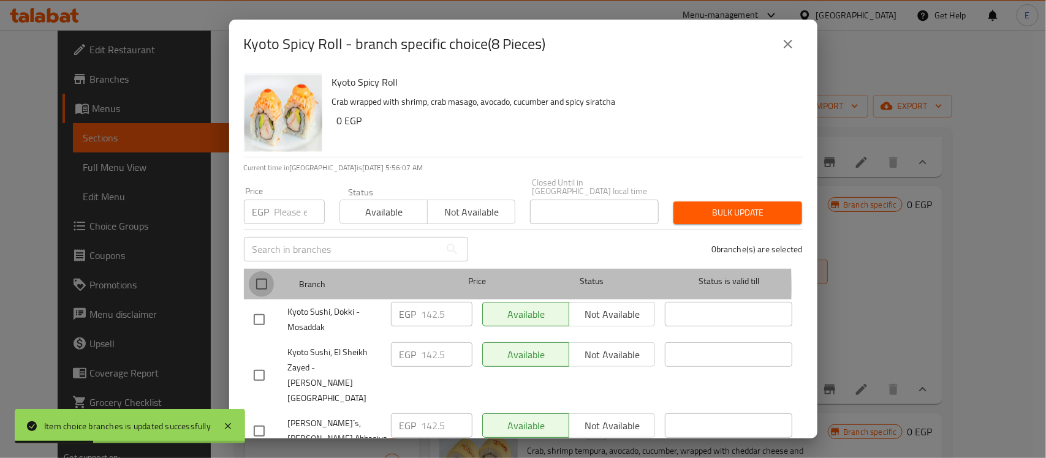
checkbox input "true"
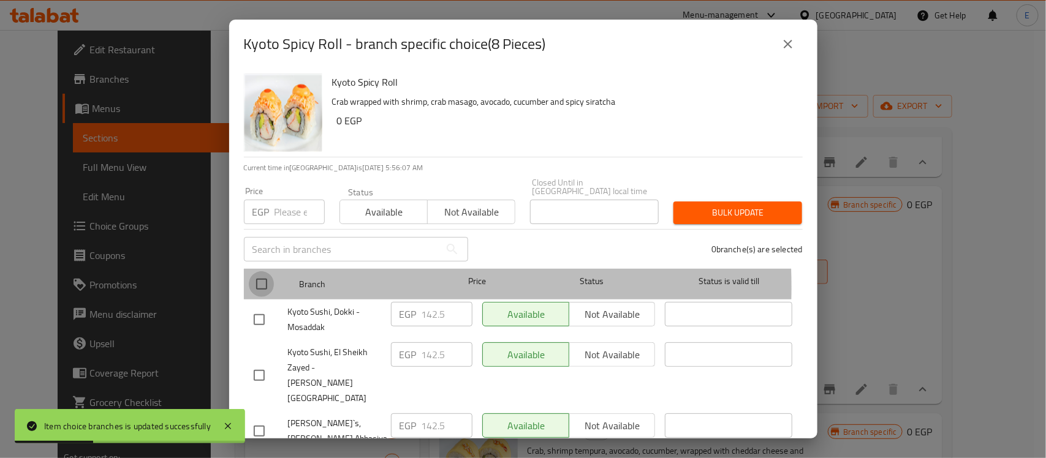
checkbox input "true"
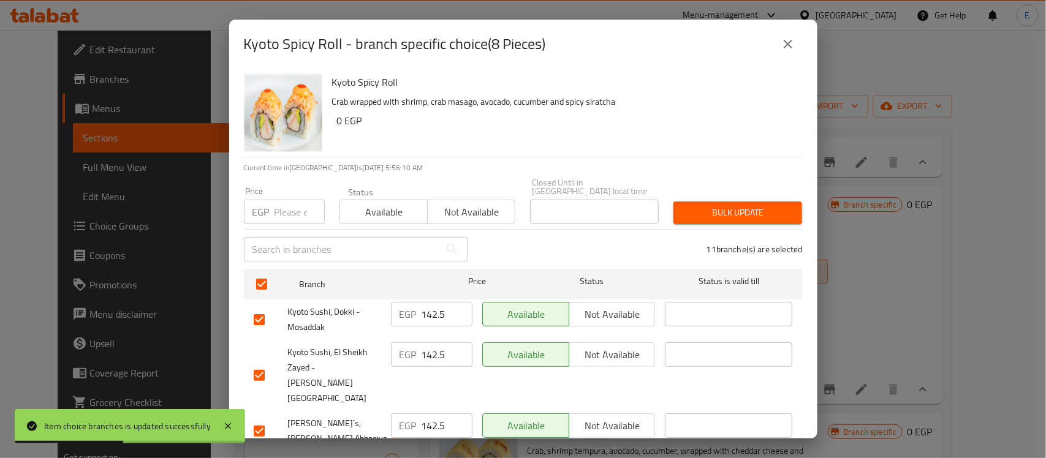
click at [259, 419] on input "checkbox" at bounding box center [259, 432] width 26 height 26
checkbox input "false"
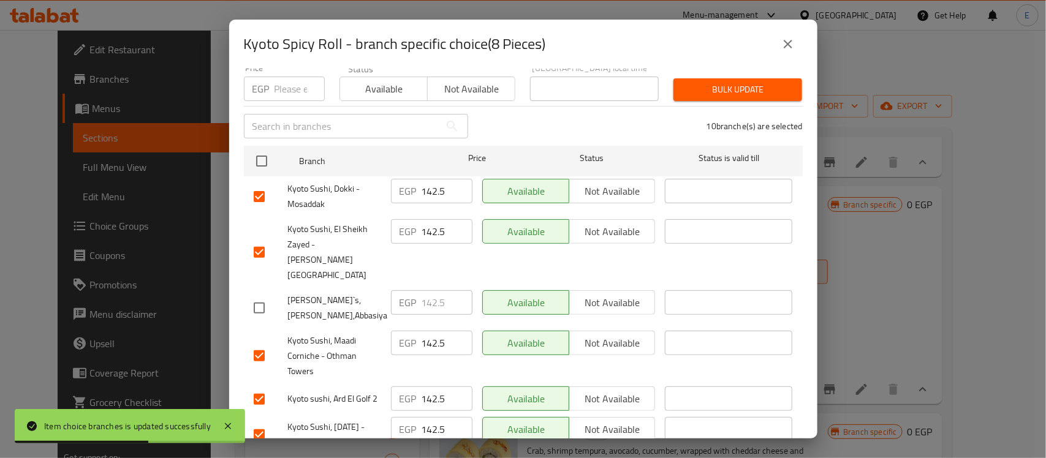
scroll to position [126, 0]
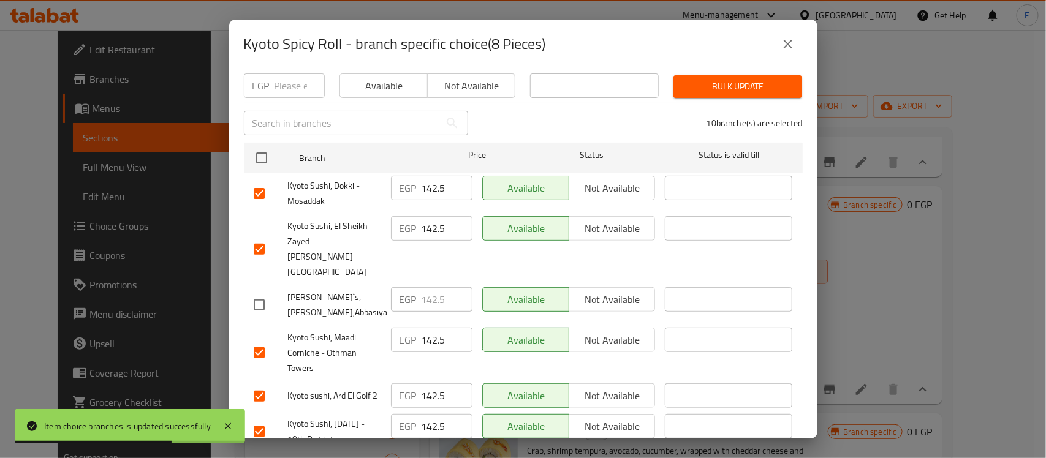
click at [258, 384] on input "checkbox" at bounding box center [259, 397] width 26 height 26
checkbox input "false"
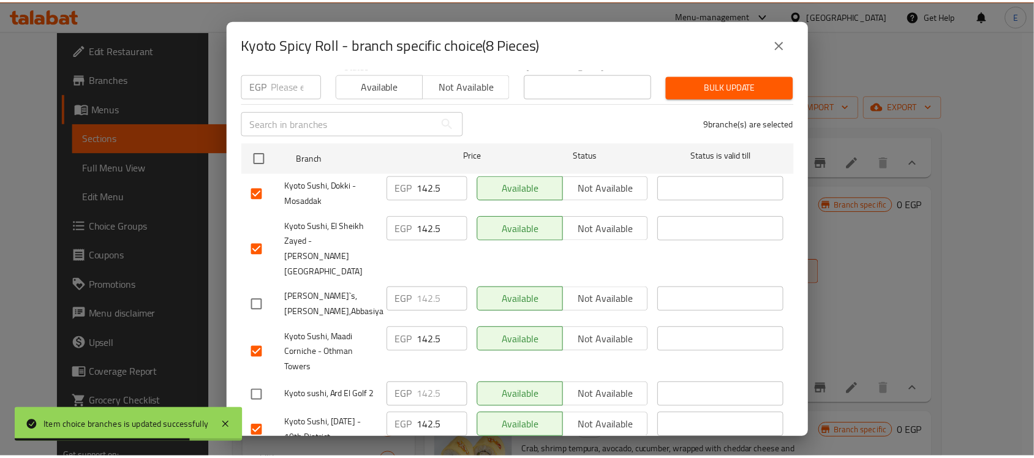
scroll to position [0, 0]
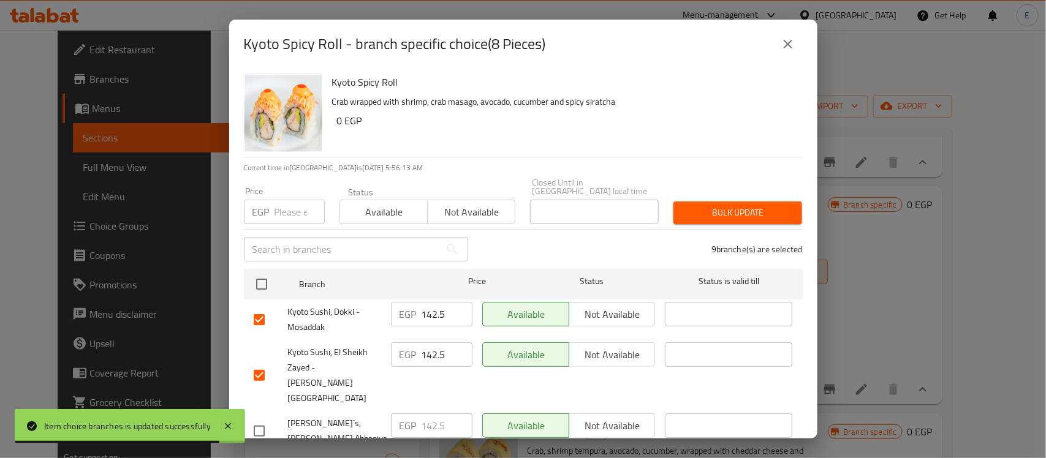
click at [295, 203] on input "number" at bounding box center [300, 212] width 50 height 25
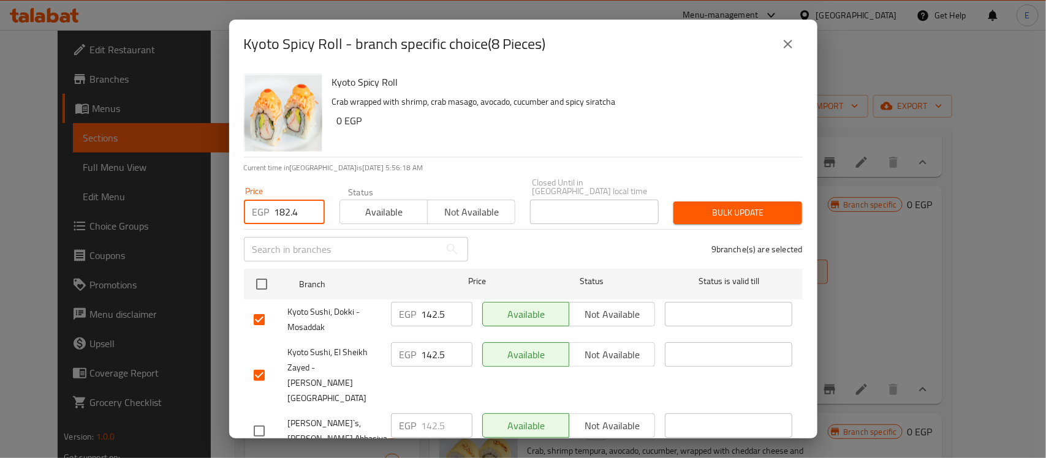
type input "182.4"
click at [700, 205] on span "Bulk update" at bounding box center [737, 212] width 109 height 15
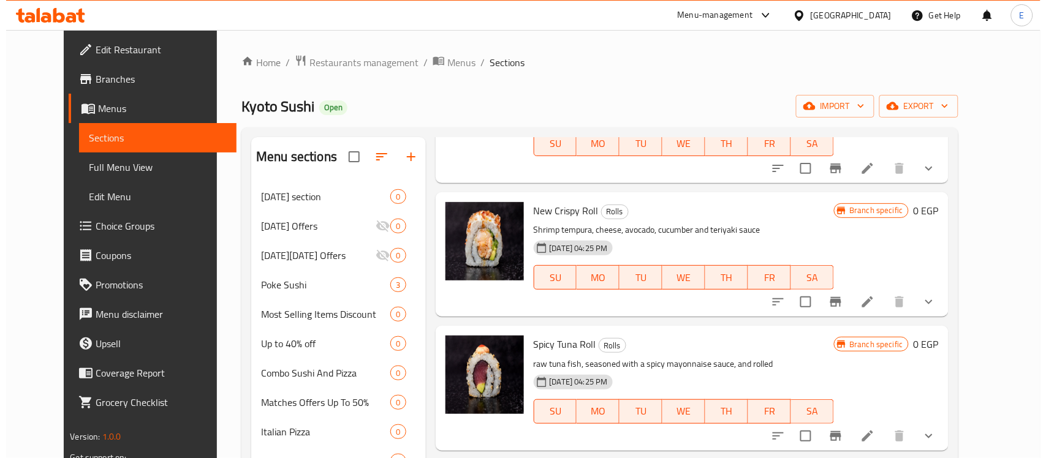
scroll to position [3431, 0]
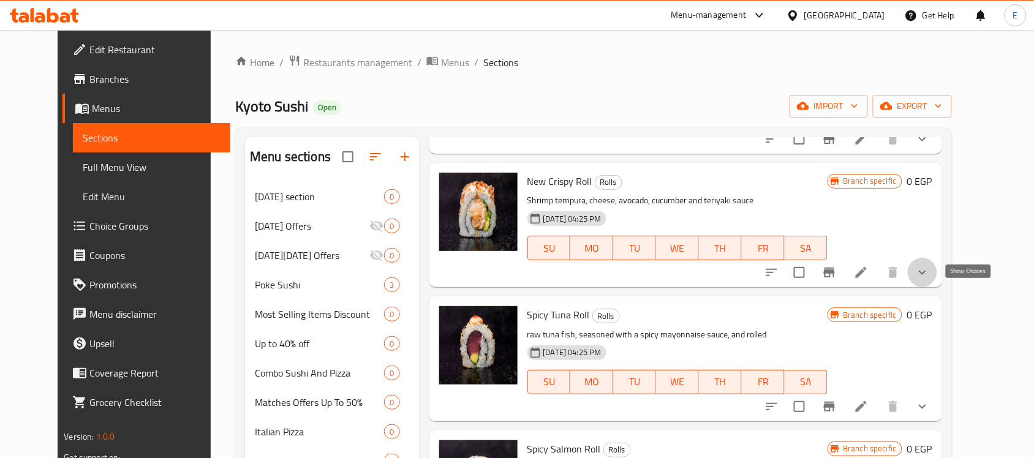
click at [930, 280] on icon "show more" at bounding box center [923, 272] width 15 height 15
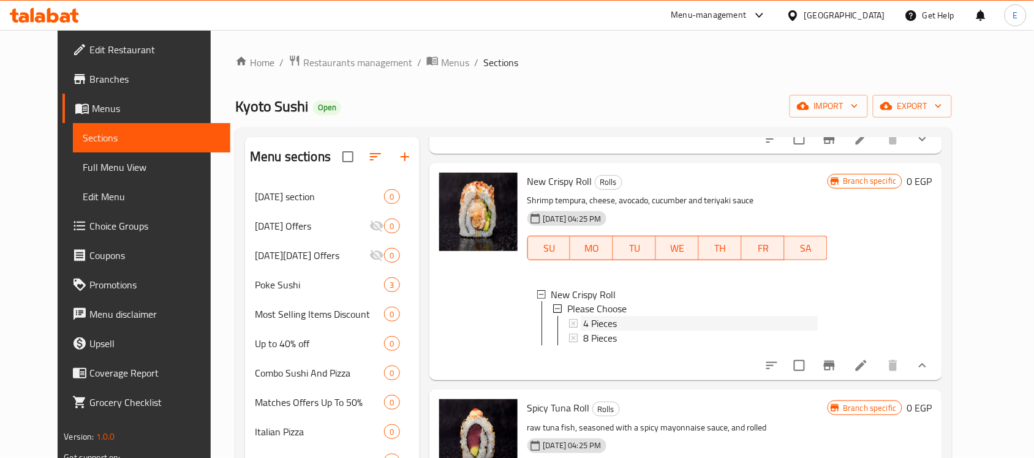
click at [583, 332] on span "4 Pieces" at bounding box center [600, 324] width 34 height 15
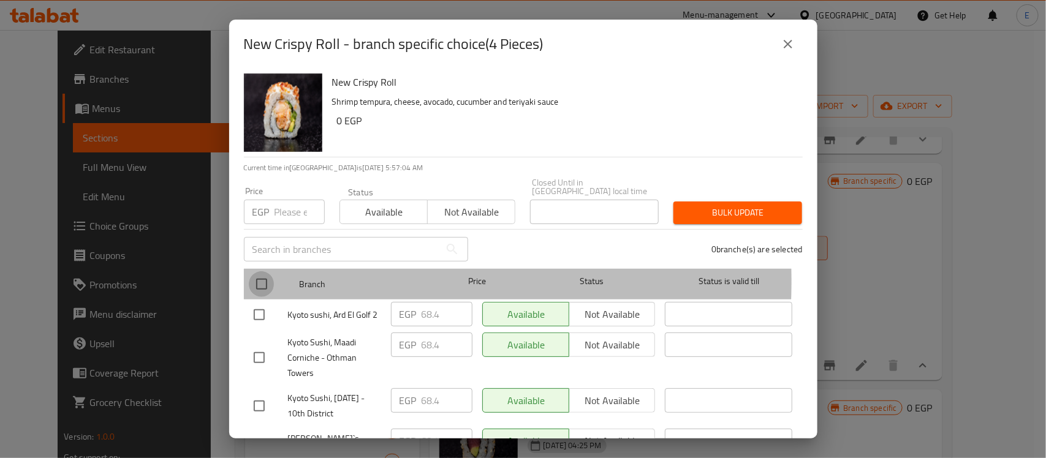
click at [258, 273] on input "checkbox" at bounding box center [262, 284] width 26 height 26
checkbox input "true"
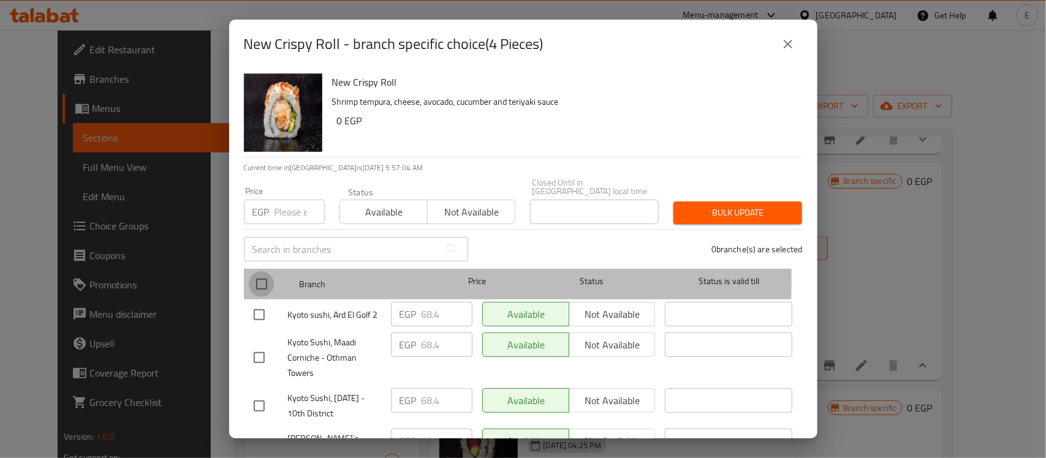
checkbox input "true"
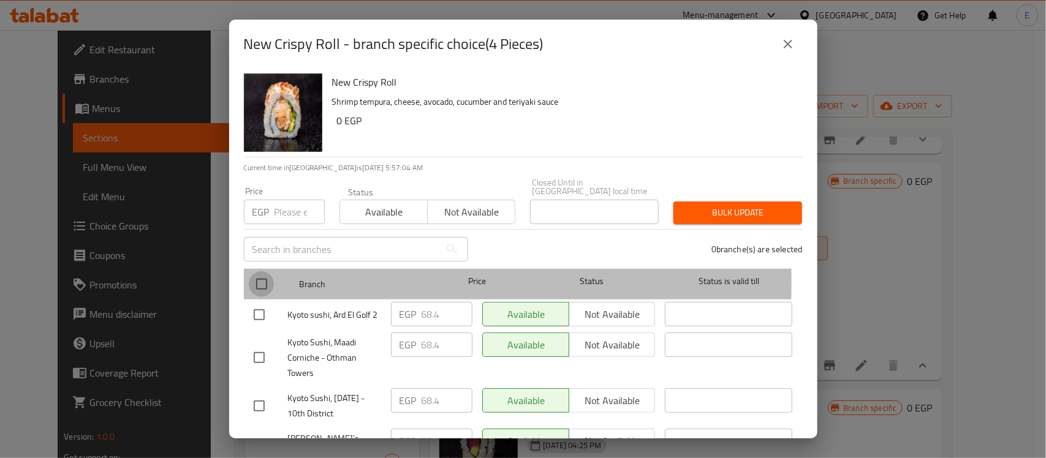
checkbox input "true"
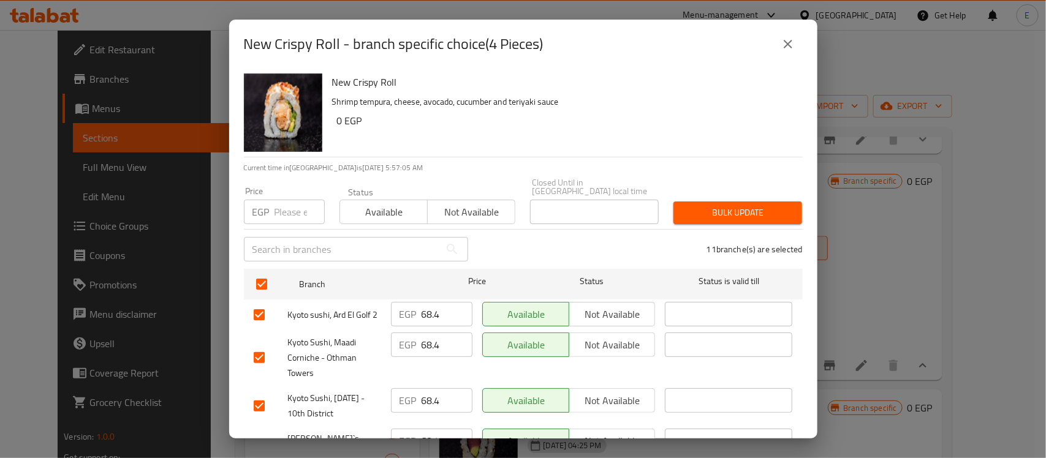
click at [261, 304] on input "checkbox" at bounding box center [259, 315] width 26 height 26
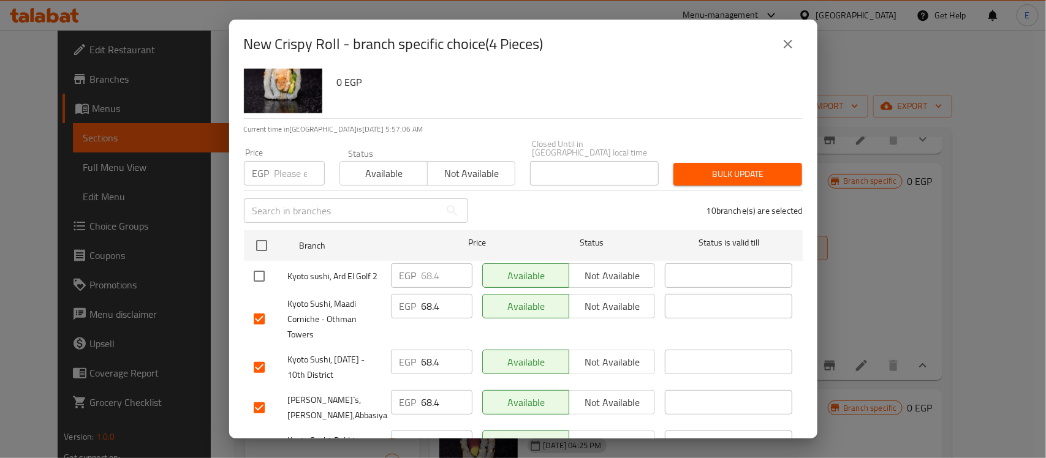
scroll to position [42, 0]
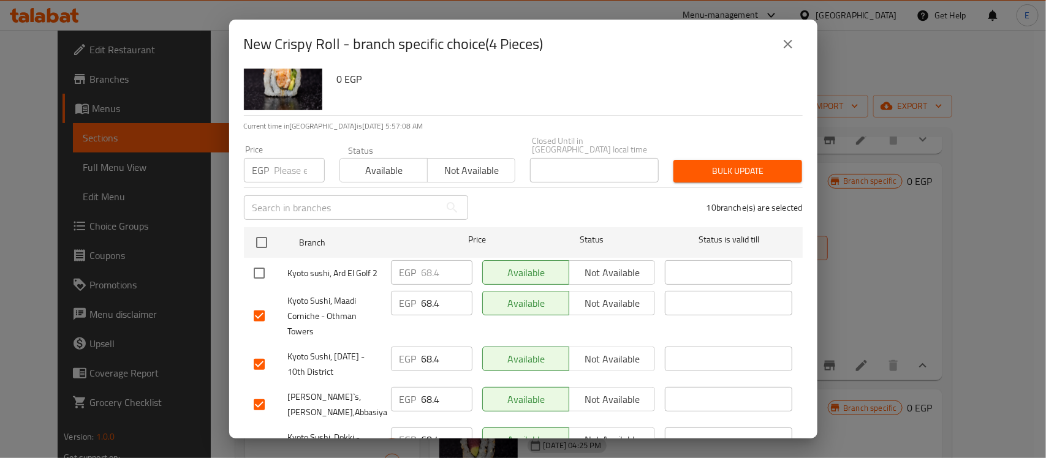
click at [260, 393] on input "checkbox" at bounding box center [259, 405] width 26 height 26
click at [292, 162] on input "number" at bounding box center [300, 170] width 50 height 25
click at [721, 164] on span "Bulk update" at bounding box center [737, 171] width 109 height 15
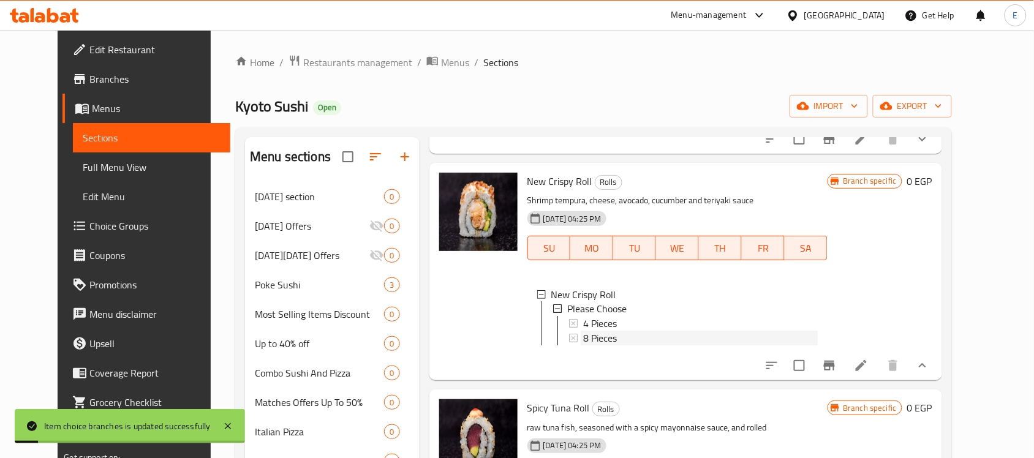
click at [583, 346] on span "8 Pieces" at bounding box center [600, 339] width 34 height 15
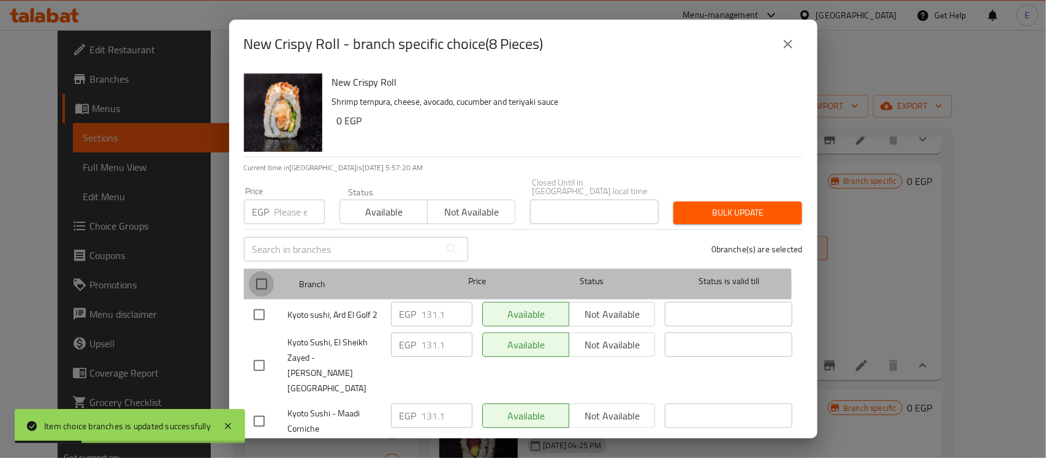
click at [267, 279] on input "checkbox" at bounding box center [262, 284] width 26 height 26
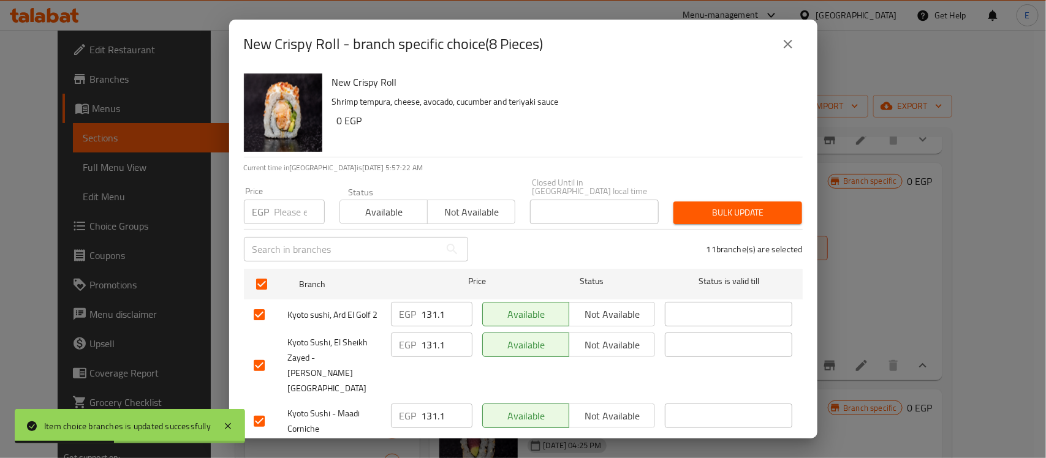
click at [258, 308] on input "checkbox" at bounding box center [259, 315] width 26 height 26
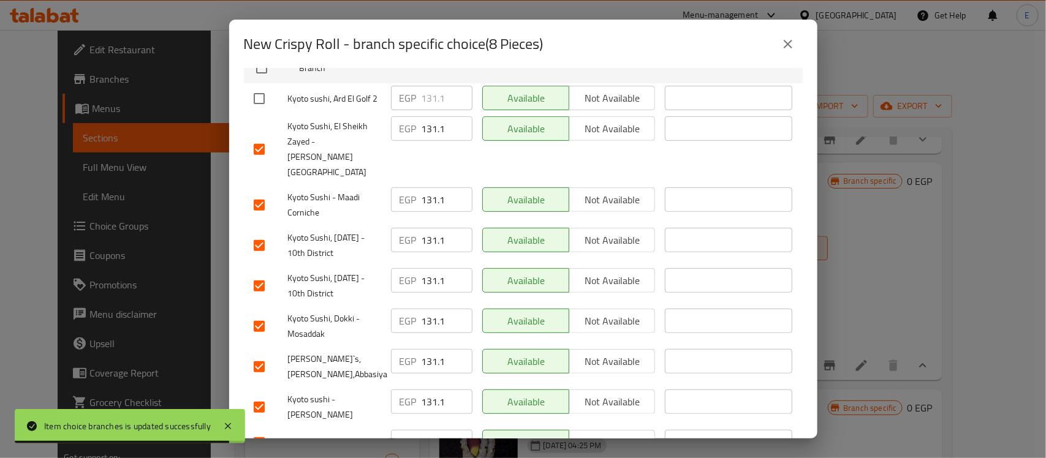
scroll to position [219, 0]
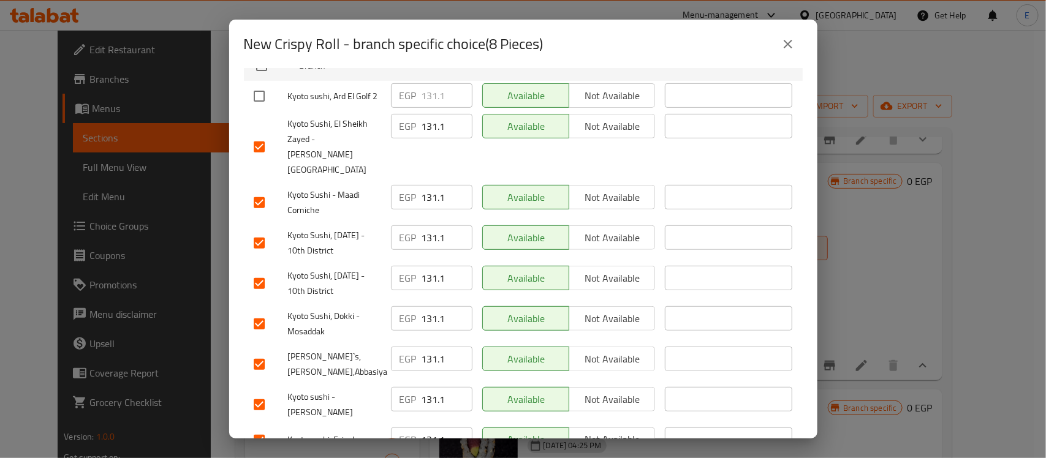
click at [252, 352] on input "checkbox" at bounding box center [259, 365] width 26 height 26
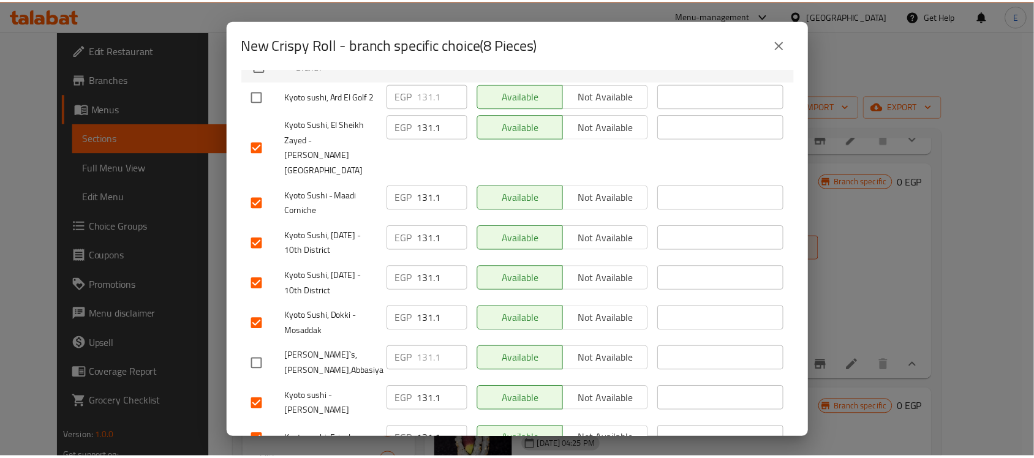
scroll to position [1, 0]
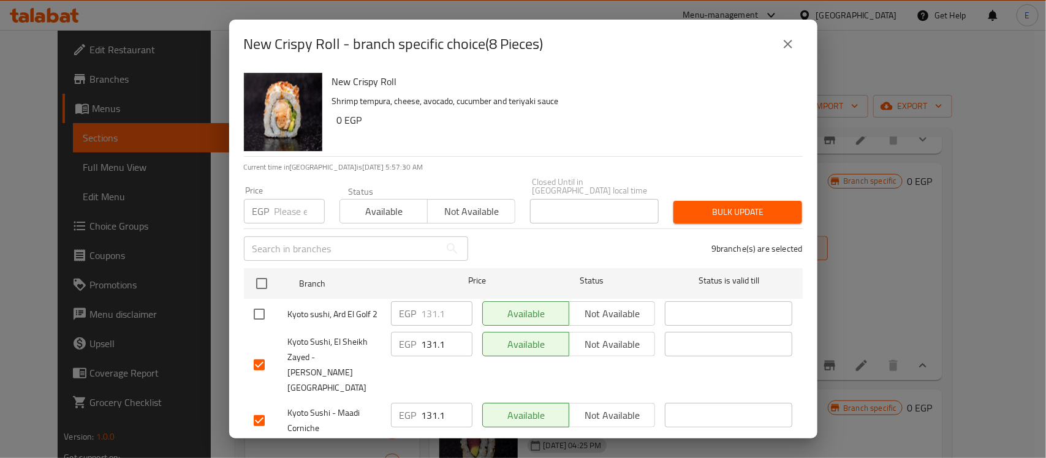
click at [295, 199] on input "number" at bounding box center [300, 211] width 50 height 25
click at [699, 207] on span "Bulk update" at bounding box center [737, 212] width 109 height 15
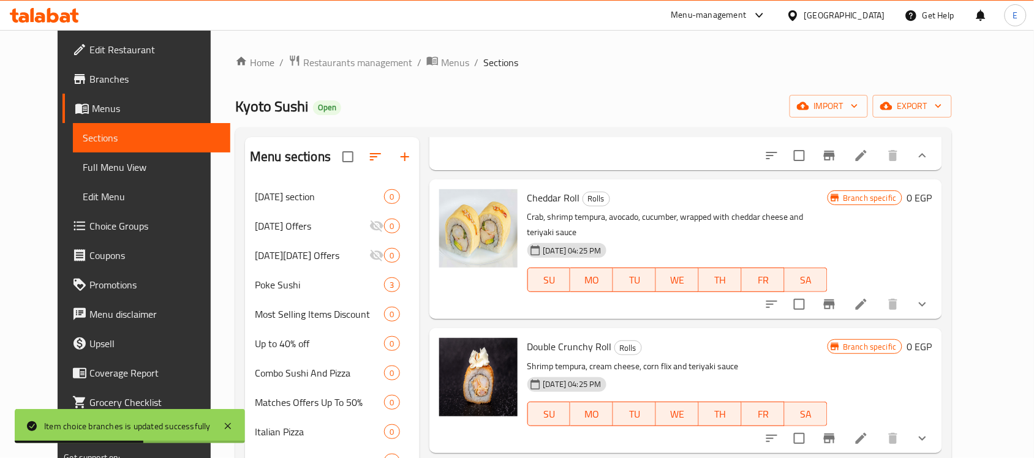
scroll to position [2575, 0]
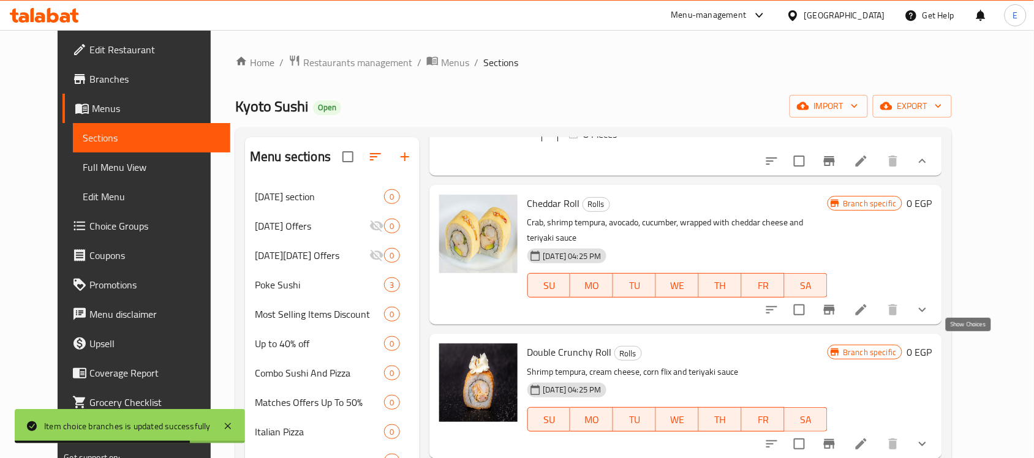
click at [927, 313] on icon "show more" at bounding box center [922, 310] width 7 height 4
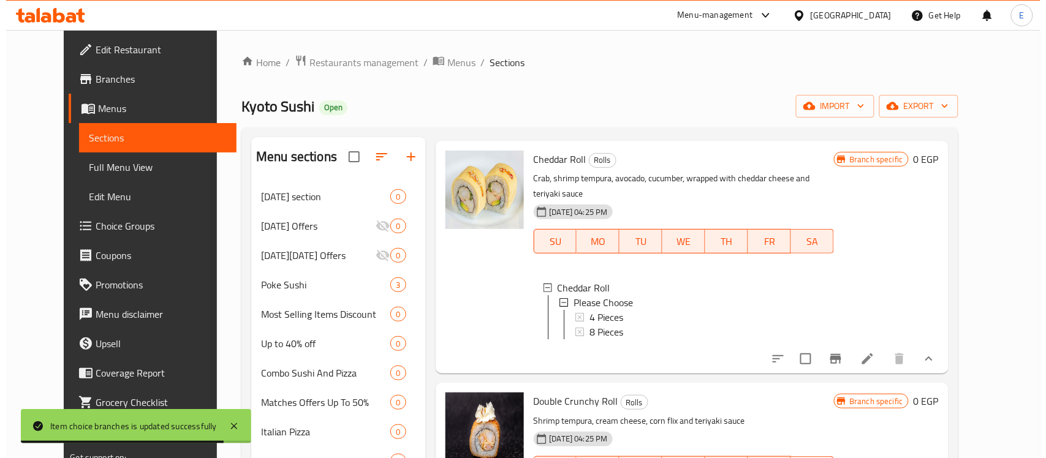
scroll to position [2620, 0]
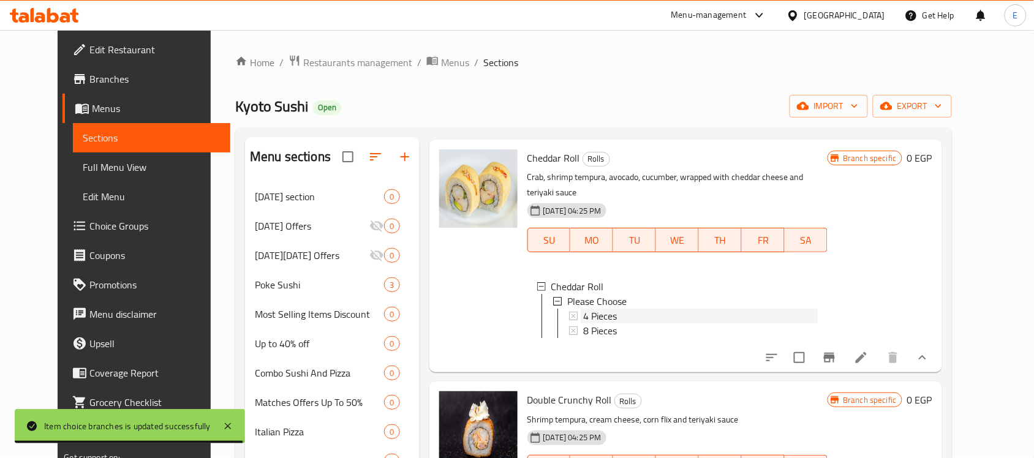
click at [594, 324] on span "4 Pieces" at bounding box center [600, 316] width 34 height 15
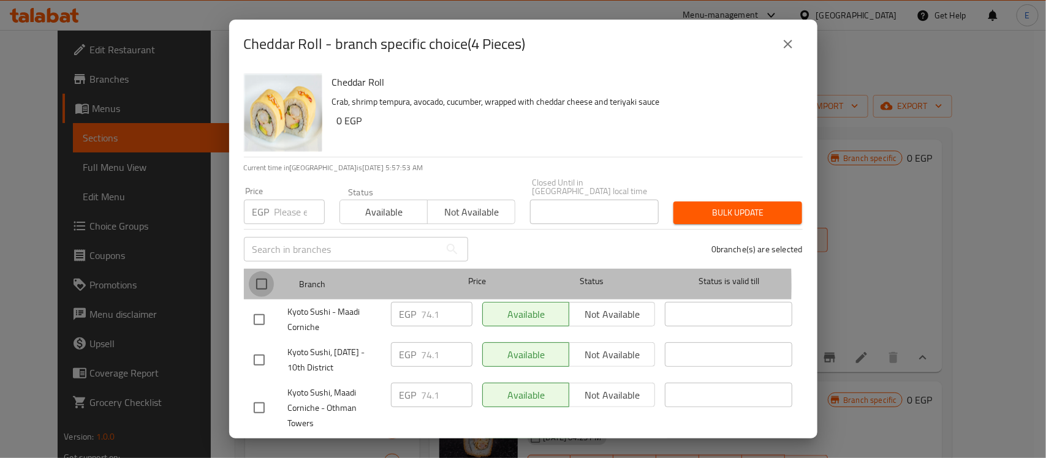
click at [264, 277] on input "checkbox" at bounding box center [262, 284] width 26 height 26
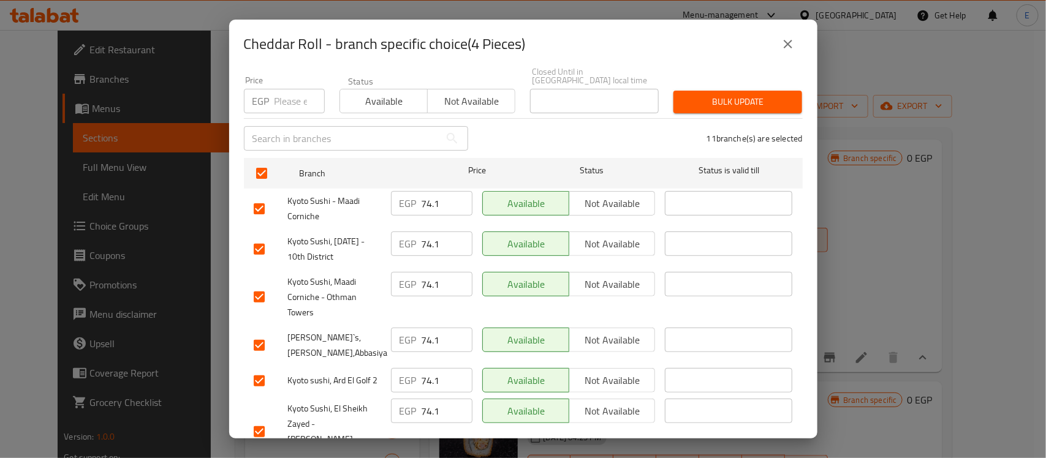
scroll to position [112, 0]
click at [259, 337] on input "checkbox" at bounding box center [259, 345] width 26 height 26
click at [259, 371] on input "checkbox" at bounding box center [259, 380] width 26 height 26
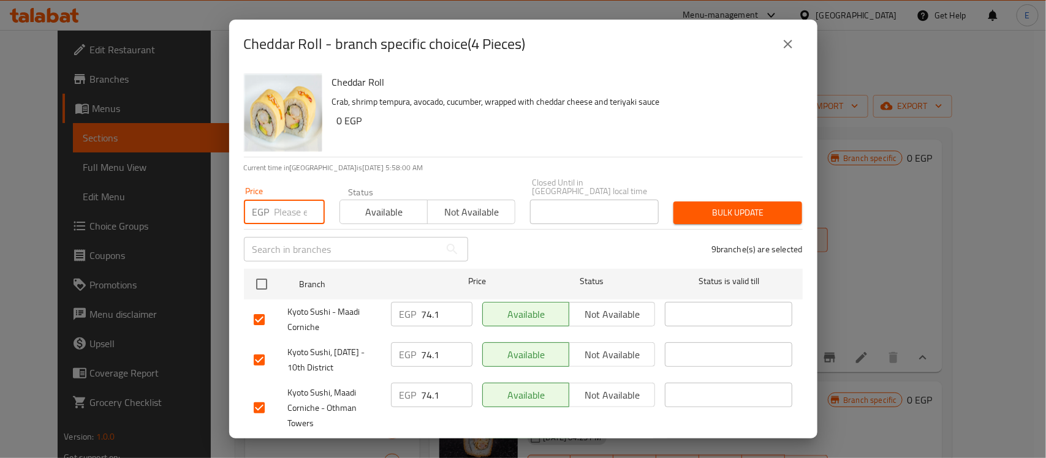
click at [303, 210] on input "number" at bounding box center [300, 212] width 50 height 25
click at [694, 205] on span "Bulk update" at bounding box center [737, 212] width 109 height 15
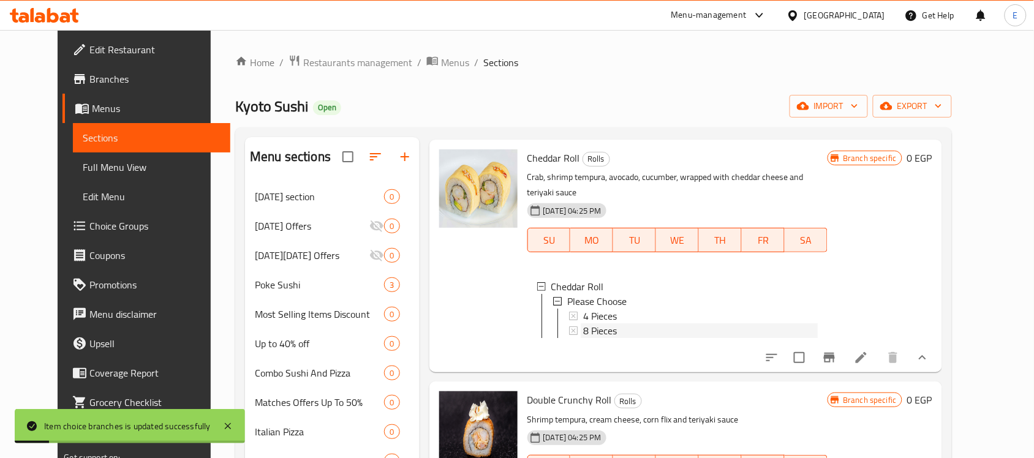
click at [583, 338] on span "8 Pieces" at bounding box center [600, 331] width 34 height 15
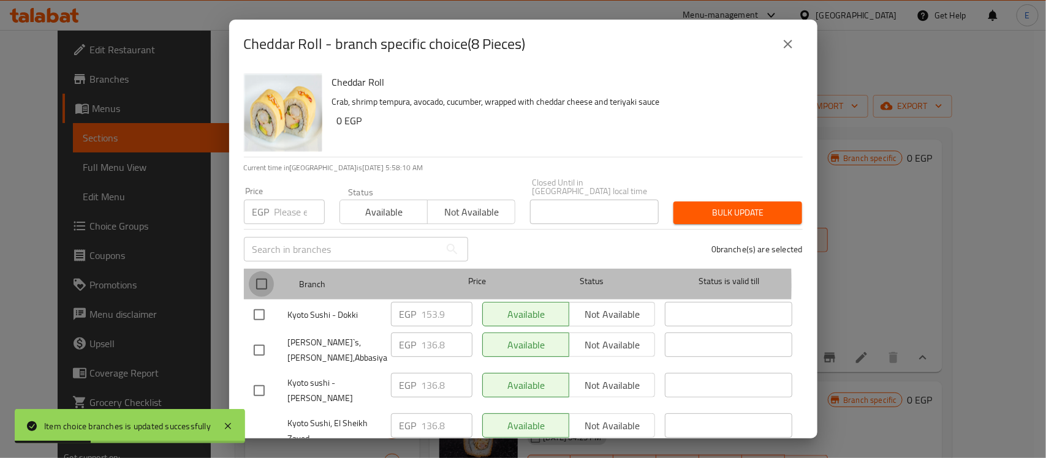
click at [264, 276] on input "checkbox" at bounding box center [262, 284] width 26 height 26
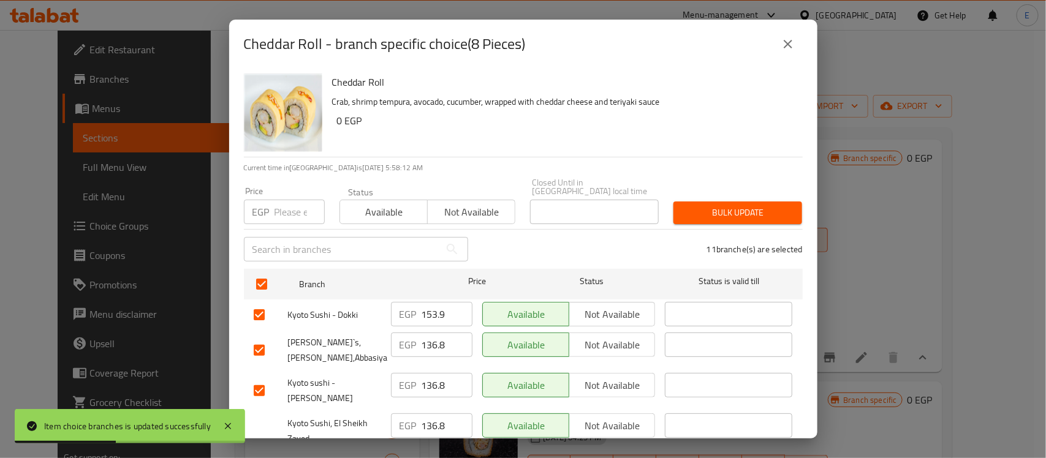
click at [260, 338] on input "checkbox" at bounding box center [259, 351] width 26 height 26
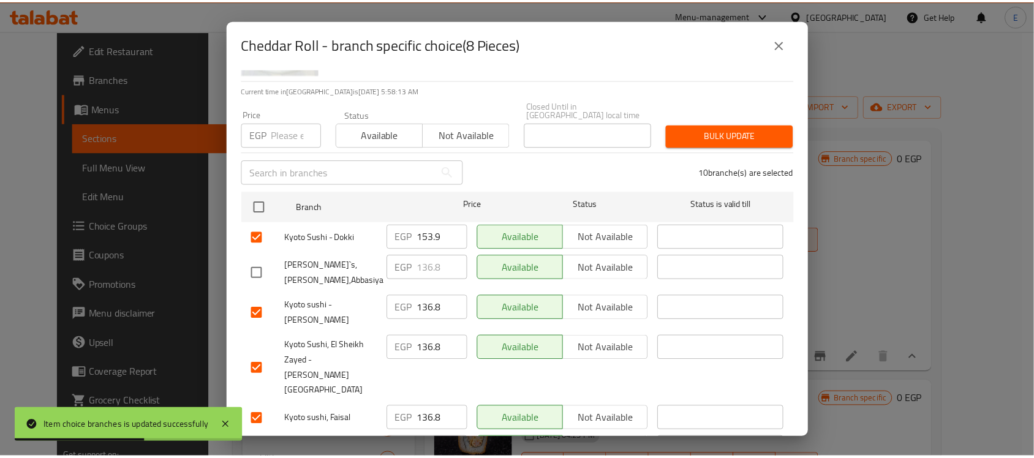
scroll to position [78, 0]
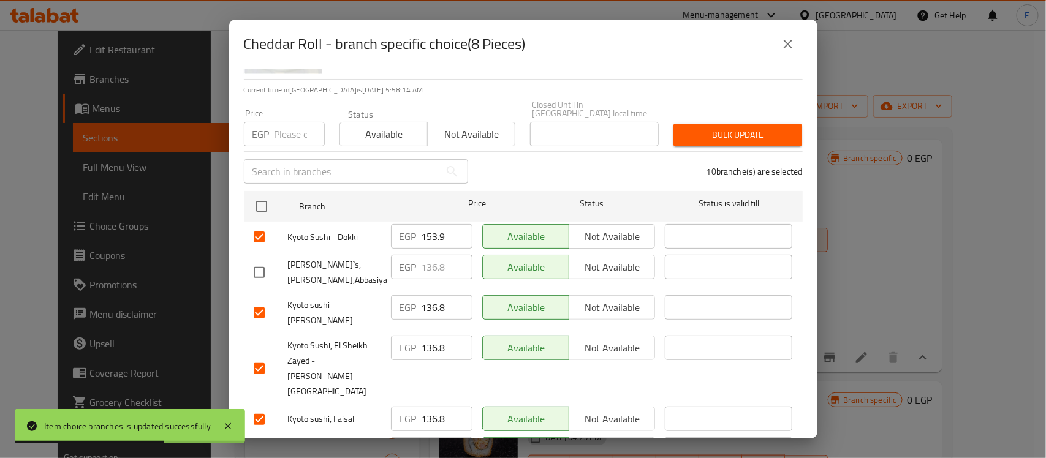
click at [260, 356] on input "checkbox" at bounding box center [259, 369] width 26 height 26
click at [264, 438] on input "checkbox" at bounding box center [259, 451] width 26 height 26
click at [285, 122] on input "number" at bounding box center [300, 134] width 50 height 25
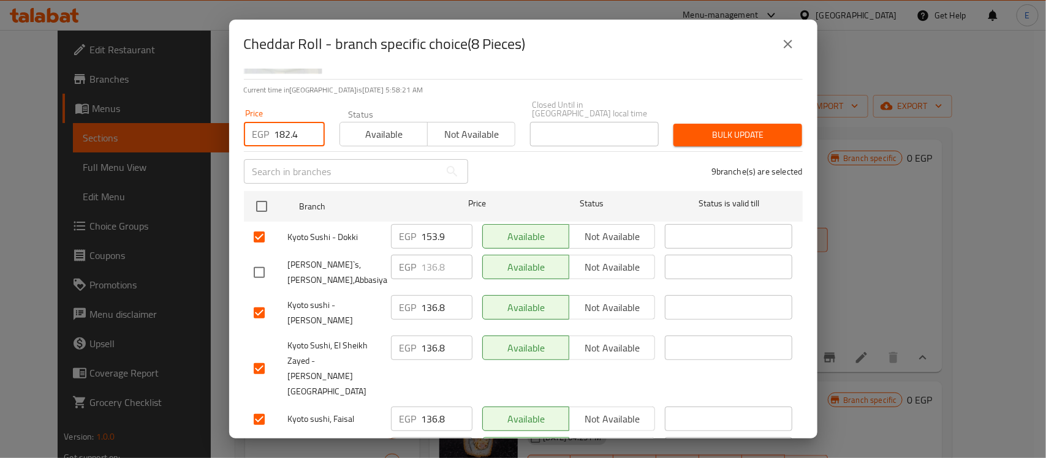
click at [757, 132] on span "Bulk update" at bounding box center [737, 134] width 109 height 15
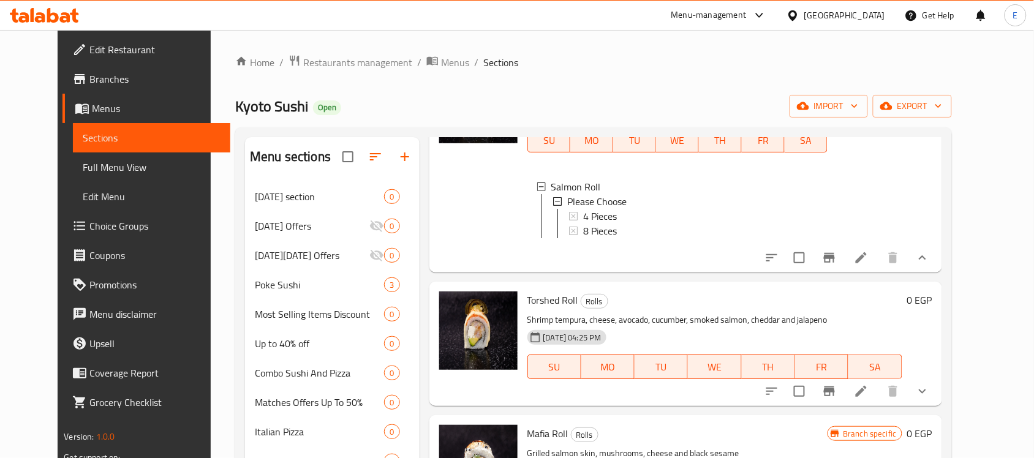
scroll to position [1665, 0]
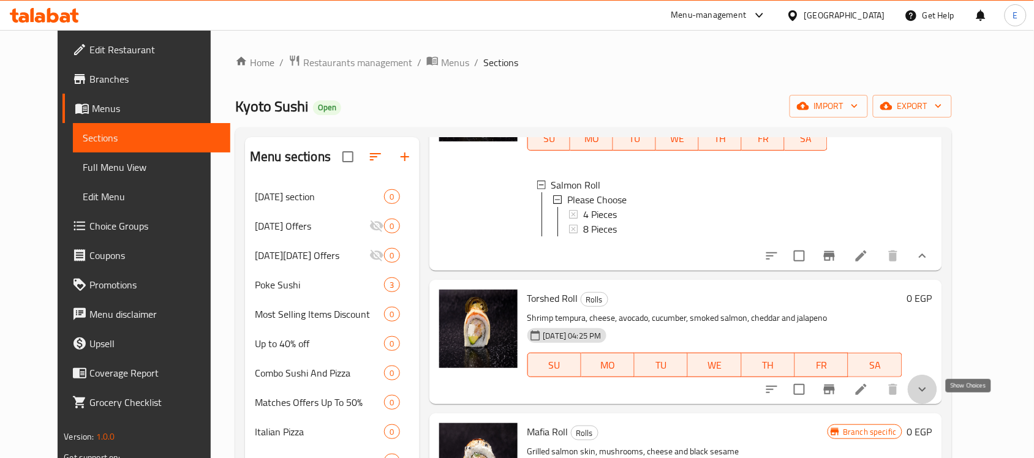
click at [930, 397] on icon "show more" at bounding box center [923, 389] width 15 height 15
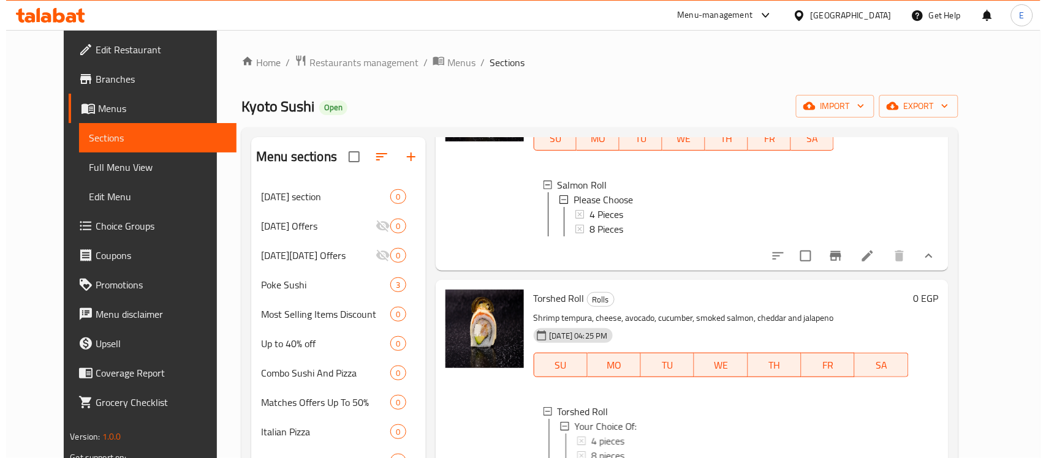
scroll to position [1790, 0]
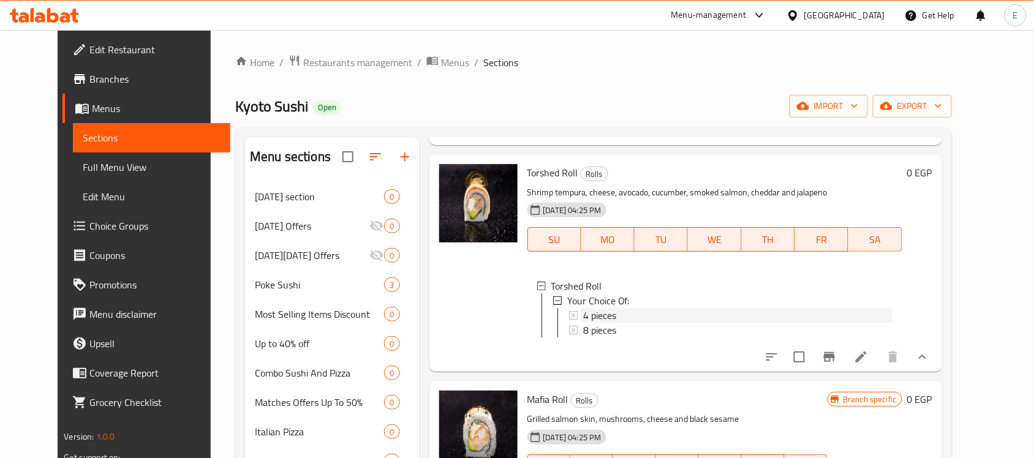
click at [589, 323] on span "4 pieces" at bounding box center [599, 315] width 33 height 15
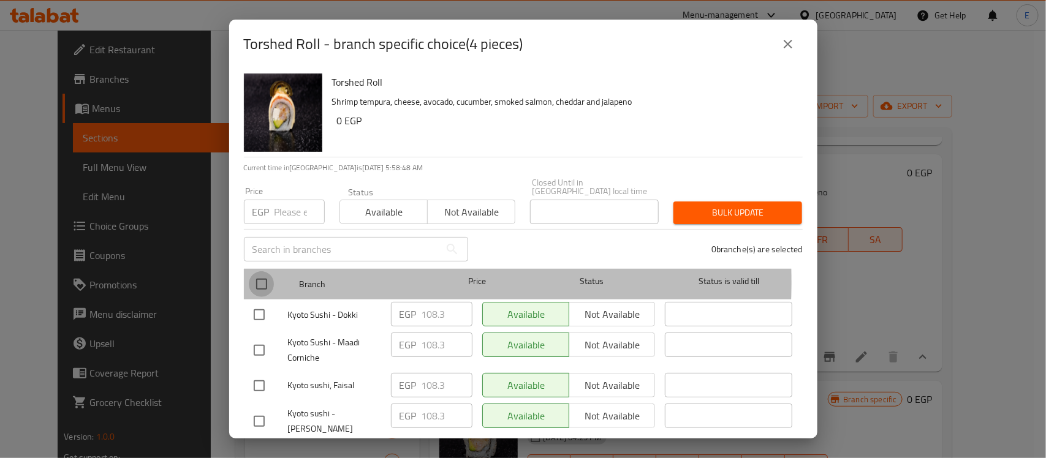
click at [267, 273] on input "checkbox" at bounding box center [262, 284] width 26 height 26
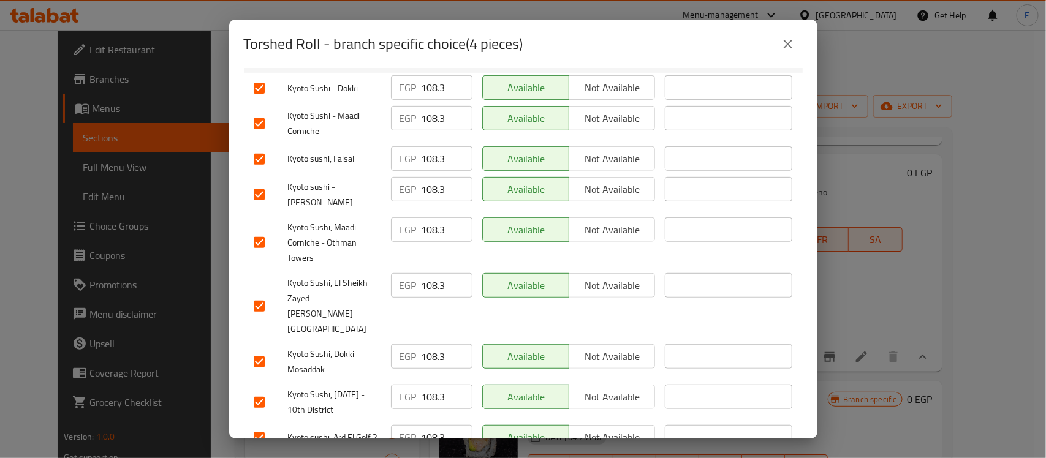
scroll to position [229, 0]
click at [258, 423] on input "checkbox" at bounding box center [259, 436] width 26 height 26
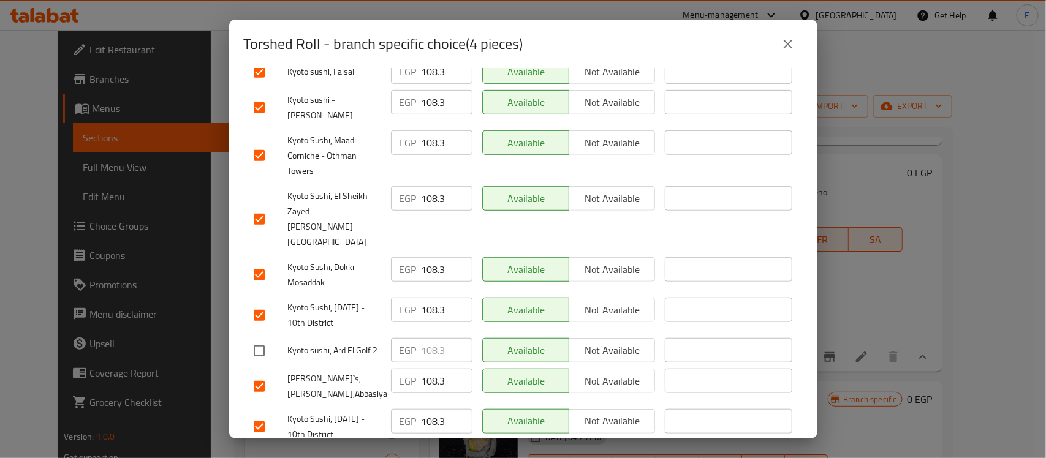
click at [262, 374] on input "checkbox" at bounding box center [259, 387] width 26 height 26
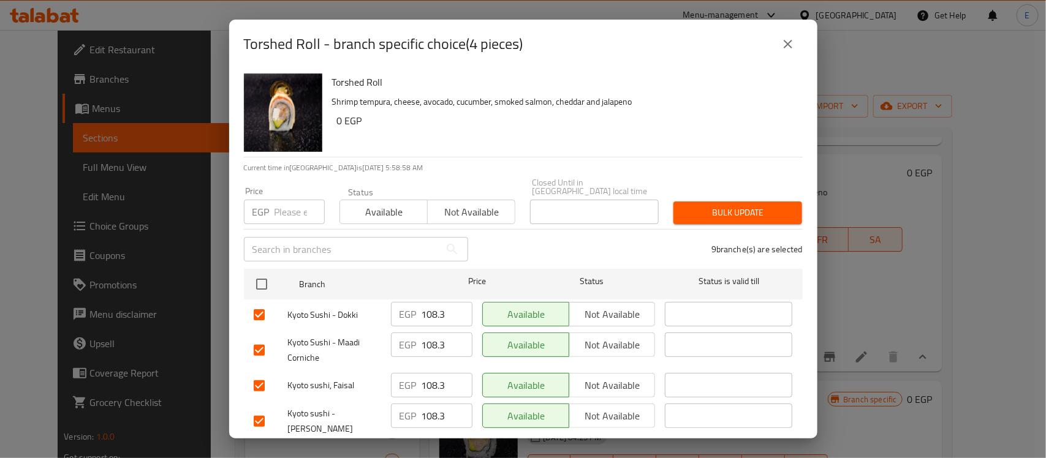
click at [288, 204] on input "number" at bounding box center [300, 212] width 50 height 25
click at [727, 207] on span "Bulk update" at bounding box center [737, 212] width 109 height 15
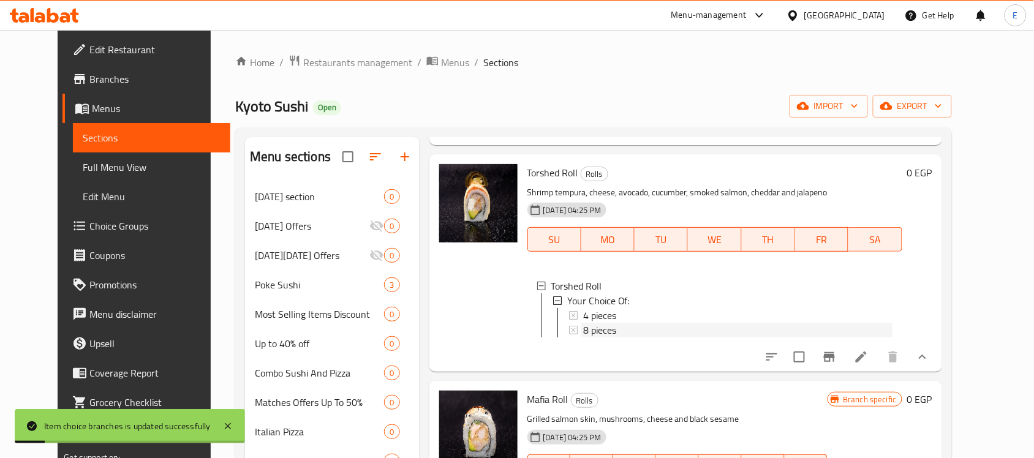
click at [584, 338] on span "8 pieces" at bounding box center [599, 330] width 33 height 15
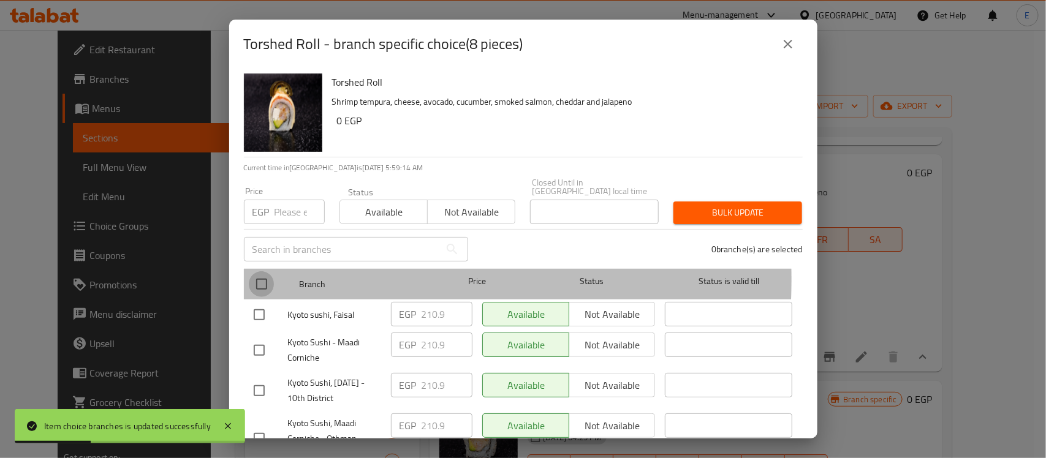
click at [259, 271] on input "checkbox" at bounding box center [262, 284] width 26 height 26
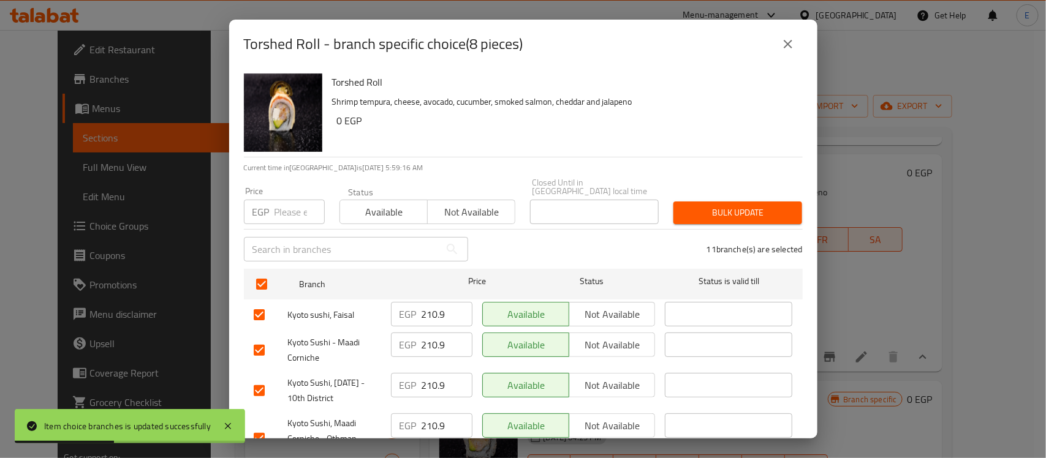
scroll to position [314, 0]
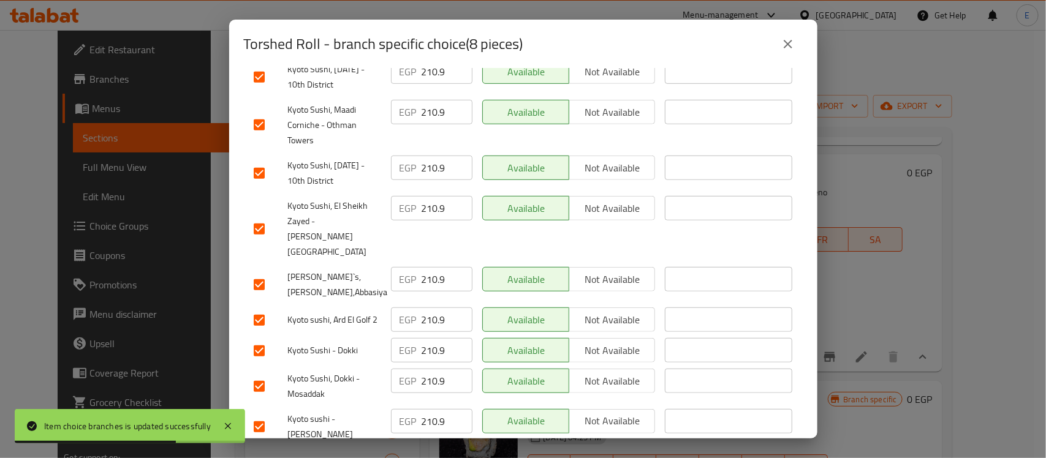
click at [259, 308] on input "checkbox" at bounding box center [259, 321] width 26 height 26
click at [262, 272] on input "checkbox" at bounding box center [259, 285] width 26 height 26
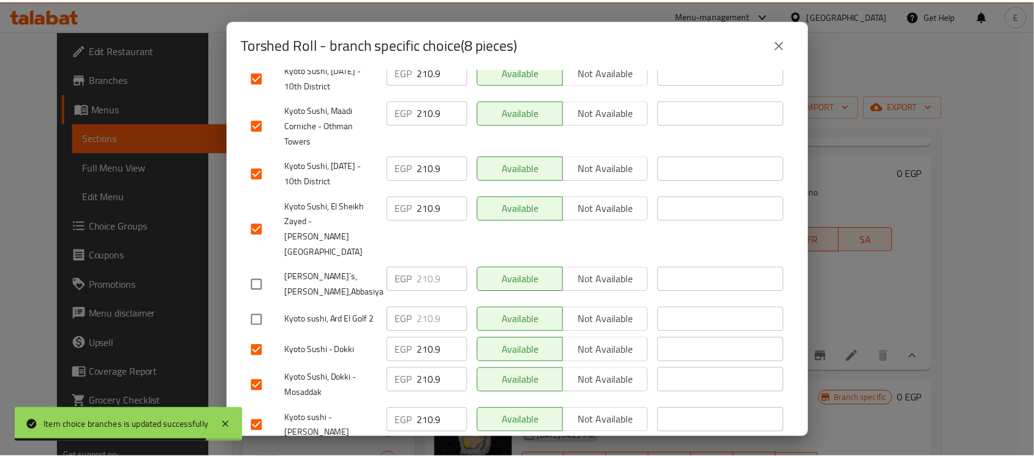
scroll to position [0, 0]
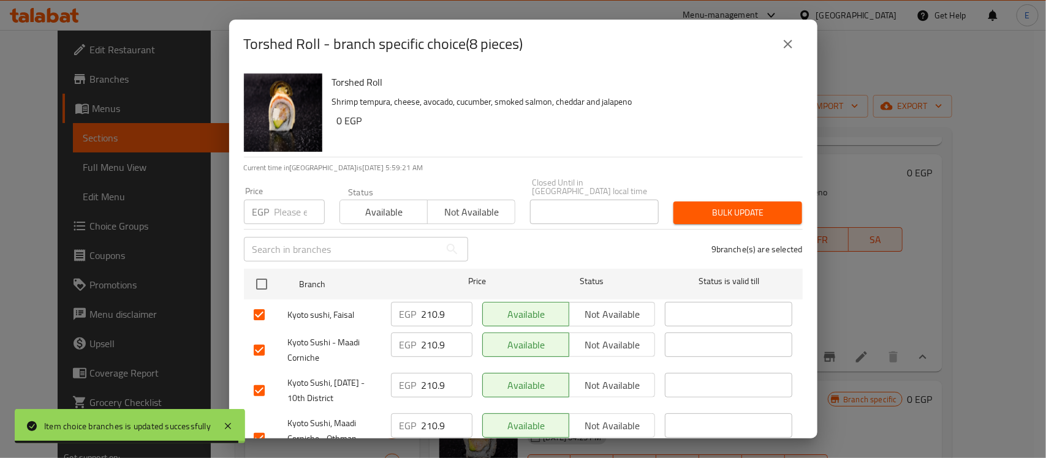
click at [300, 209] on input "number" at bounding box center [300, 212] width 50 height 25
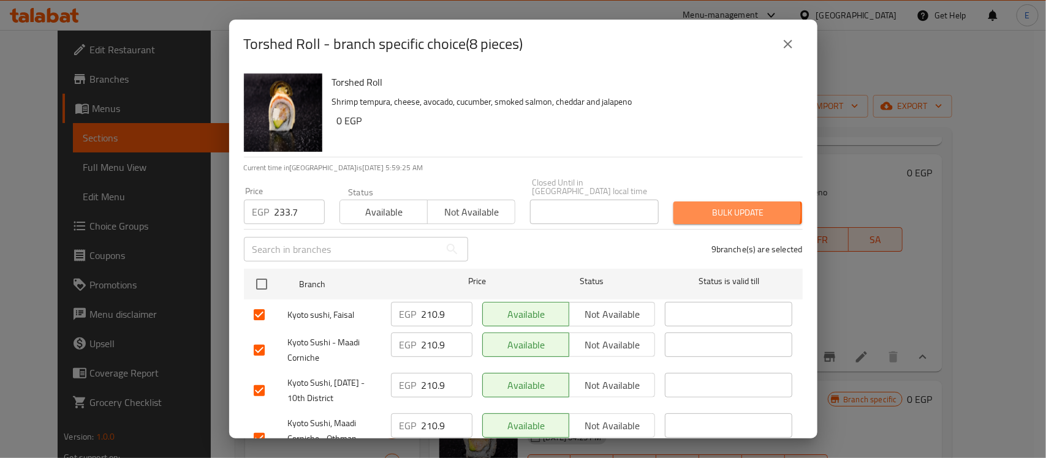
click at [714, 205] on span "Bulk update" at bounding box center [737, 212] width 109 height 15
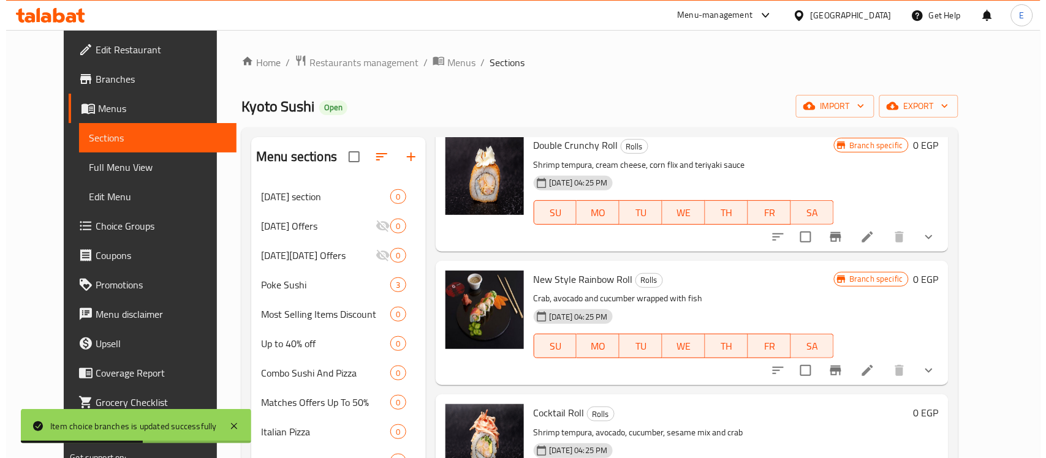
scroll to position [2978, 0]
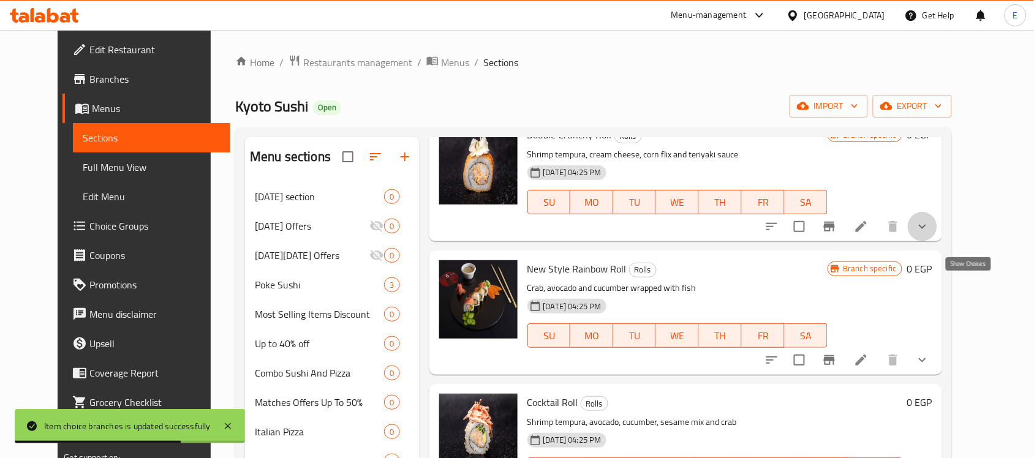
click at [930, 234] on icon "show more" at bounding box center [923, 226] width 15 height 15
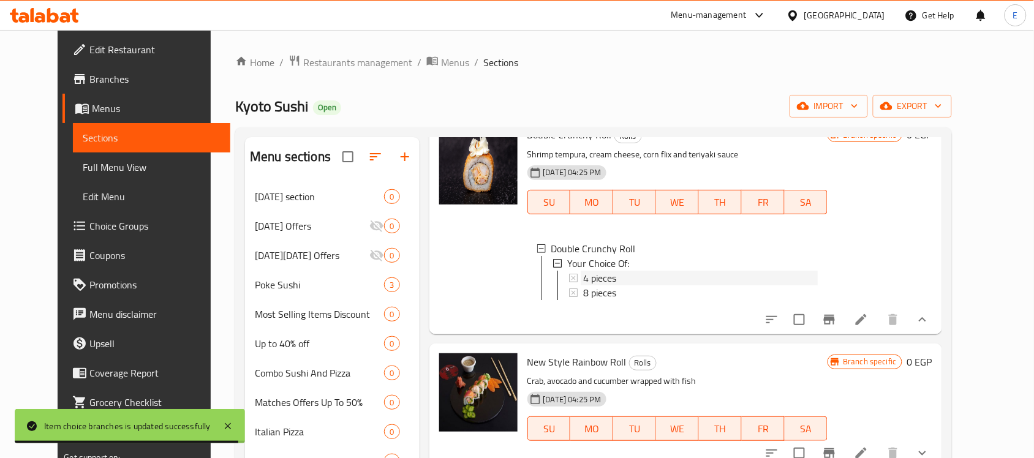
click at [593, 286] on span "4 pieces" at bounding box center [599, 278] width 33 height 15
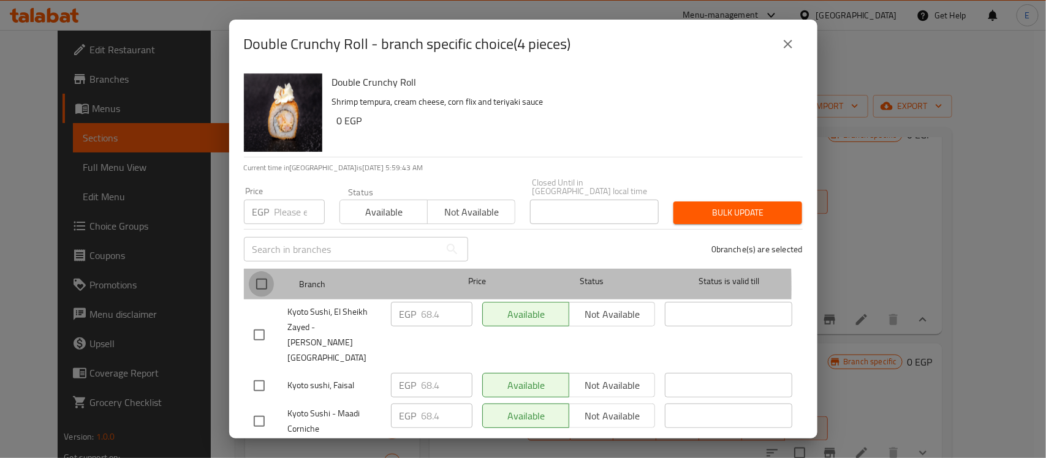
click at [258, 279] on input "checkbox" at bounding box center [262, 284] width 26 height 26
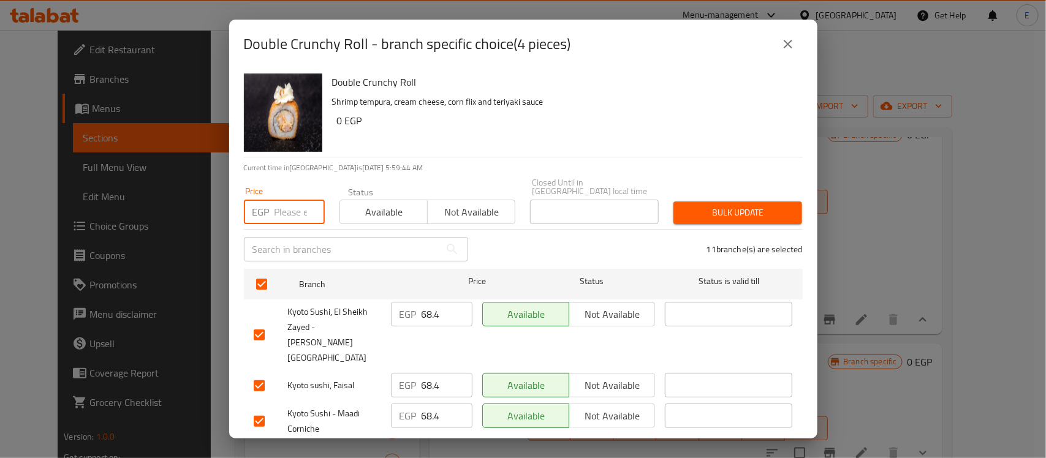
click at [292, 200] on input "number" at bounding box center [300, 212] width 50 height 25
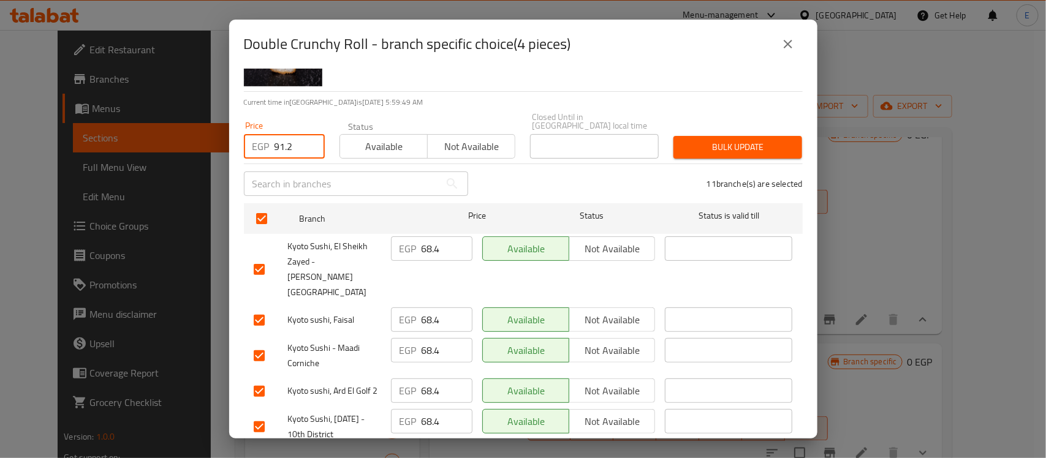
scroll to position [66, 0]
click at [256, 378] on input "checkbox" at bounding box center [259, 391] width 26 height 26
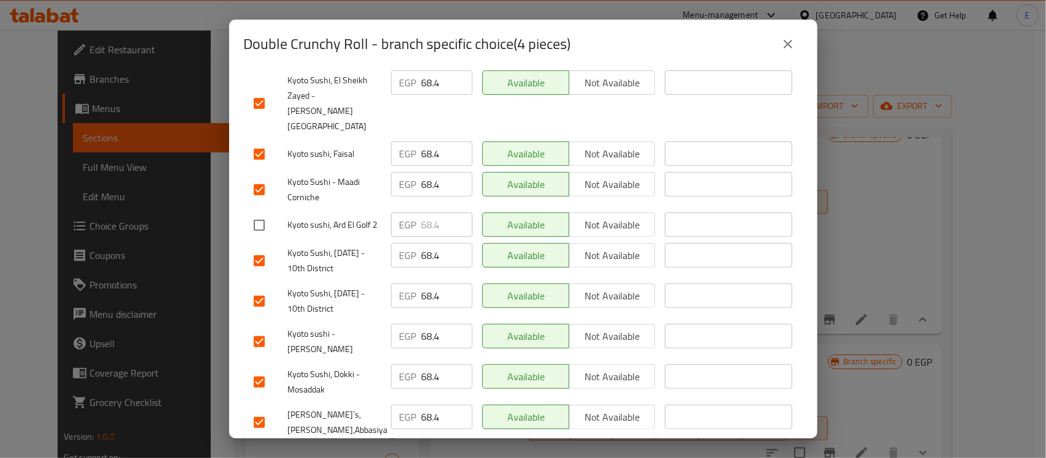
scroll to position [289, 0]
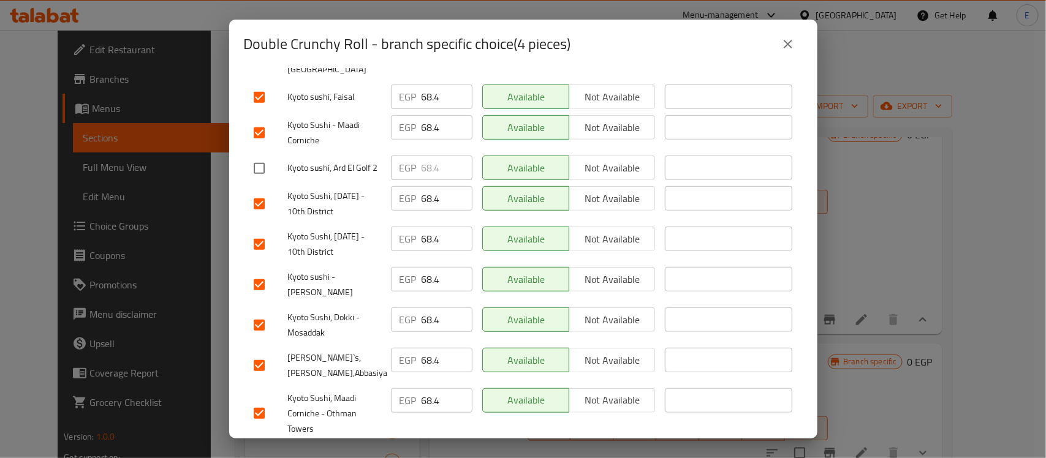
click at [260, 353] on input "checkbox" at bounding box center [259, 366] width 26 height 26
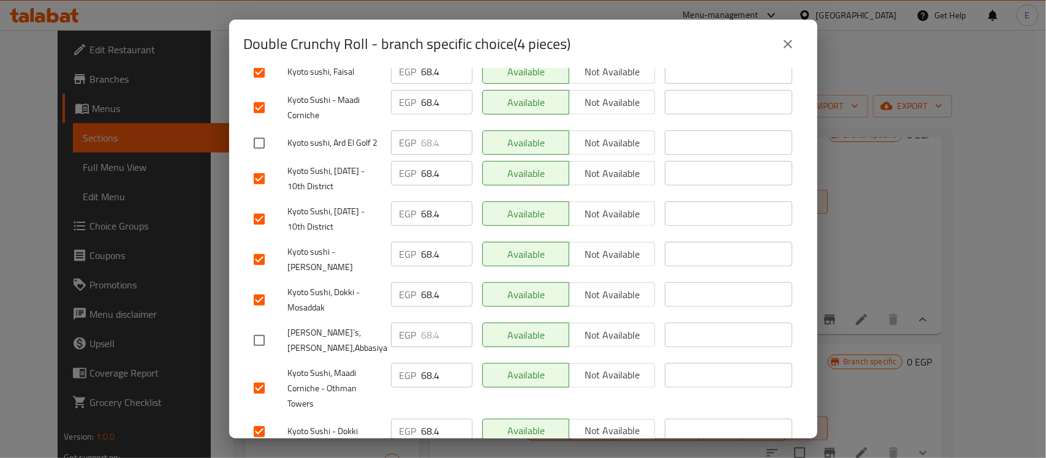
scroll to position [0, 0]
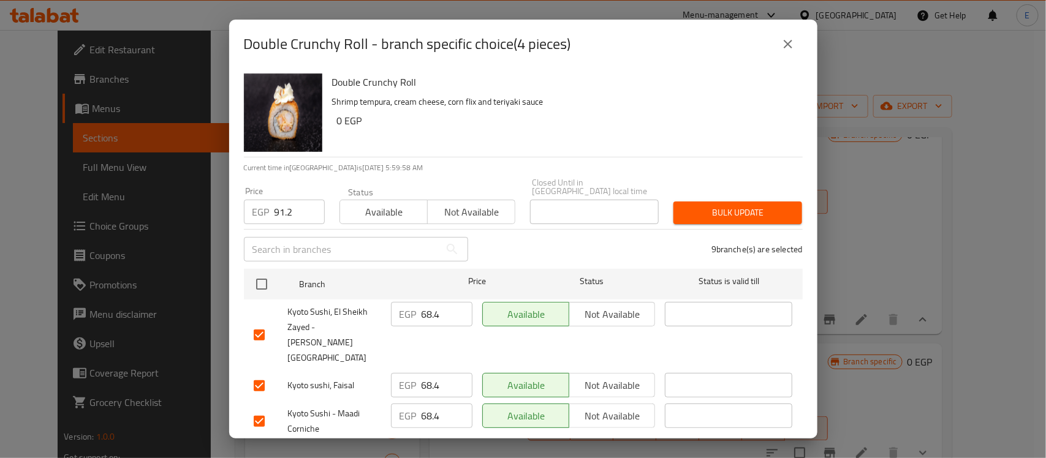
click at [724, 208] on span "Bulk update" at bounding box center [737, 212] width 109 height 15
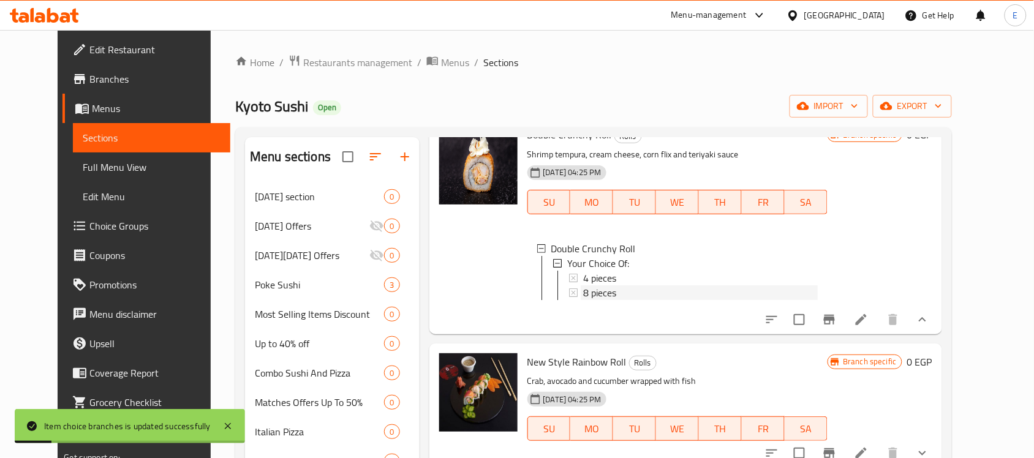
click at [583, 300] on span "8 pieces" at bounding box center [599, 293] width 33 height 15
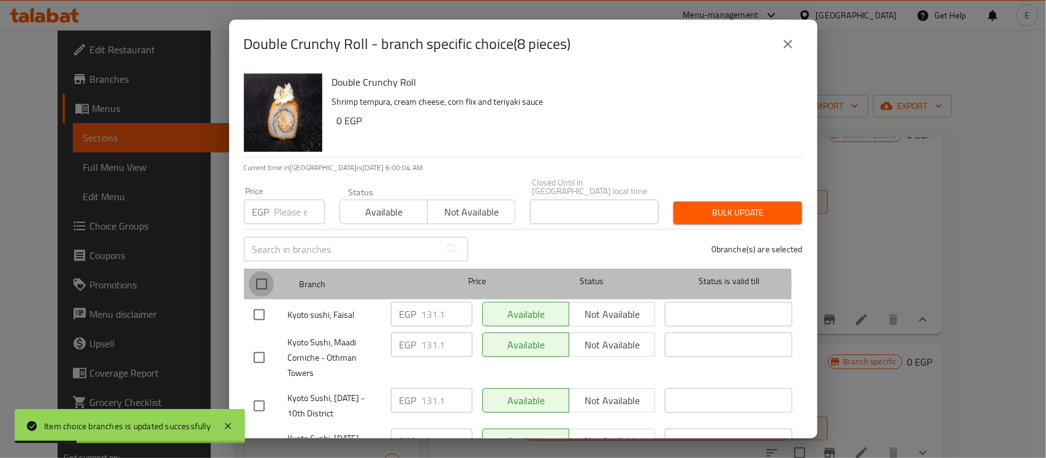
click at [260, 278] on input "checkbox" at bounding box center [262, 284] width 26 height 26
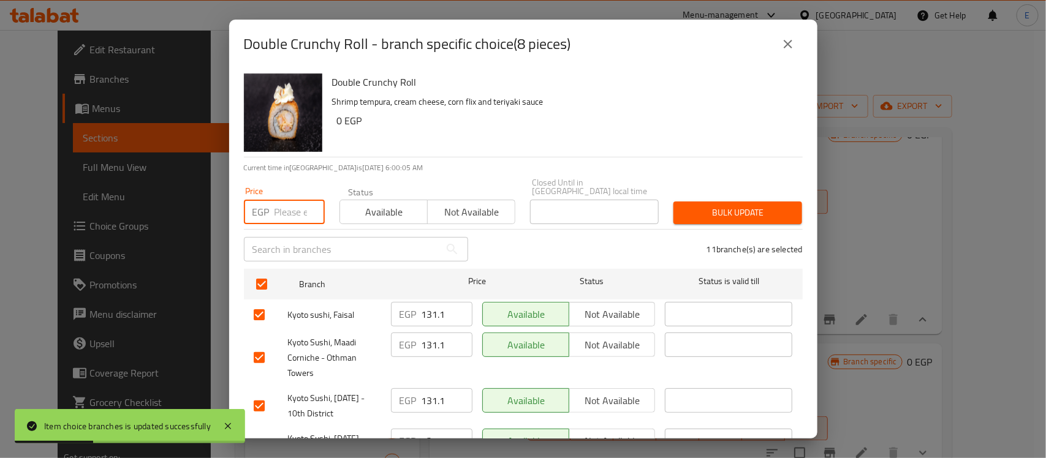
click at [287, 205] on input "number" at bounding box center [300, 212] width 50 height 25
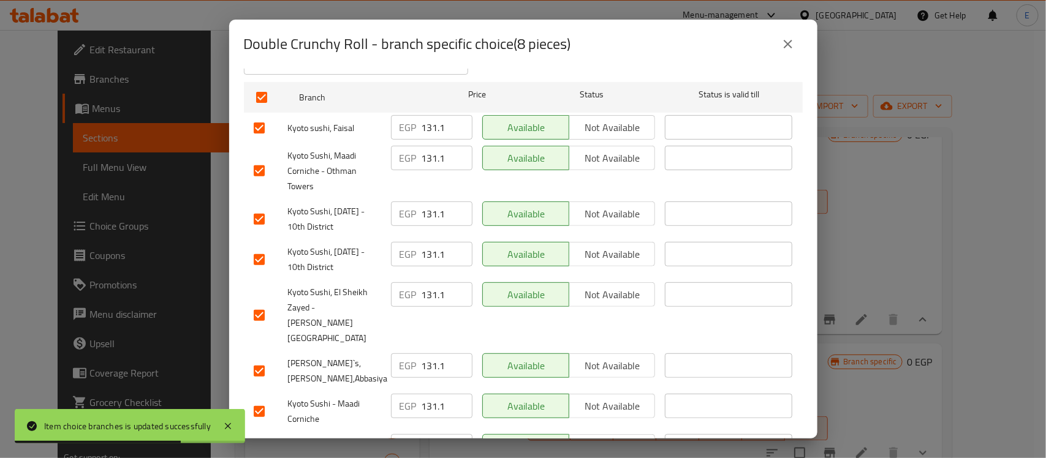
scroll to position [188, 0]
click at [256, 357] on input "checkbox" at bounding box center [259, 370] width 26 height 26
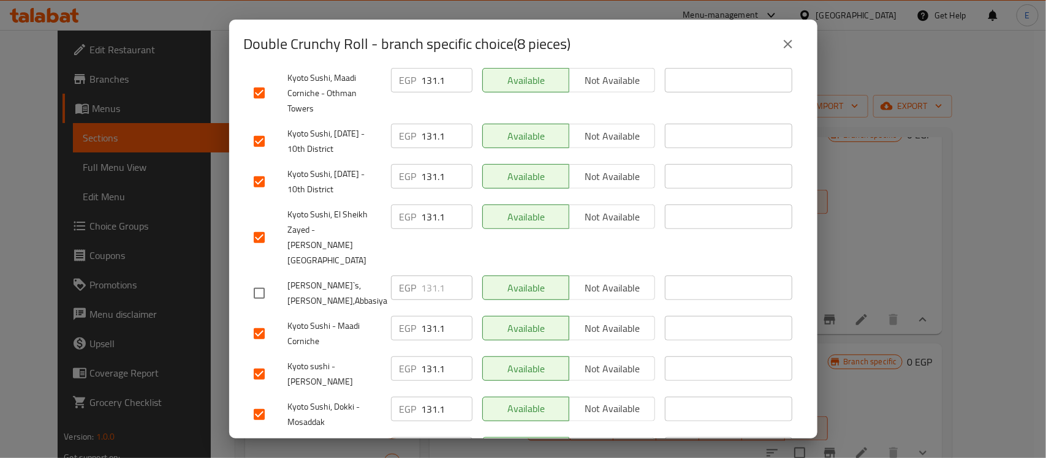
scroll to position [265, 0]
click at [258, 437] on input "checkbox" at bounding box center [259, 450] width 26 height 26
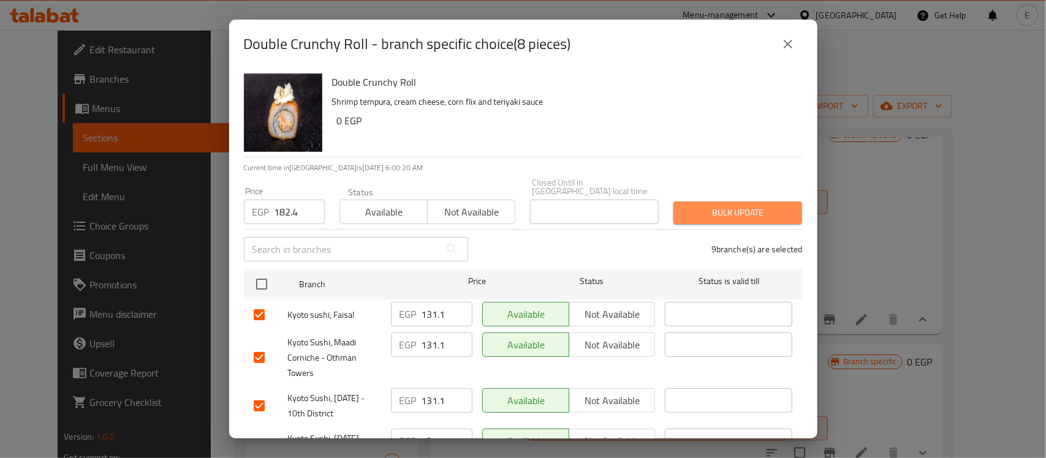
click at [743, 205] on span "Bulk update" at bounding box center [737, 212] width 109 height 15
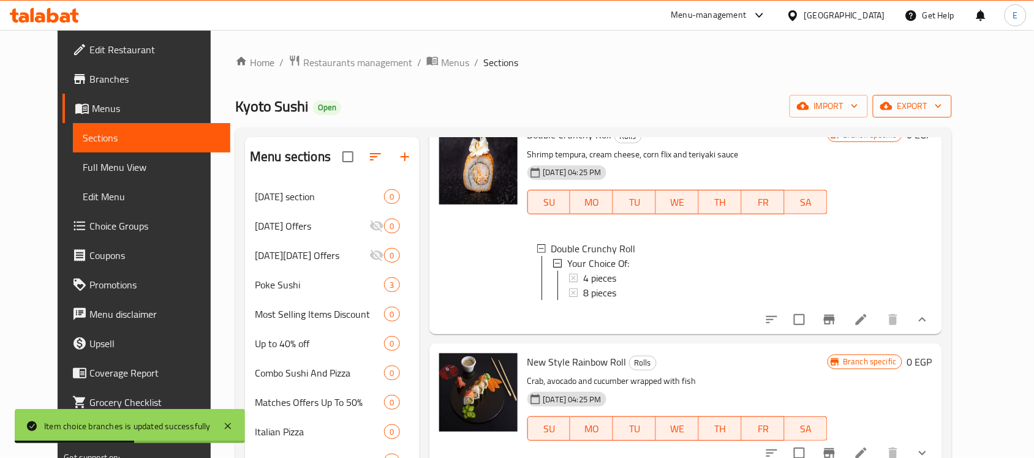
click at [943, 103] on span "export" at bounding box center [912, 106] width 59 height 15
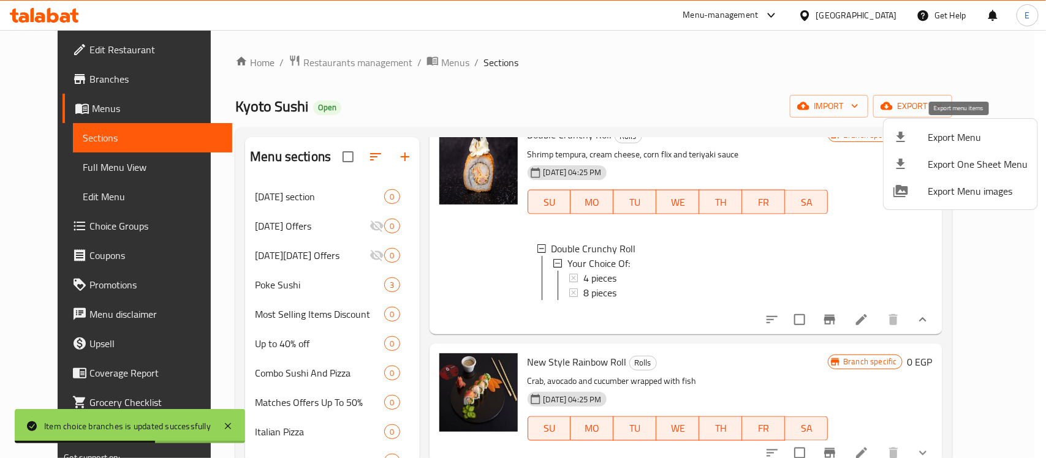
click at [957, 132] on span "Export Menu" at bounding box center [978, 137] width 100 height 15
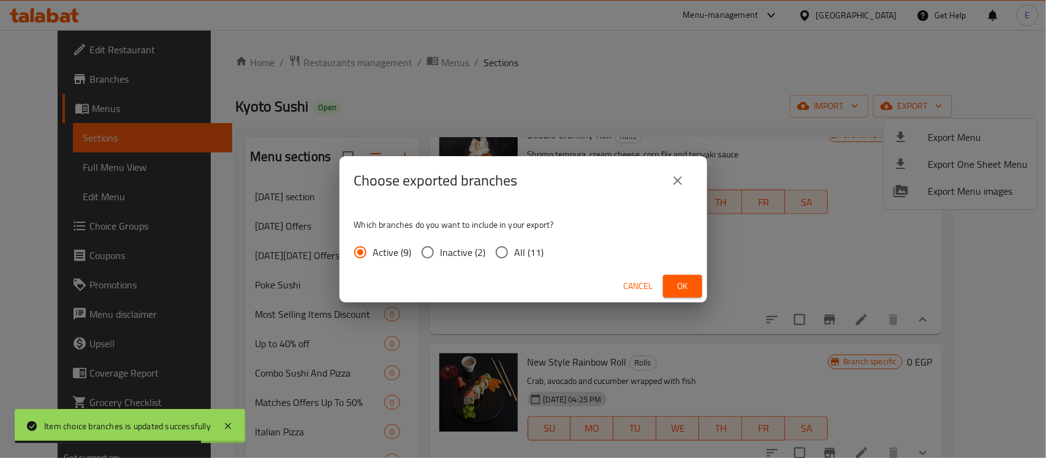
click at [681, 285] on span "Ok" at bounding box center [683, 286] width 20 height 15
